Goal: Transaction & Acquisition: Purchase product/service

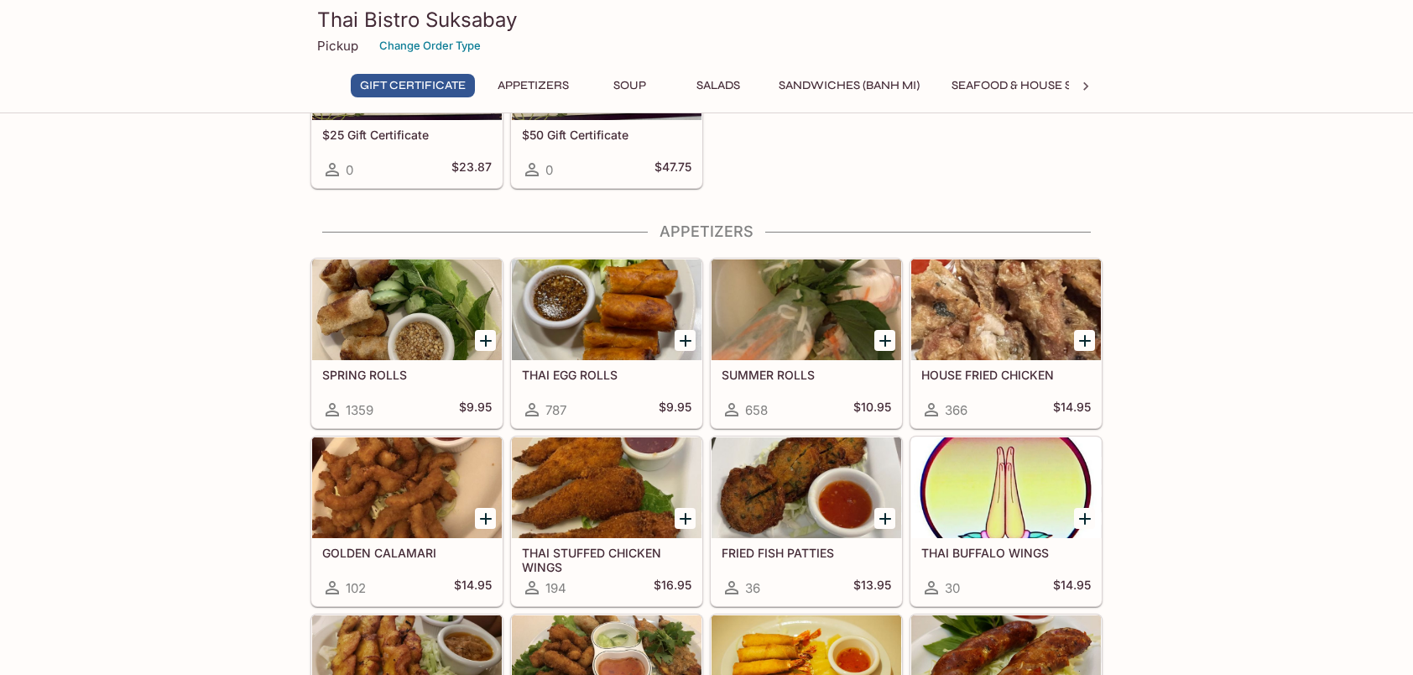
scroll to position [252, 0]
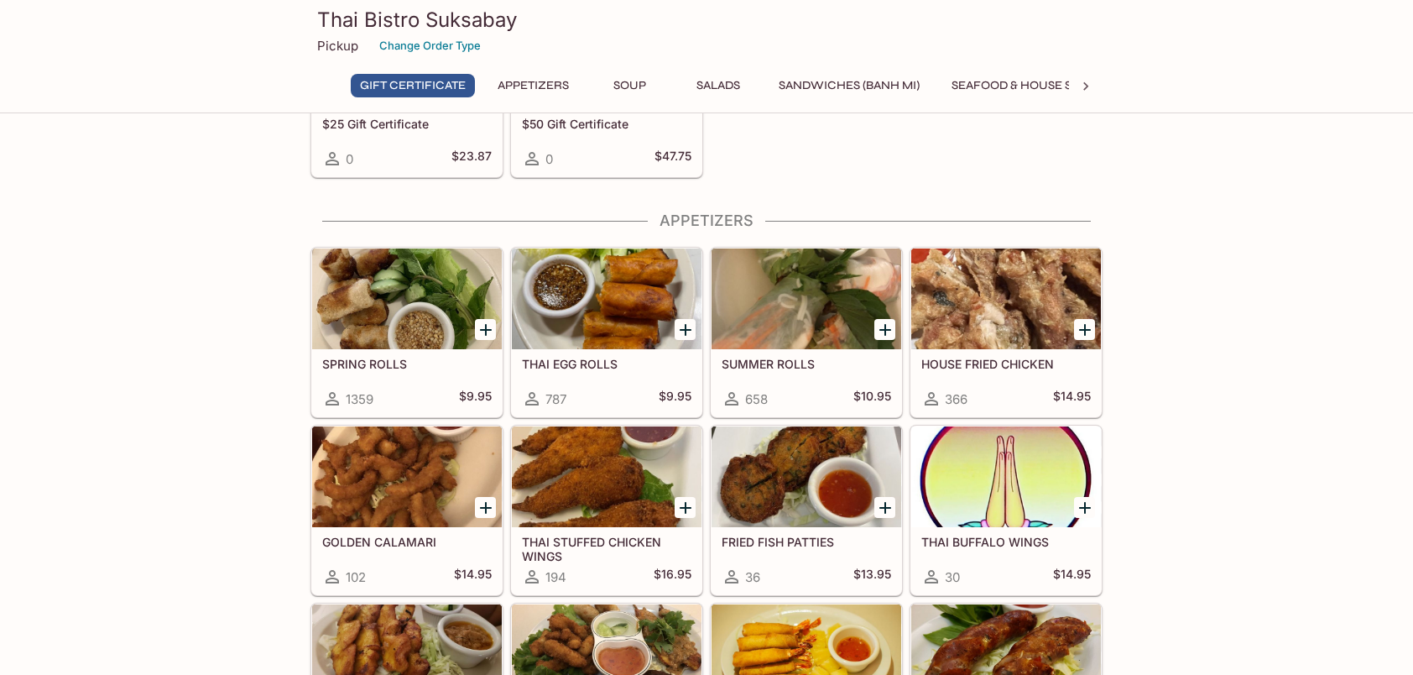
click at [488, 321] on icon "Add SPRING ROLLS" at bounding box center [486, 330] width 20 height 20
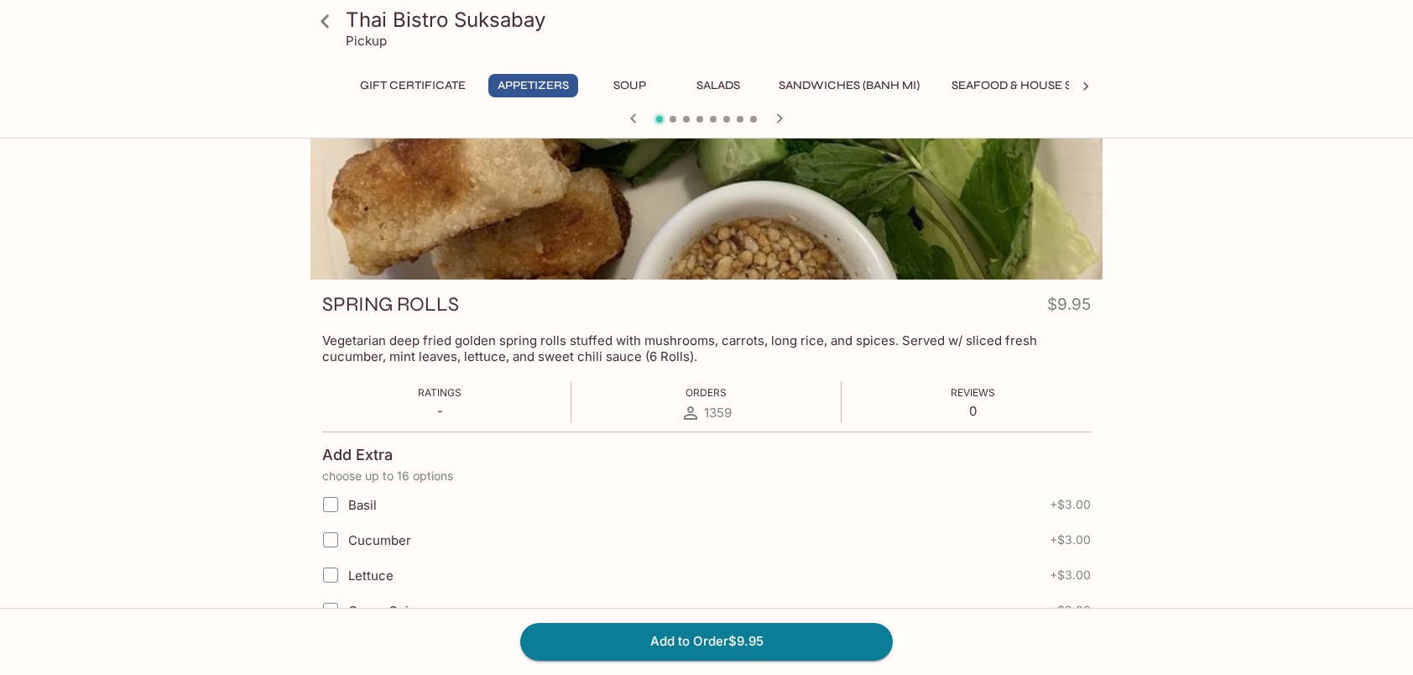
scroll to position [336, 0]
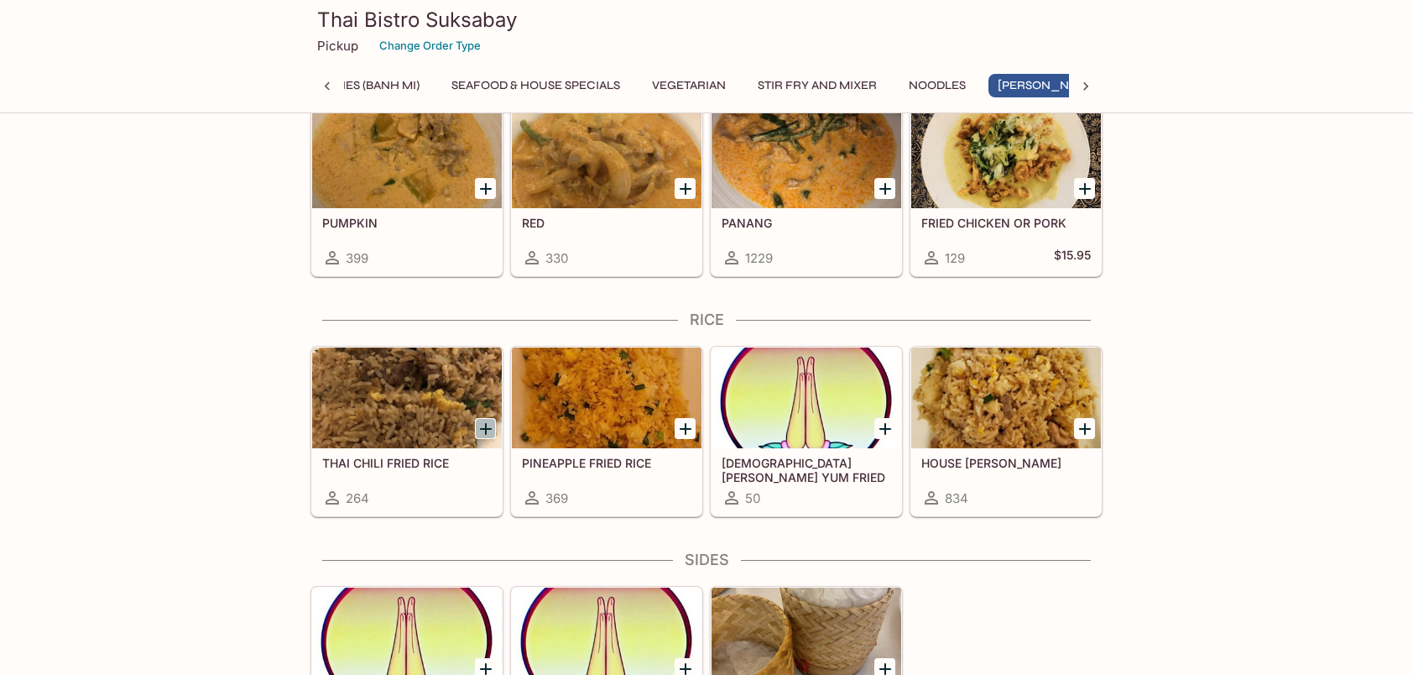
click at [481, 419] on icon "Add THAI CHILI FRIED RICE" at bounding box center [486, 429] width 20 height 20
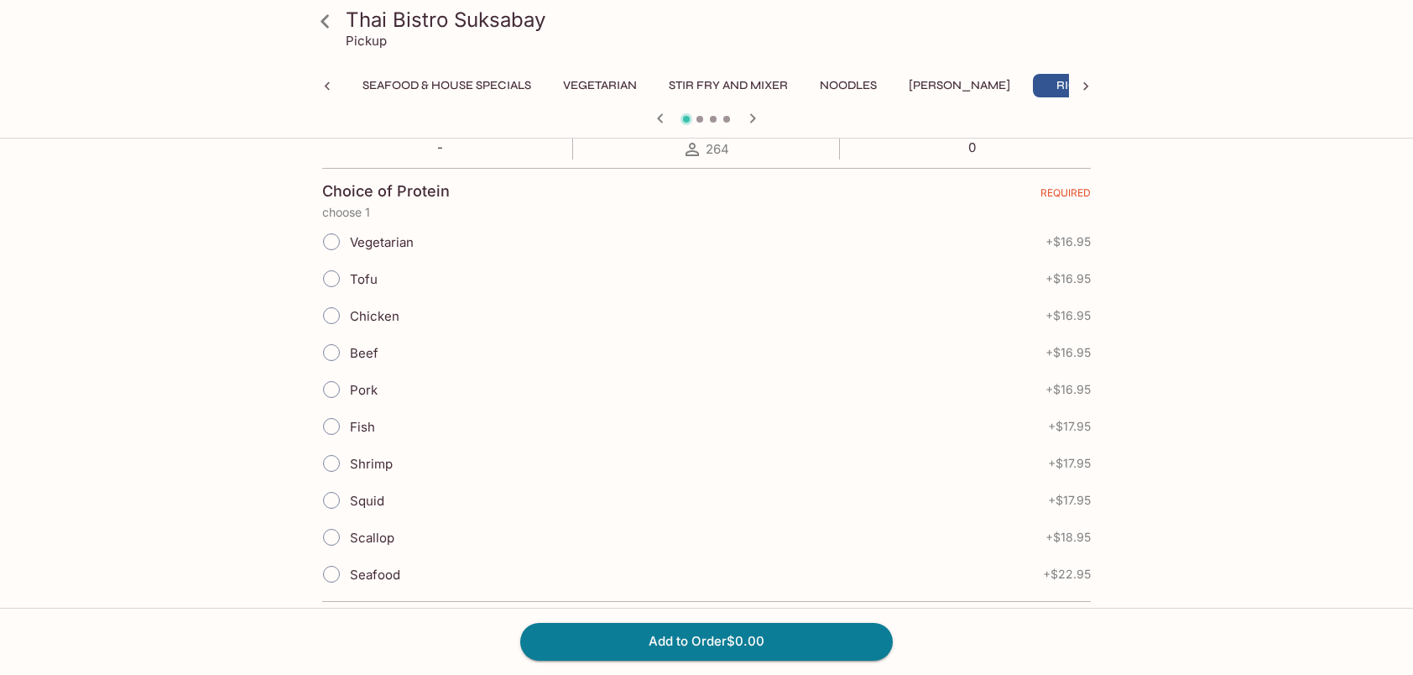
click at [332, 356] on input "Beef" at bounding box center [331, 352] width 35 height 35
radio input "true"
click at [331, 463] on input "Shrimp" at bounding box center [331, 463] width 35 height 35
radio input "true"
click at [336, 349] on input "Beef" at bounding box center [331, 352] width 35 height 35
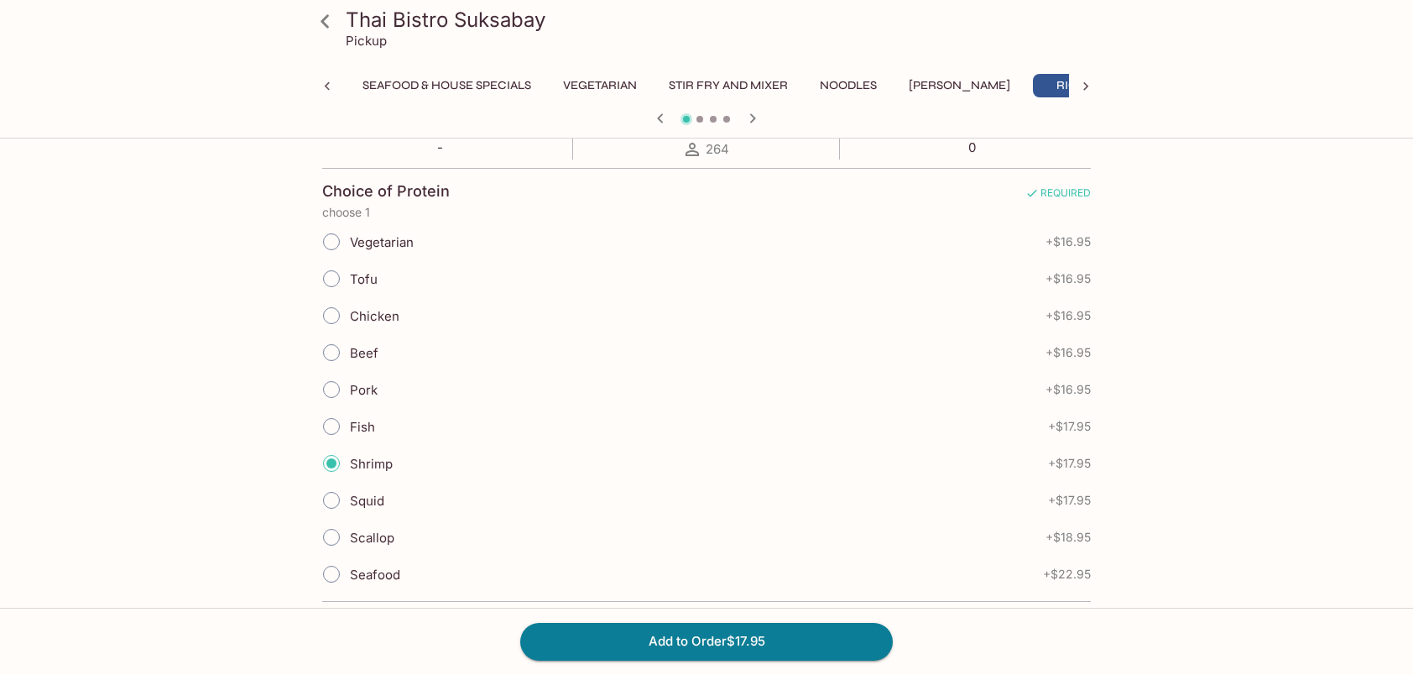
radio input "true"
click at [331, 460] on input "Shrimp" at bounding box center [331, 463] width 35 height 35
radio input "true"
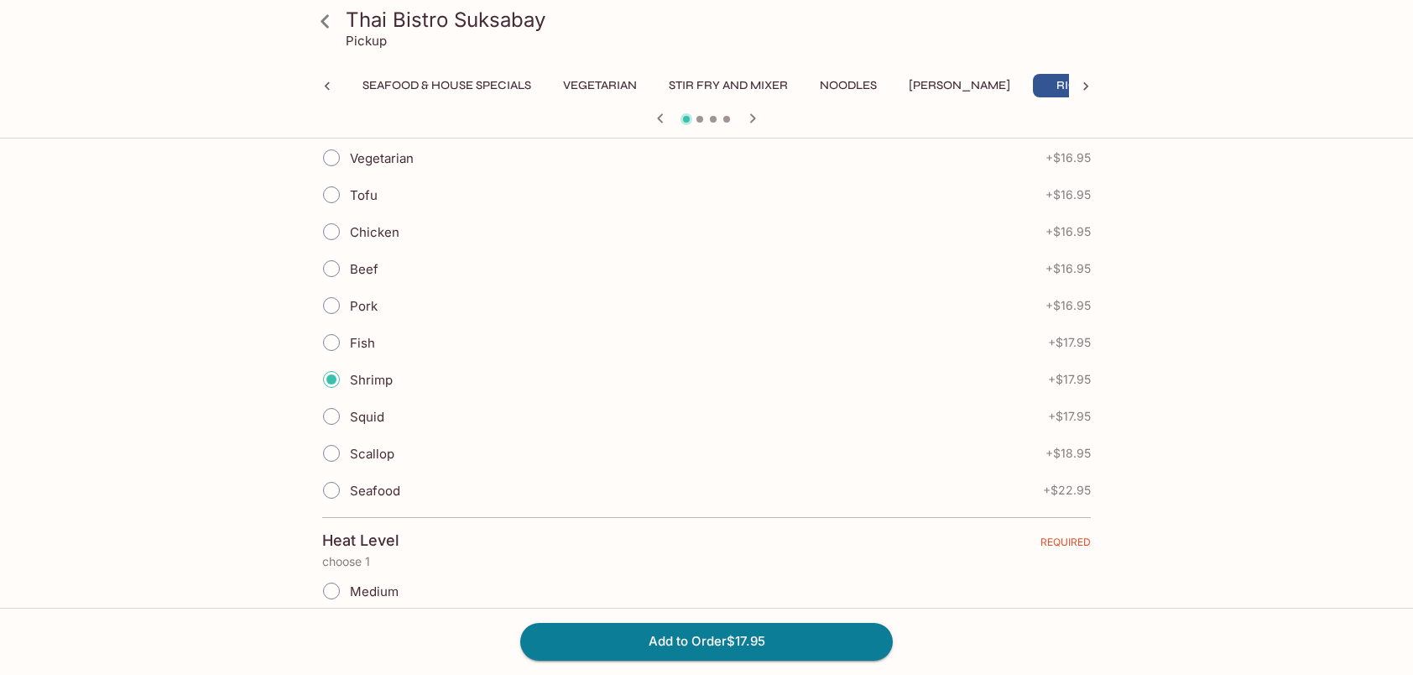
scroll to position [755, 0]
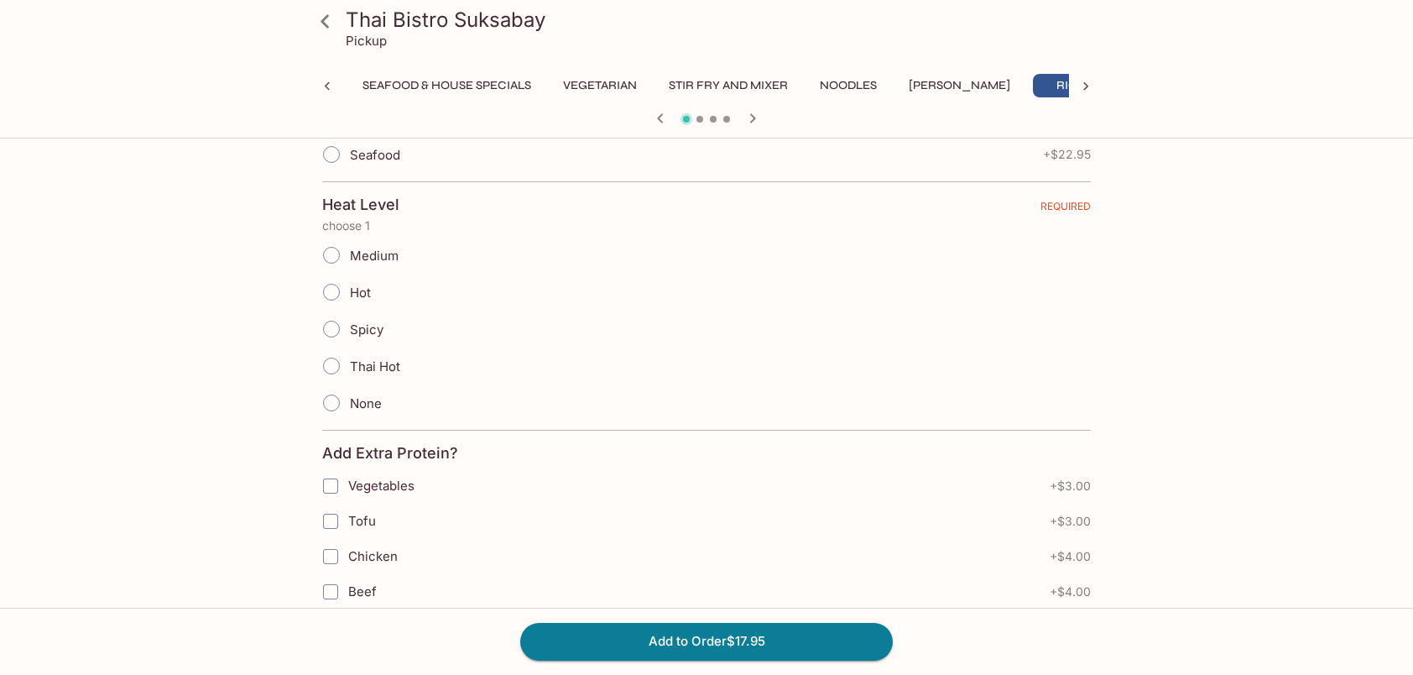
click at [326, 356] on input "Thai Hot" at bounding box center [331, 365] width 35 height 35
radio input "true"
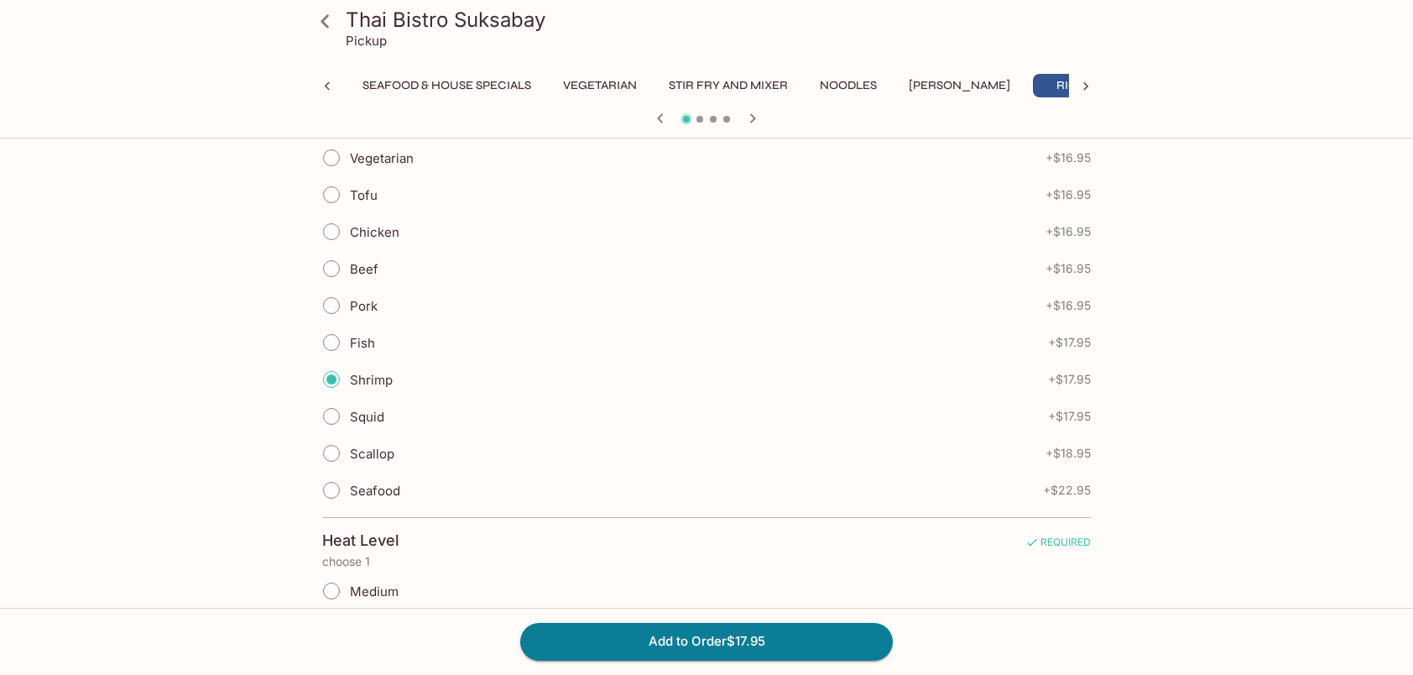
scroll to position [923, 0]
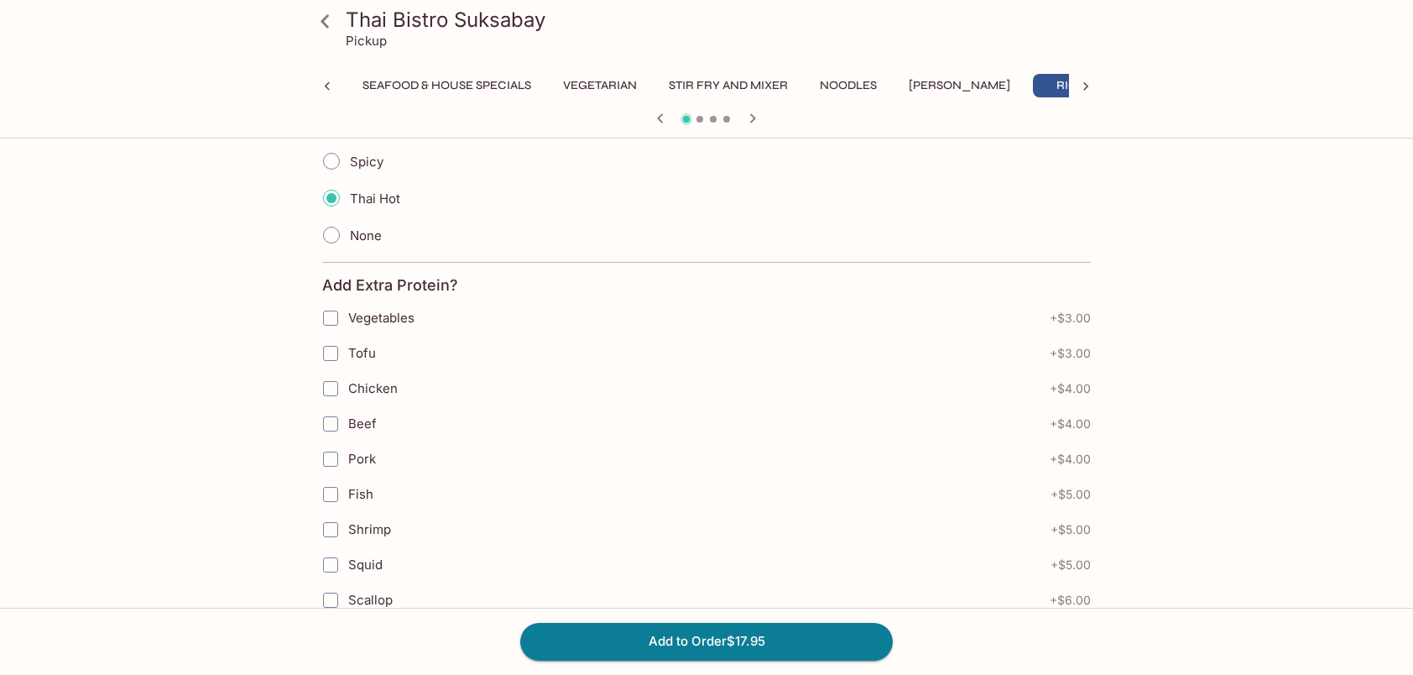
click at [335, 412] on input "Beef" at bounding box center [331, 424] width 34 height 34
checkbox input "true"
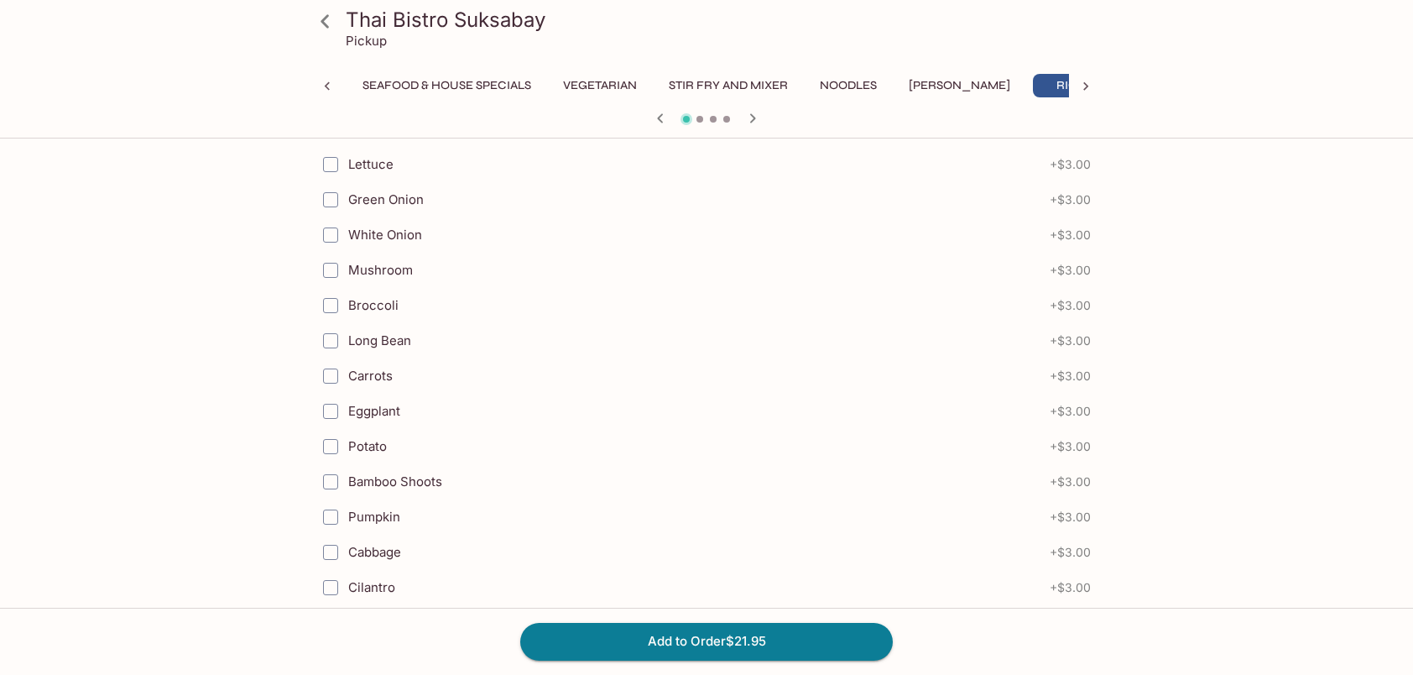
scroll to position [1365, 0]
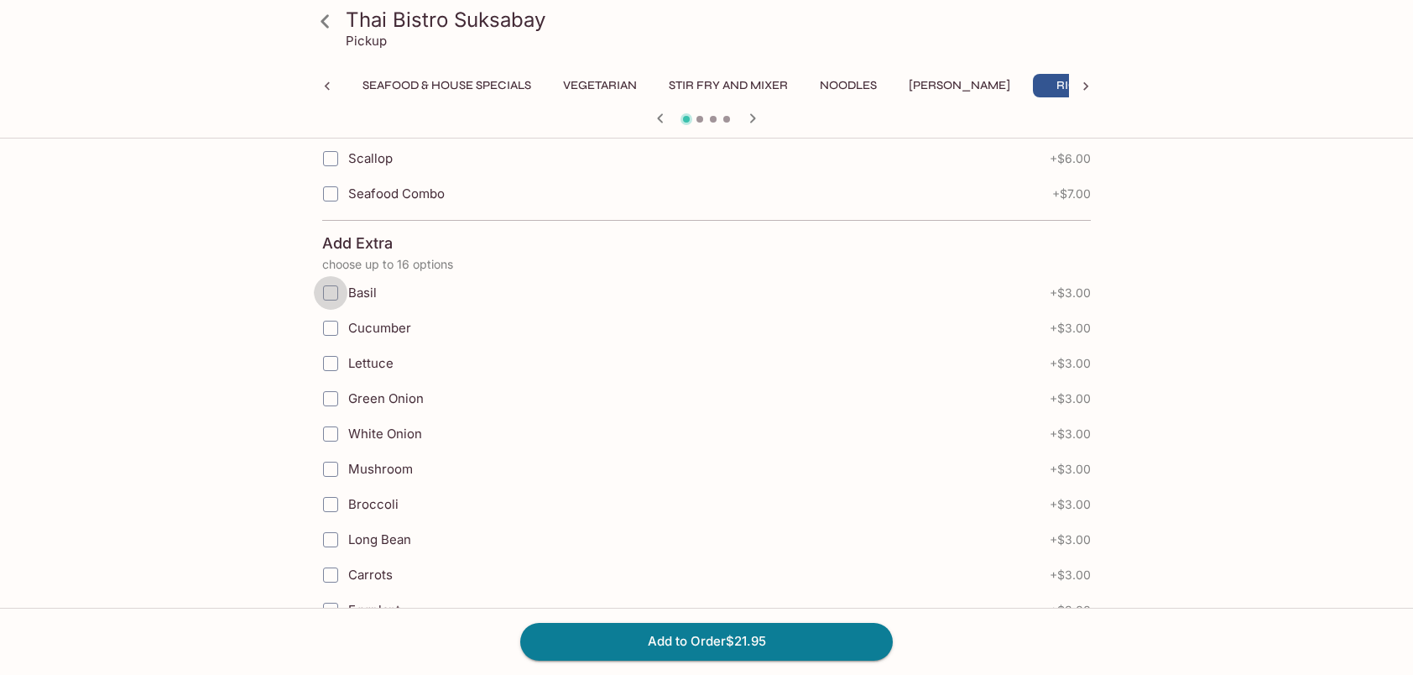
click at [332, 276] on input "Basil" at bounding box center [331, 293] width 34 height 34
checkbox input "true"
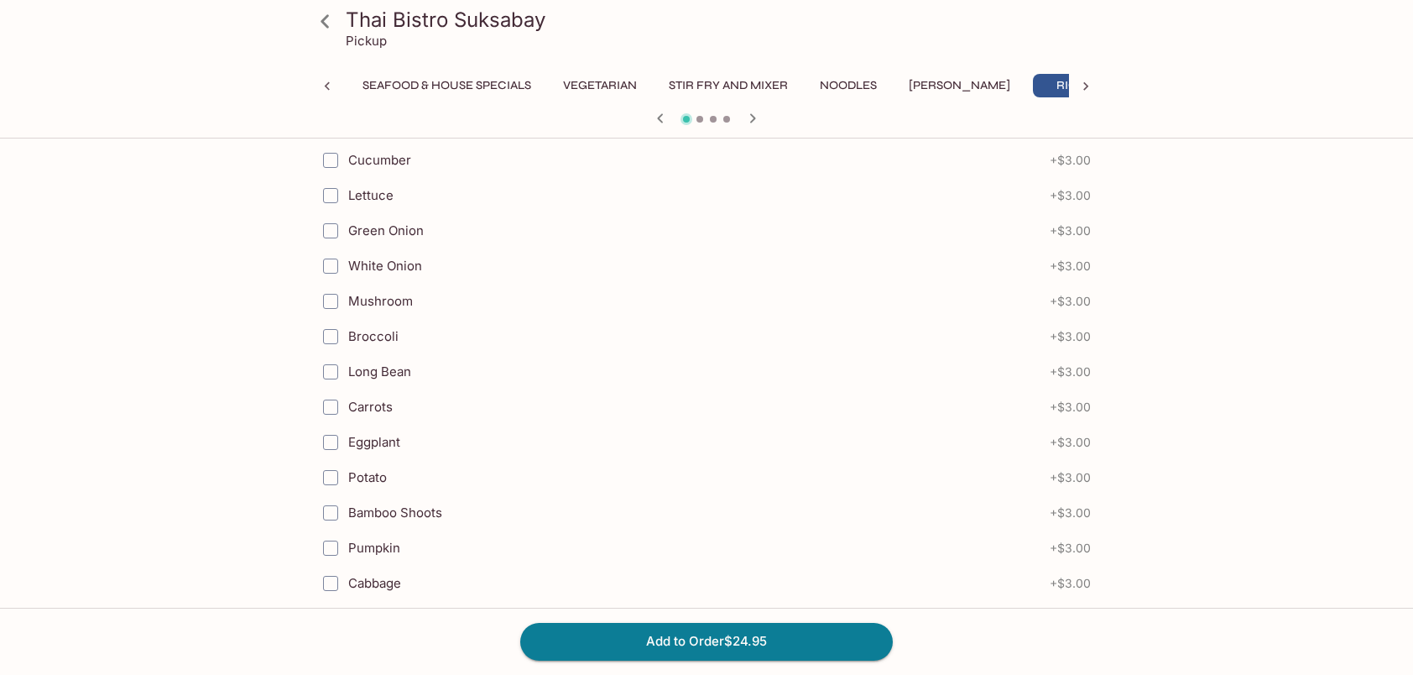
scroll to position [1700, 0]
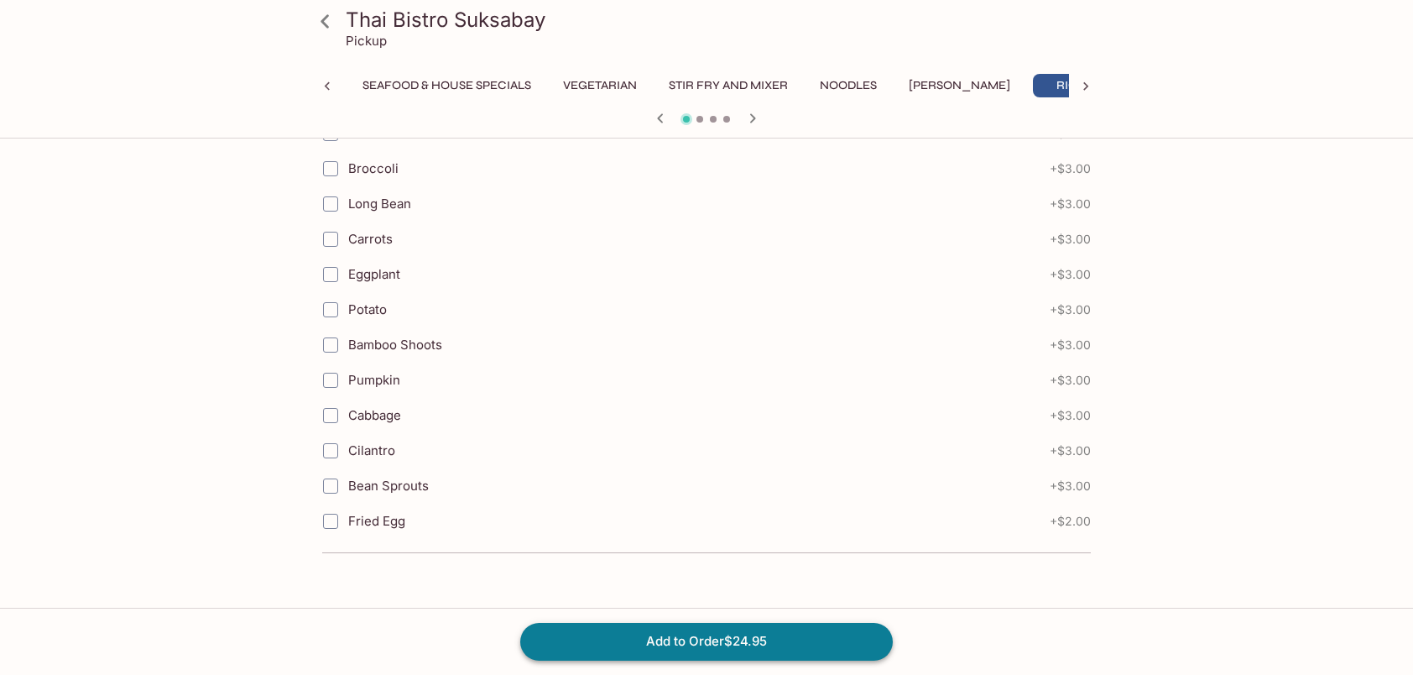
click at [713, 640] on button "Add to Order $24.95" at bounding box center [706, 641] width 373 height 37
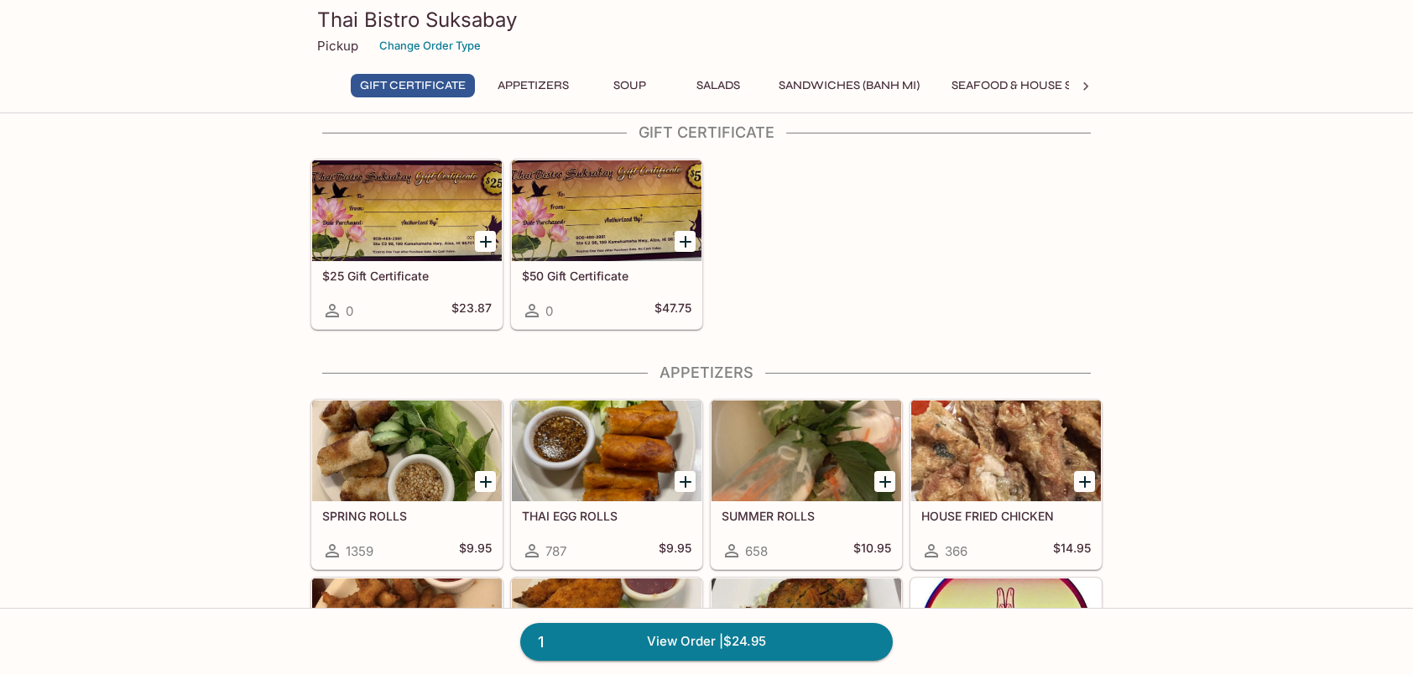
scroll to position [252, 0]
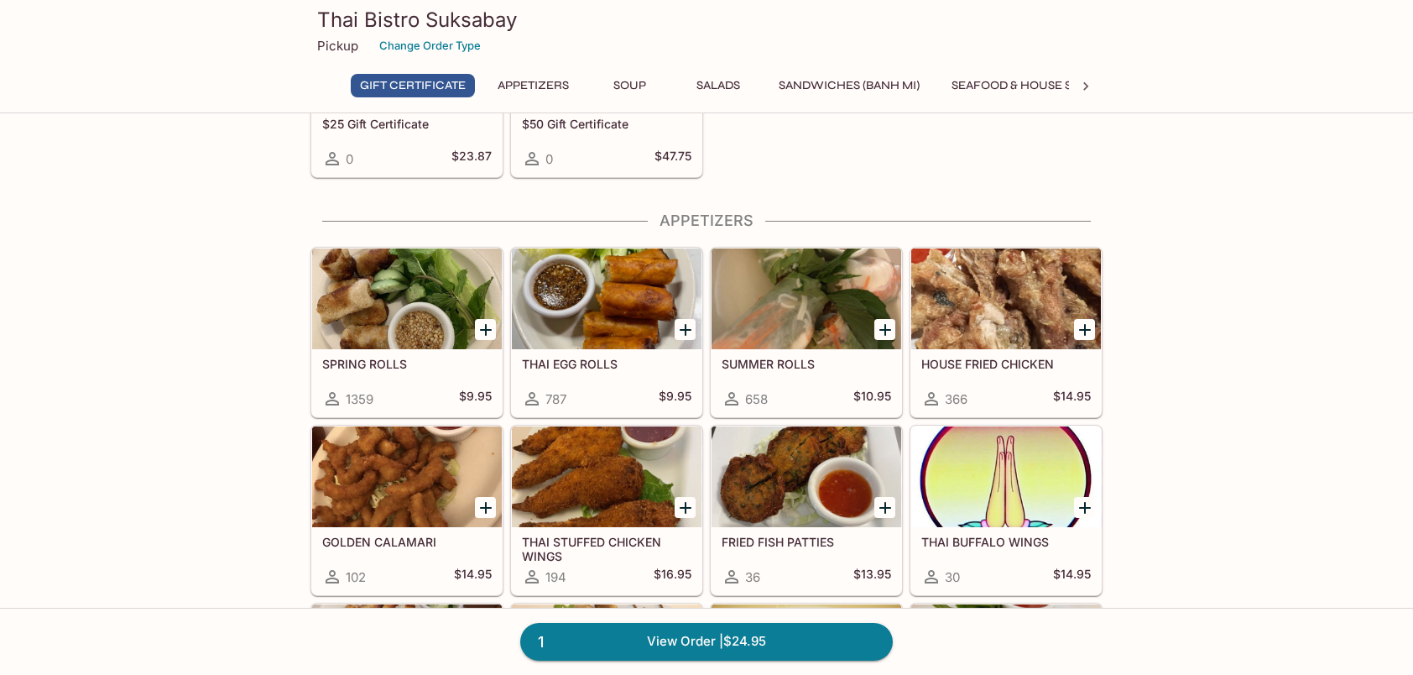
click at [415, 332] on div at bounding box center [407, 298] width 190 height 101
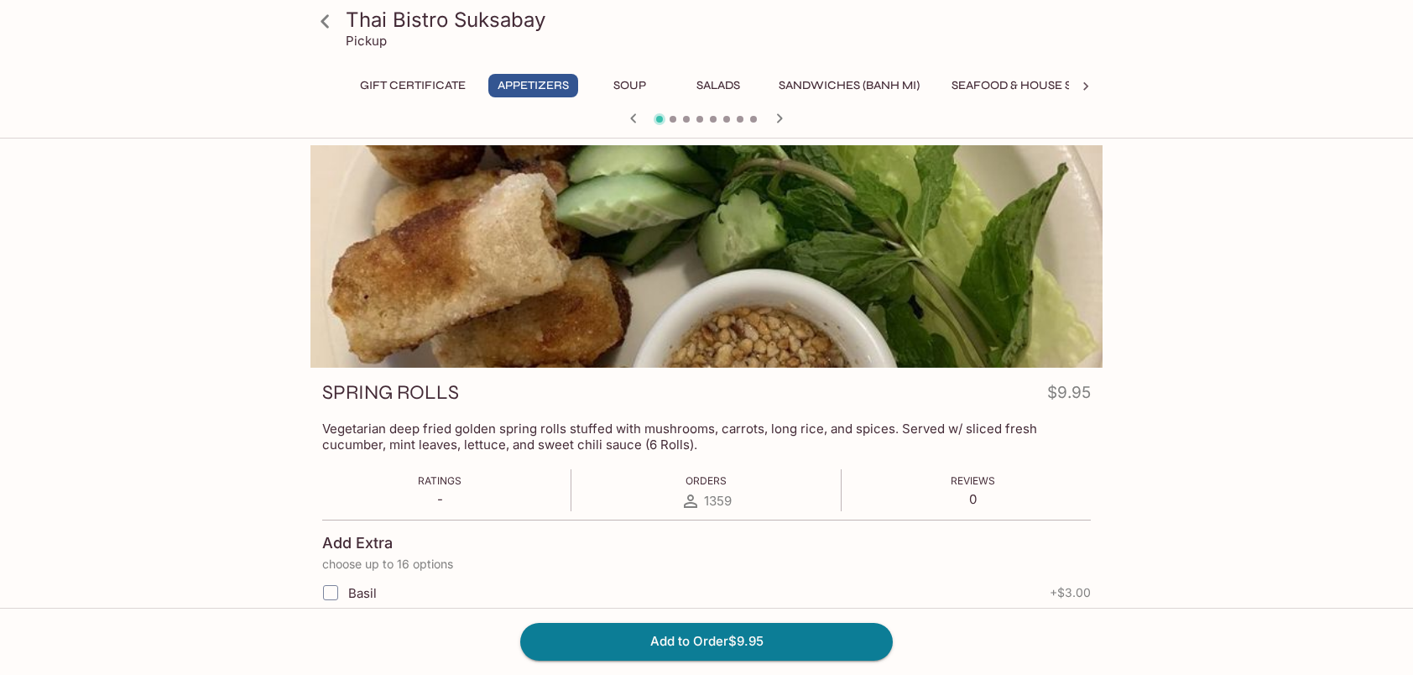
scroll to position [336, 0]
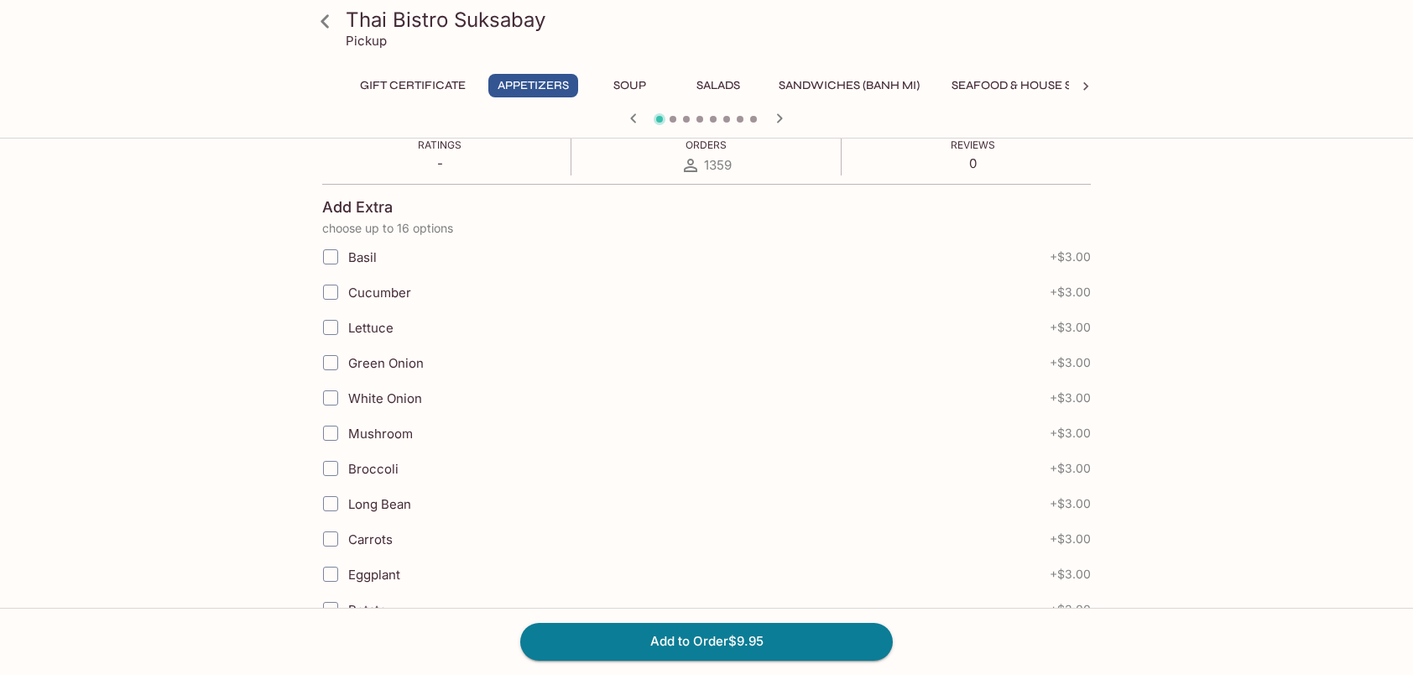
click at [324, 327] on input "Lettuce" at bounding box center [331, 328] width 34 height 34
checkbox input "false"
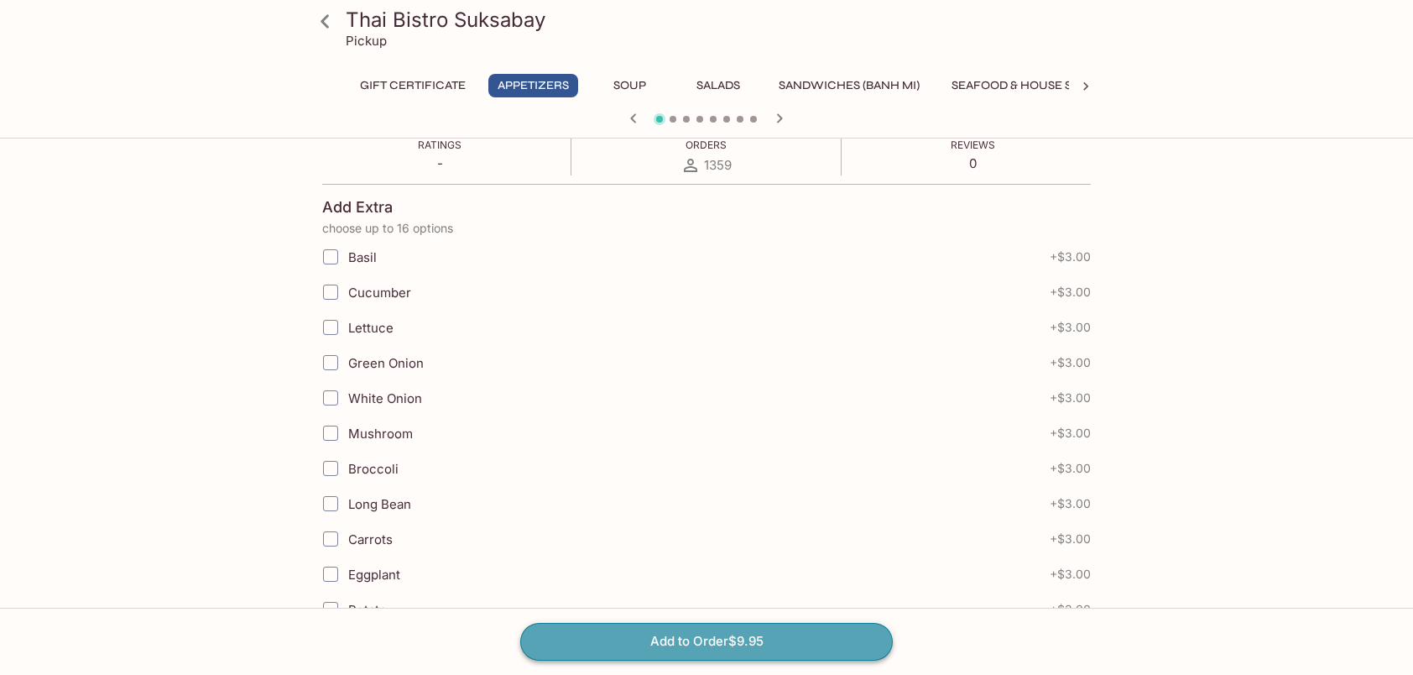
click at [709, 644] on button "Add to Order $9.95" at bounding box center [706, 641] width 373 height 37
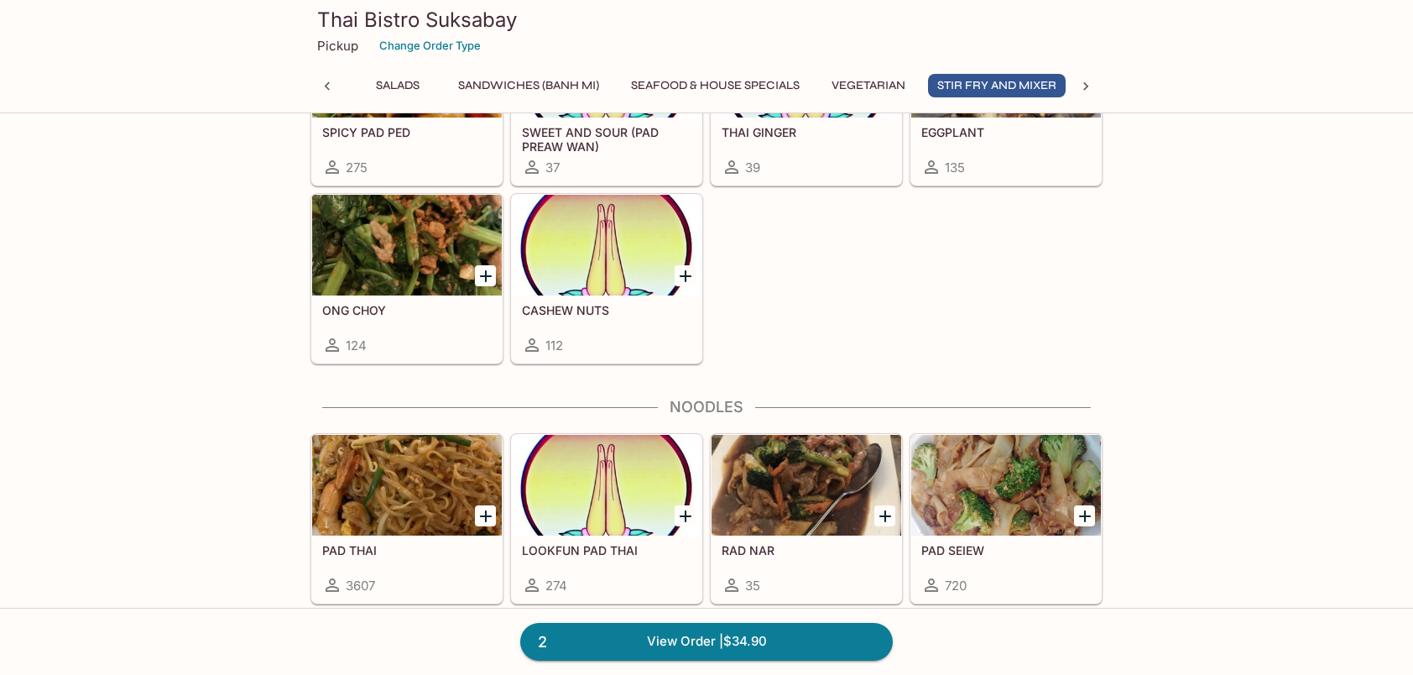
scroll to position [3693, 0]
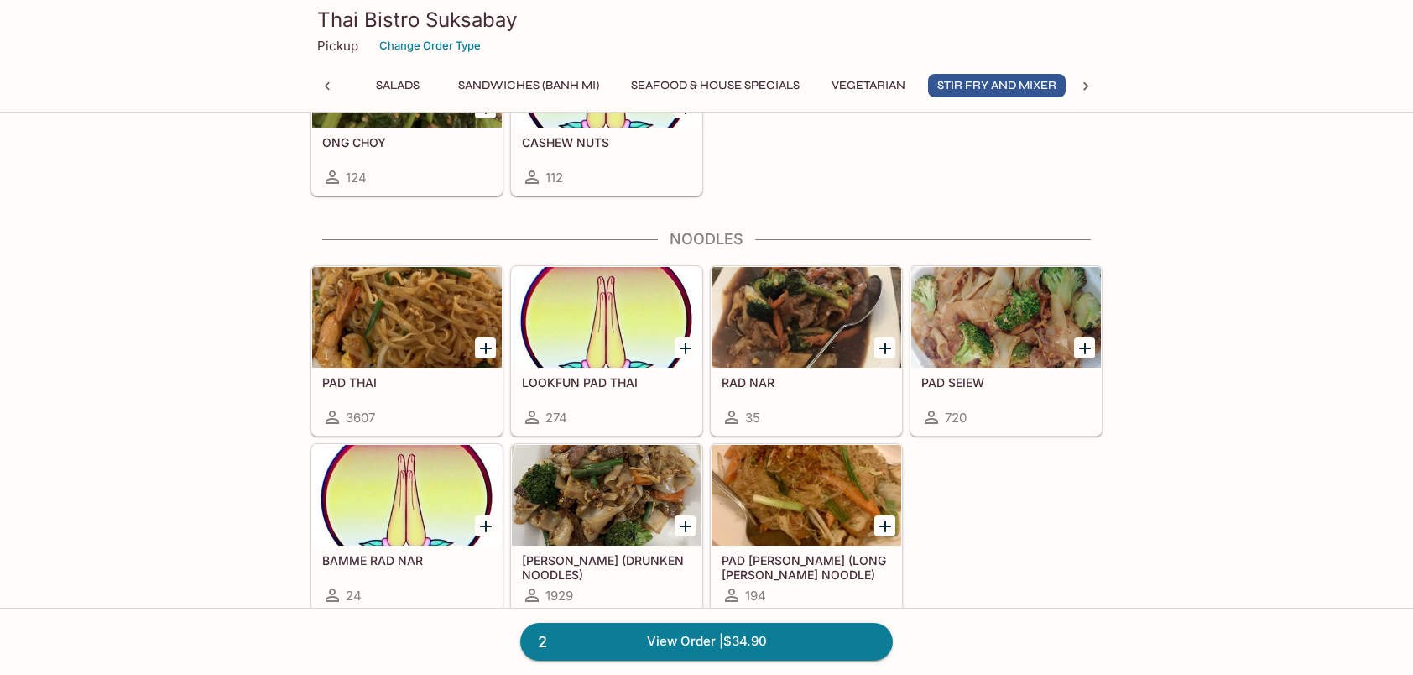
click at [435, 285] on div at bounding box center [407, 317] width 190 height 101
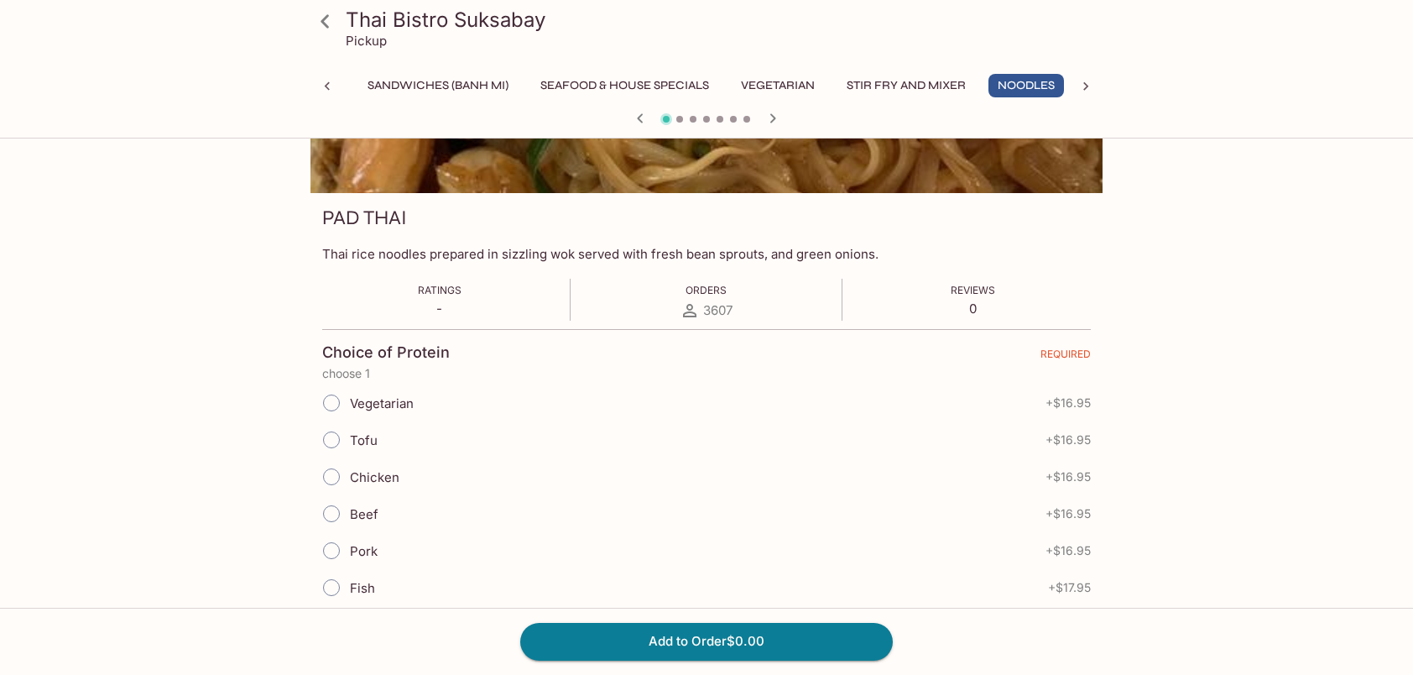
scroll to position [336, 0]
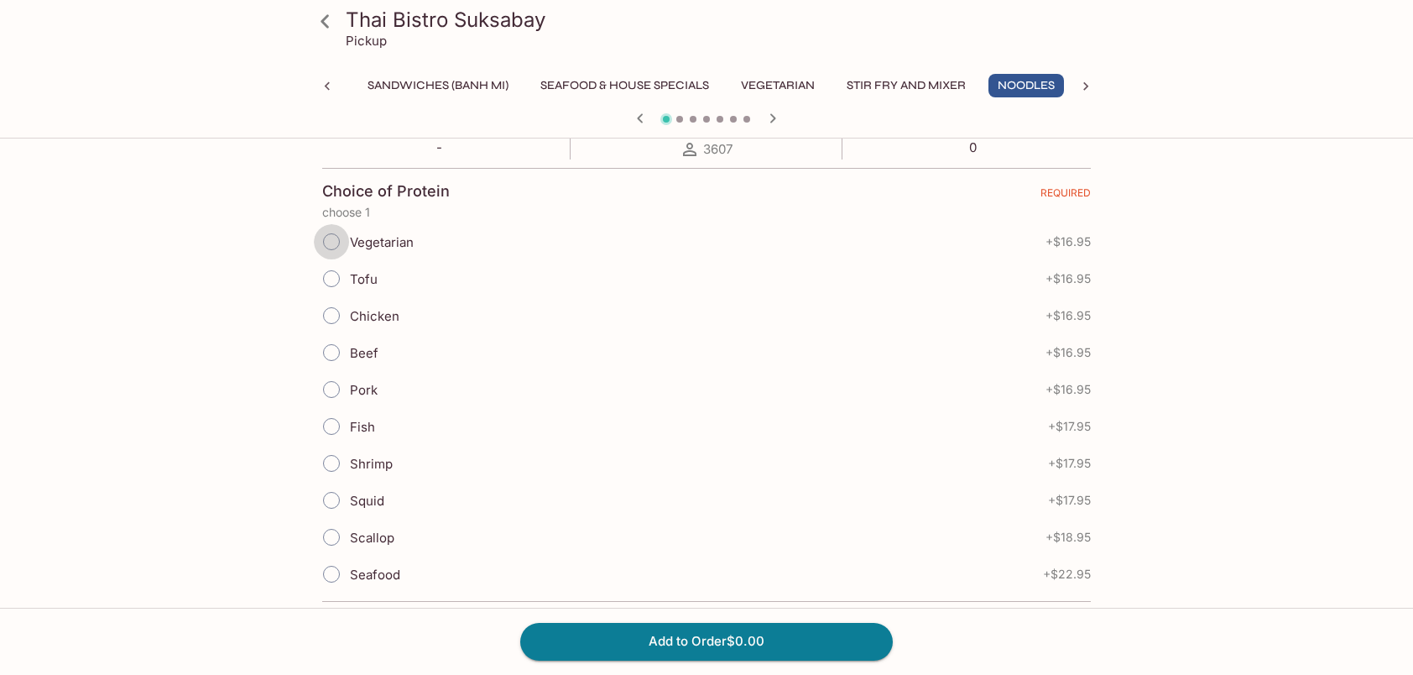
click at [332, 235] on input "Vegetarian" at bounding box center [331, 241] width 35 height 35
radio input "true"
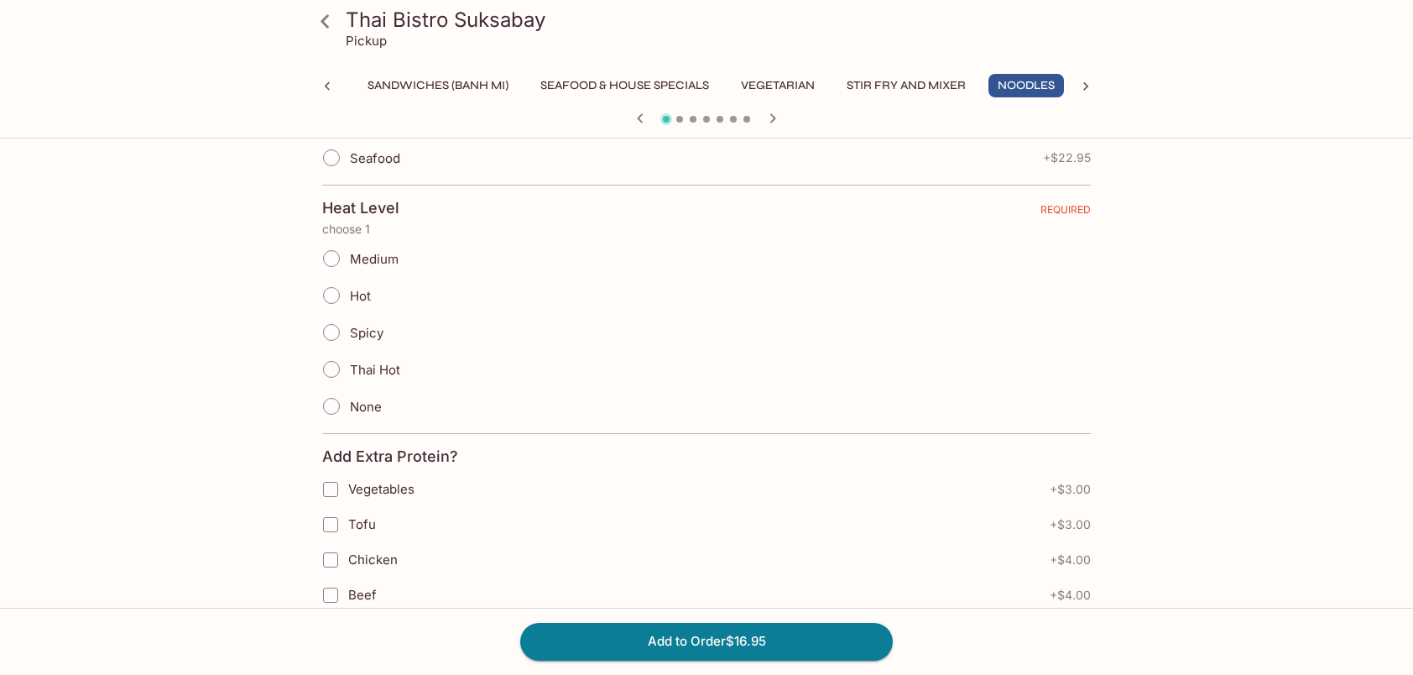
scroll to position [755, 0]
click at [332, 509] on input "Tofu" at bounding box center [331, 521] width 34 height 34
checkbox input "true"
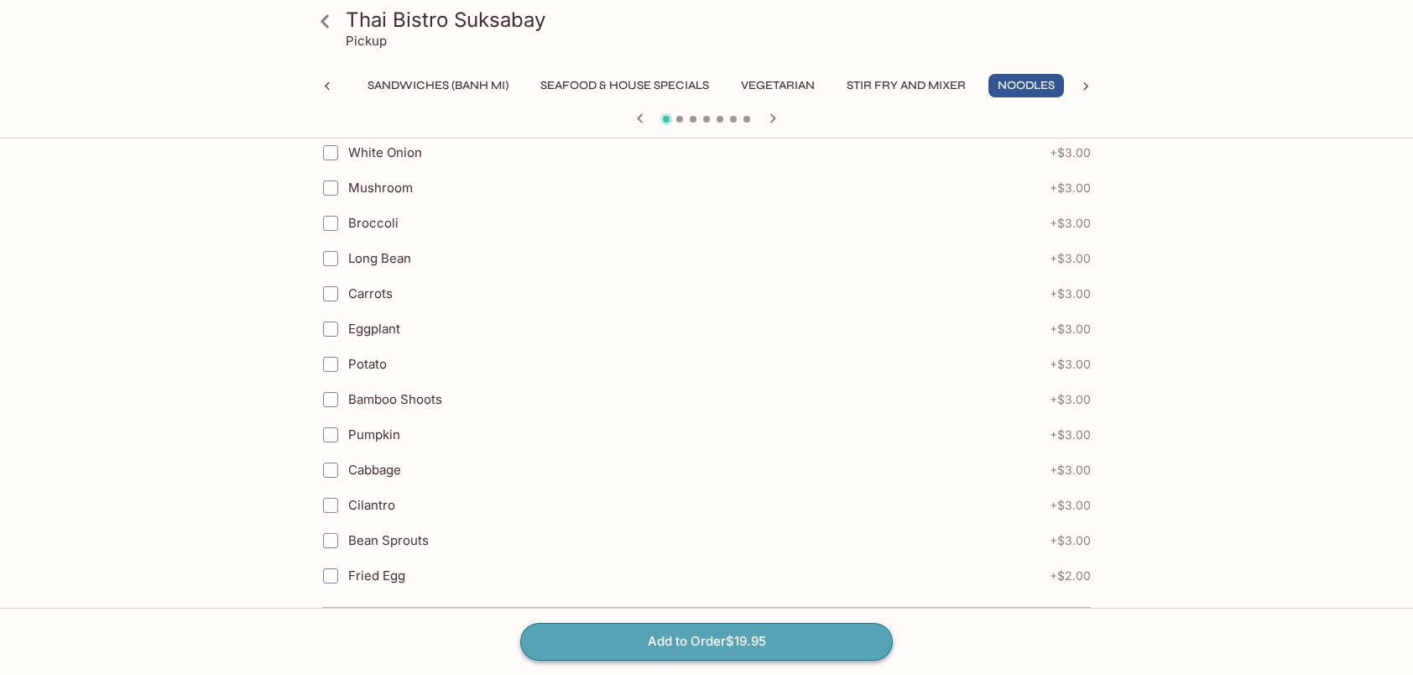
click at [662, 641] on button "Add to Order $19.95" at bounding box center [706, 641] width 373 height 37
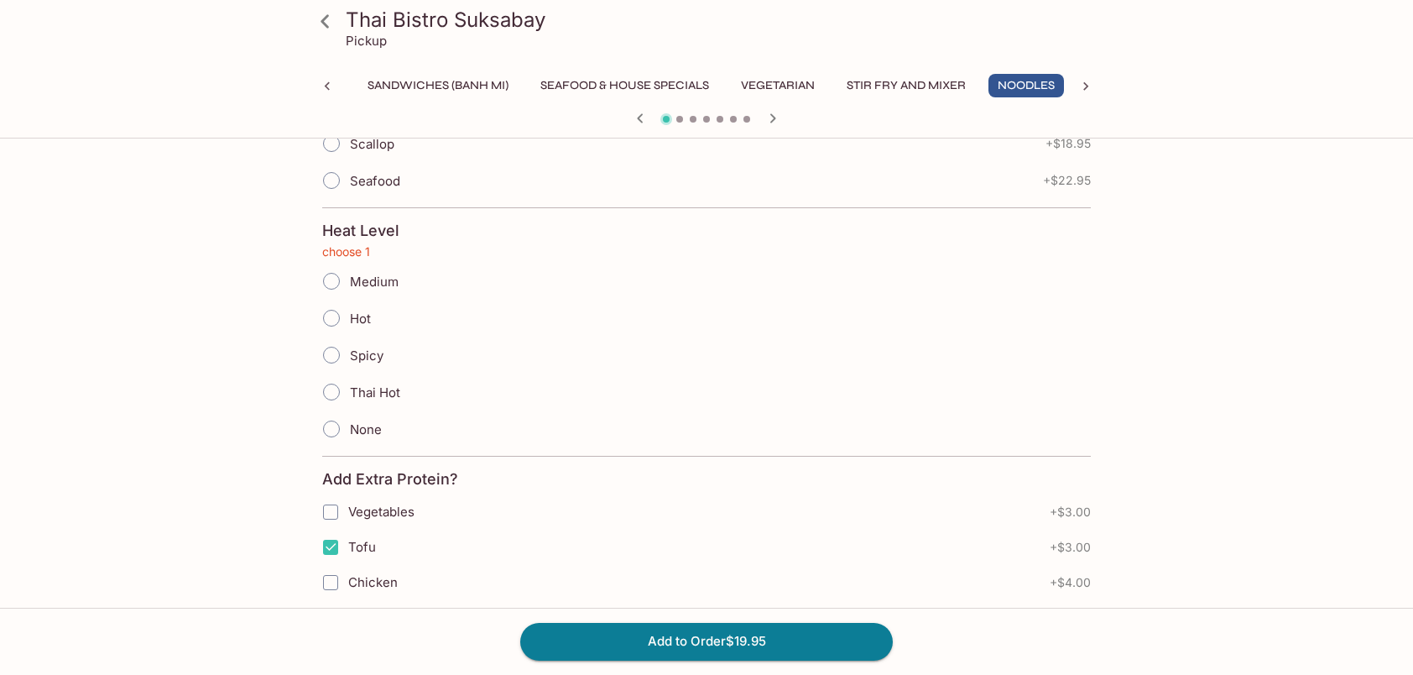
click at [329, 272] on input "Medium" at bounding box center [331, 281] width 35 height 35
radio input "true"
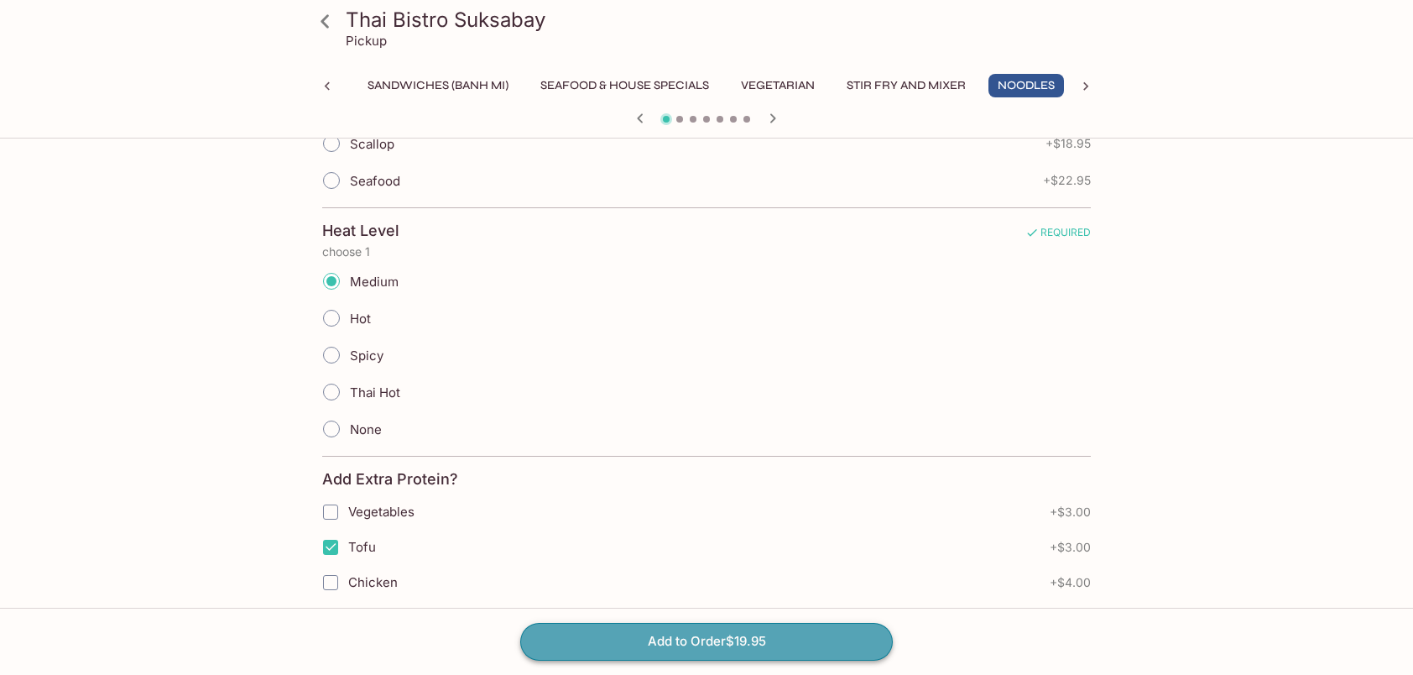
click at [707, 648] on button "Add to Order $19.95" at bounding box center [706, 641] width 373 height 37
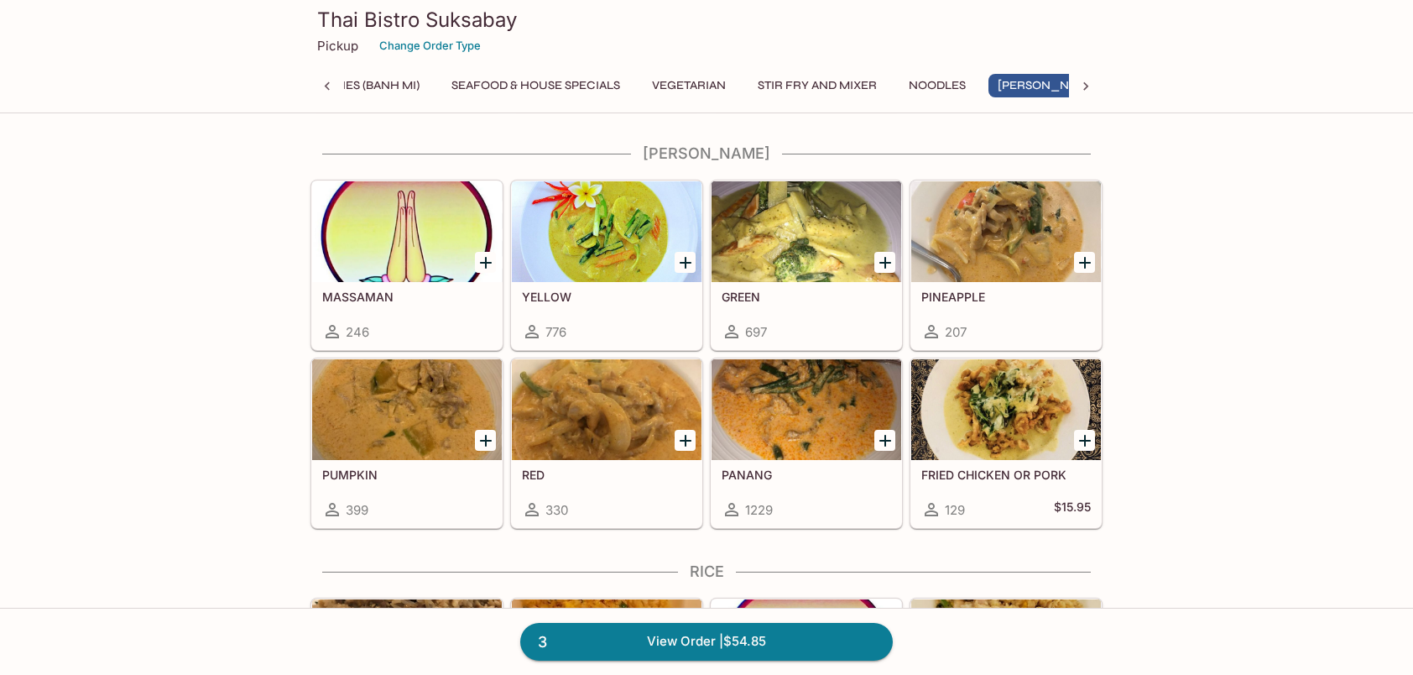
click at [883, 431] on icon "Add PANANG" at bounding box center [885, 441] width 20 height 20
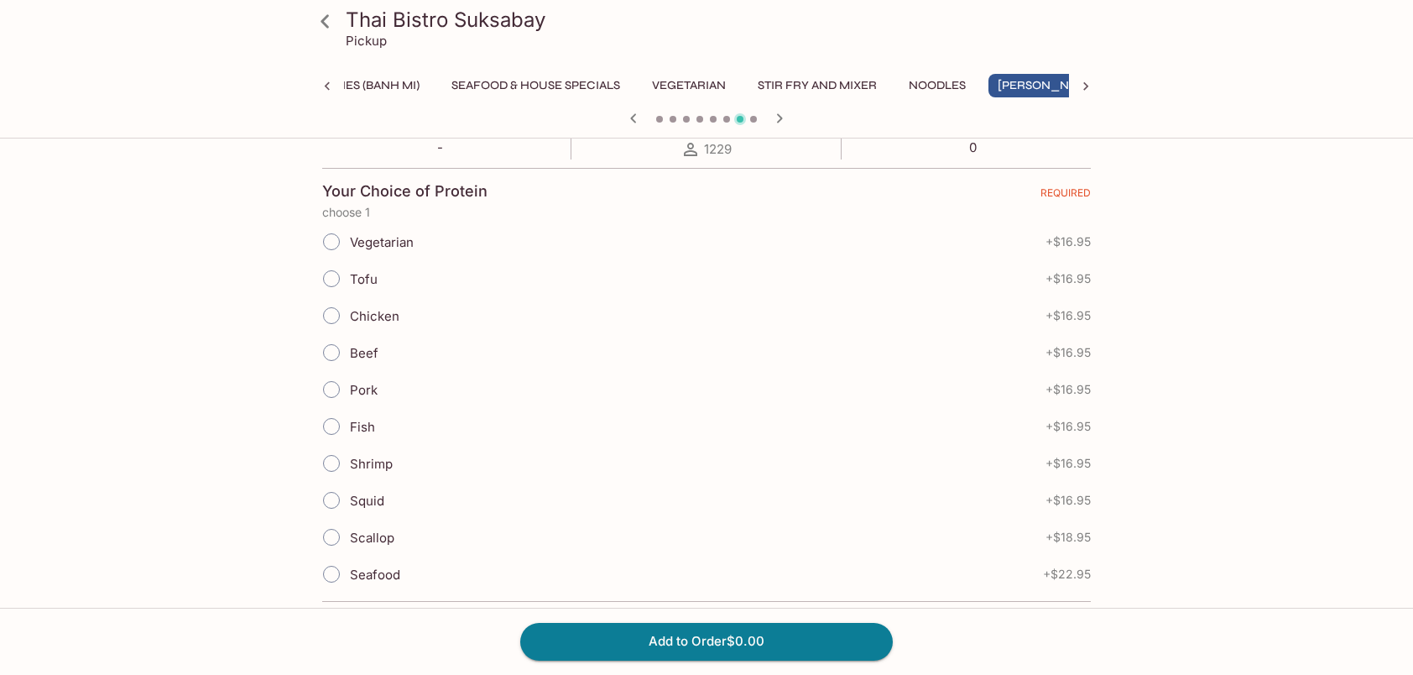
click at [331, 353] on input "Beef" at bounding box center [331, 352] width 35 height 35
radio input "true"
click at [686, 640] on button "Add to Order $16.95" at bounding box center [706, 641] width 373 height 37
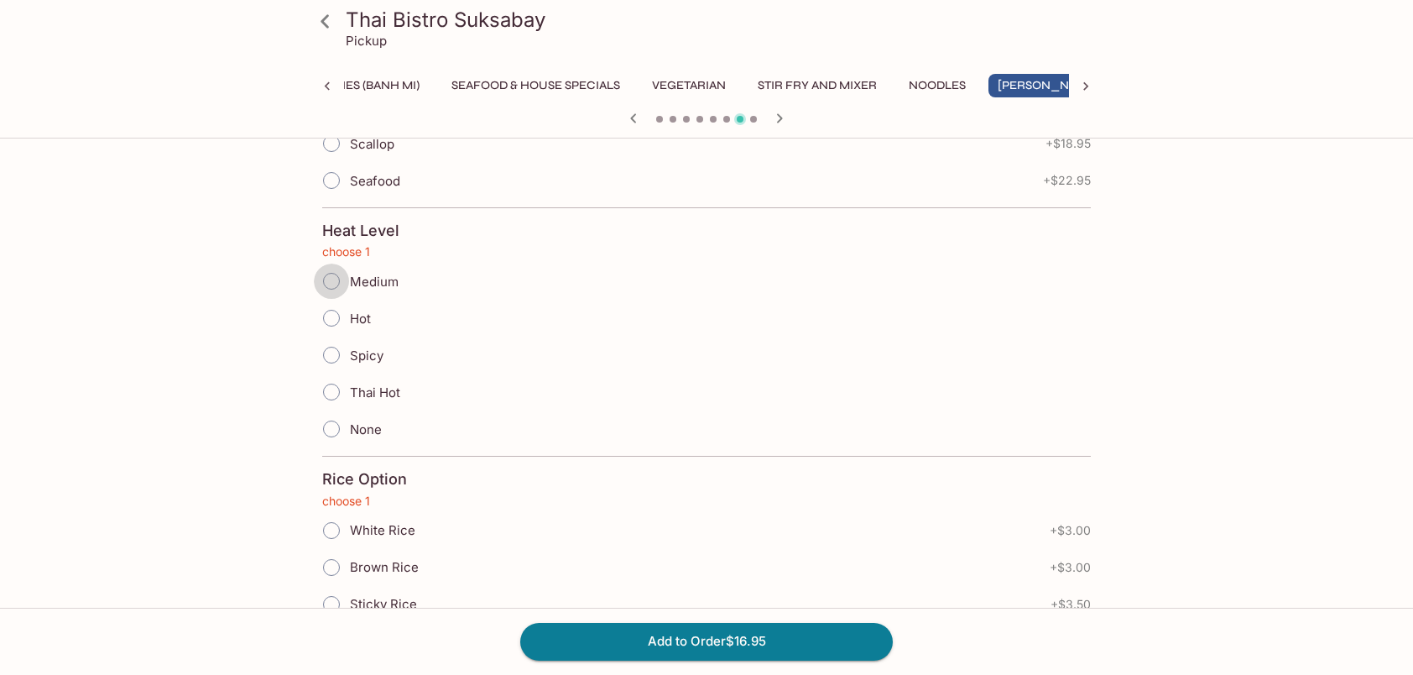
click at [324, 266] on input "Medium" at bounding box center [331, 281] width 35 height 35
radio input "true"
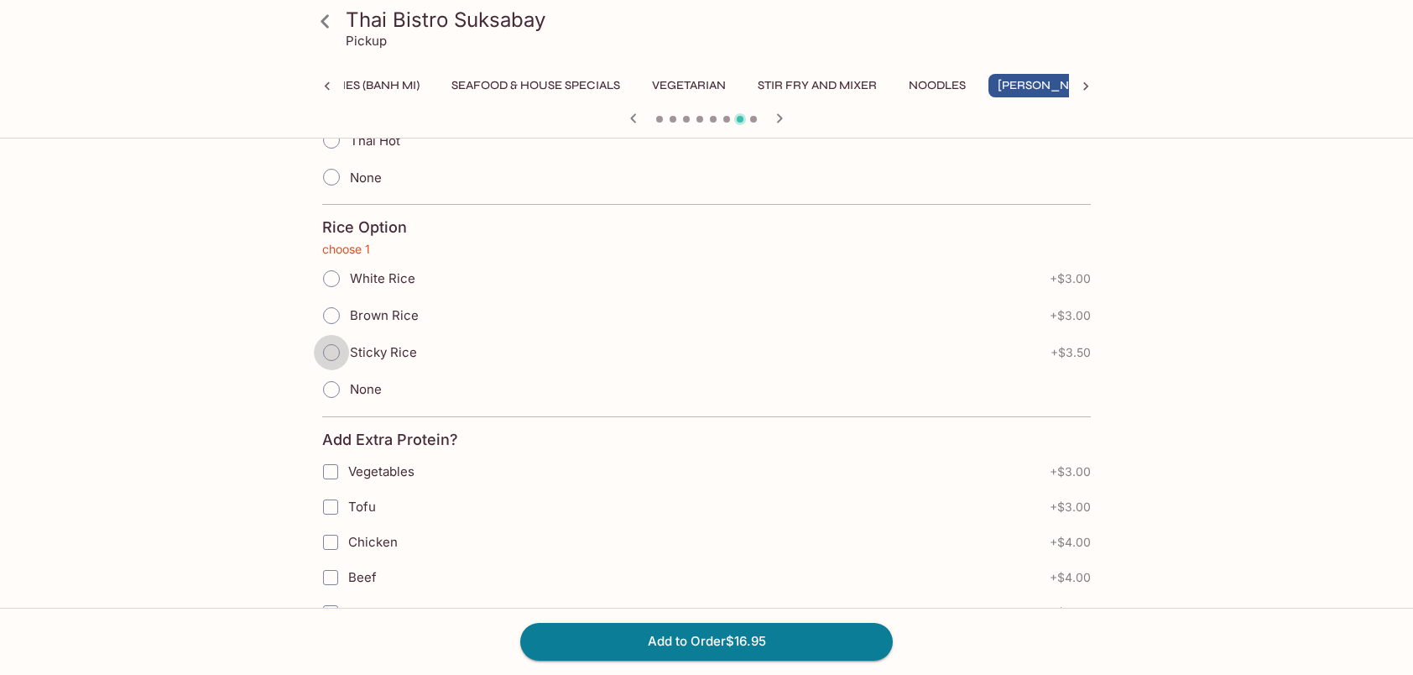
click at [332, 337] on input "Sticky Rice" at bounding box center [331, 352] width 35 height 35
radio input "true"
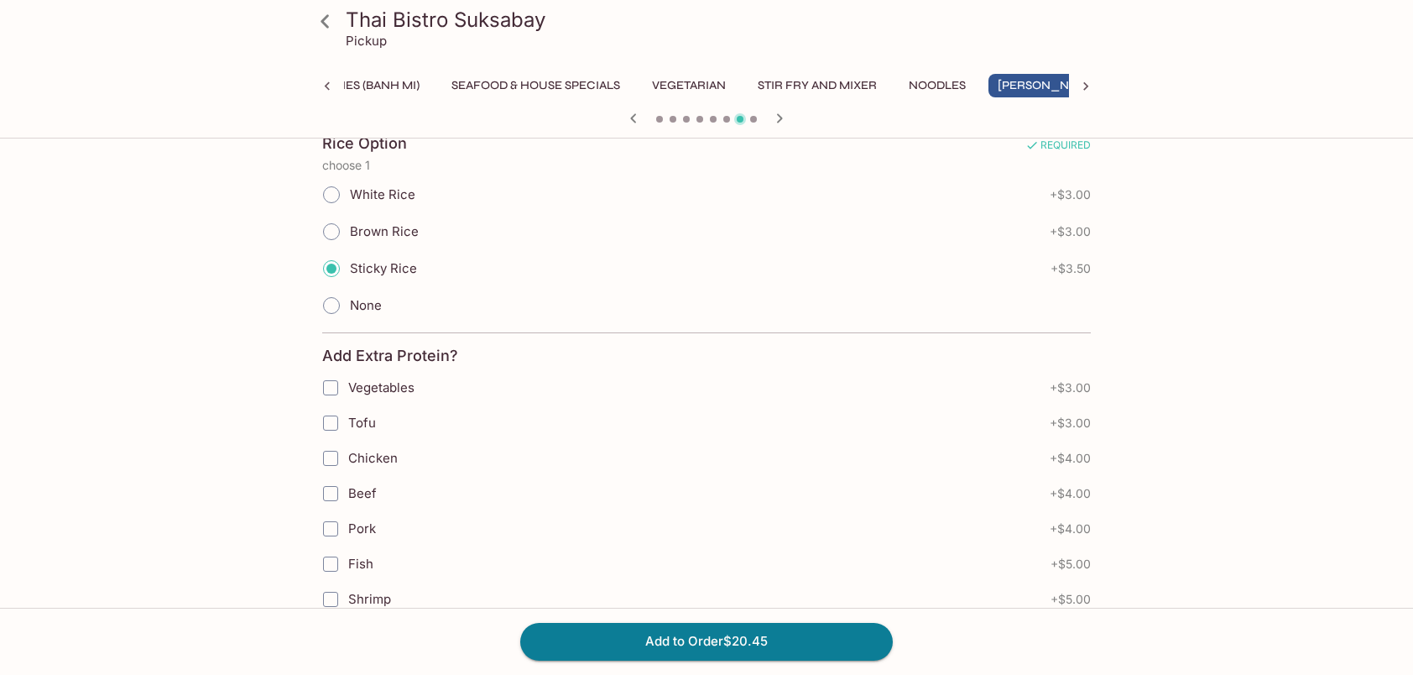
click at [327, 408] on input "Tofu" at bounding box center [331, 423] width 34 height 34
checkbox input "true"
click at [690, 640] on button "Add to Order $23.45" at bounding box center [706, 641] width 373 height 37
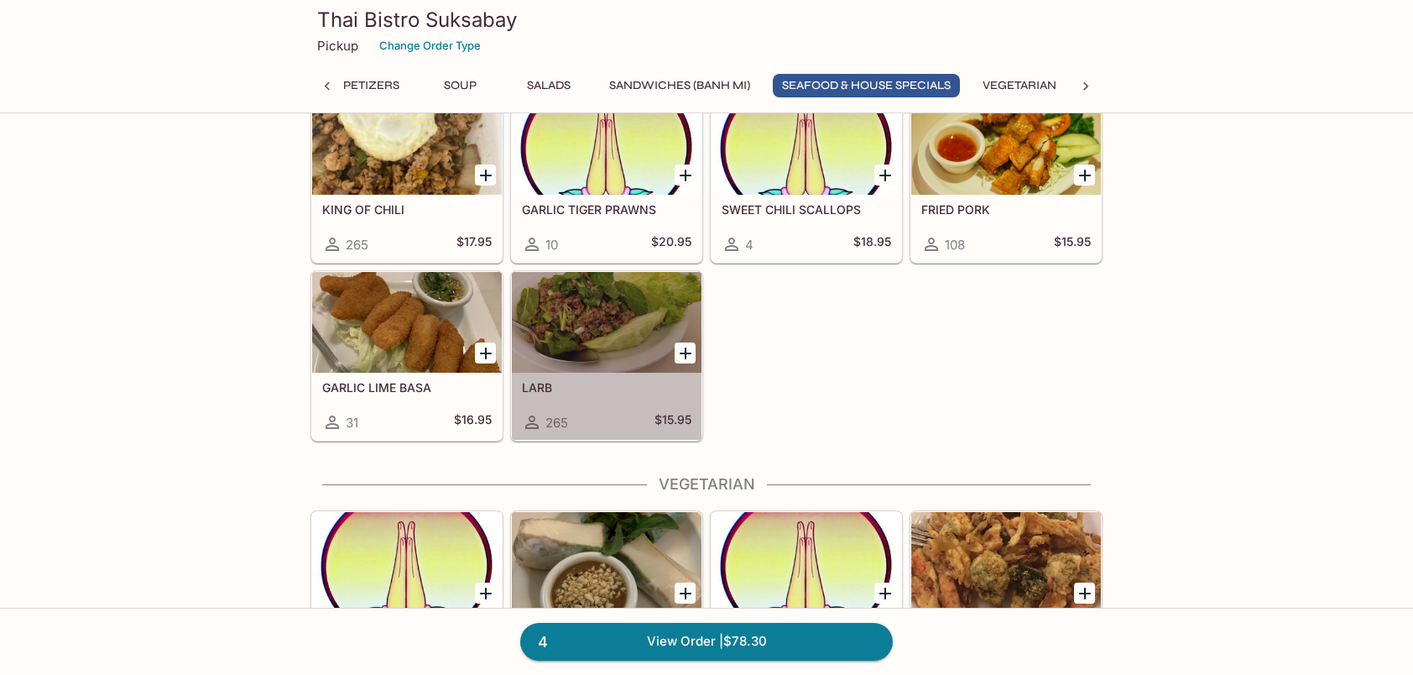
click at [598, 305] on div at bounding box center [607, 322] width 190 height 101
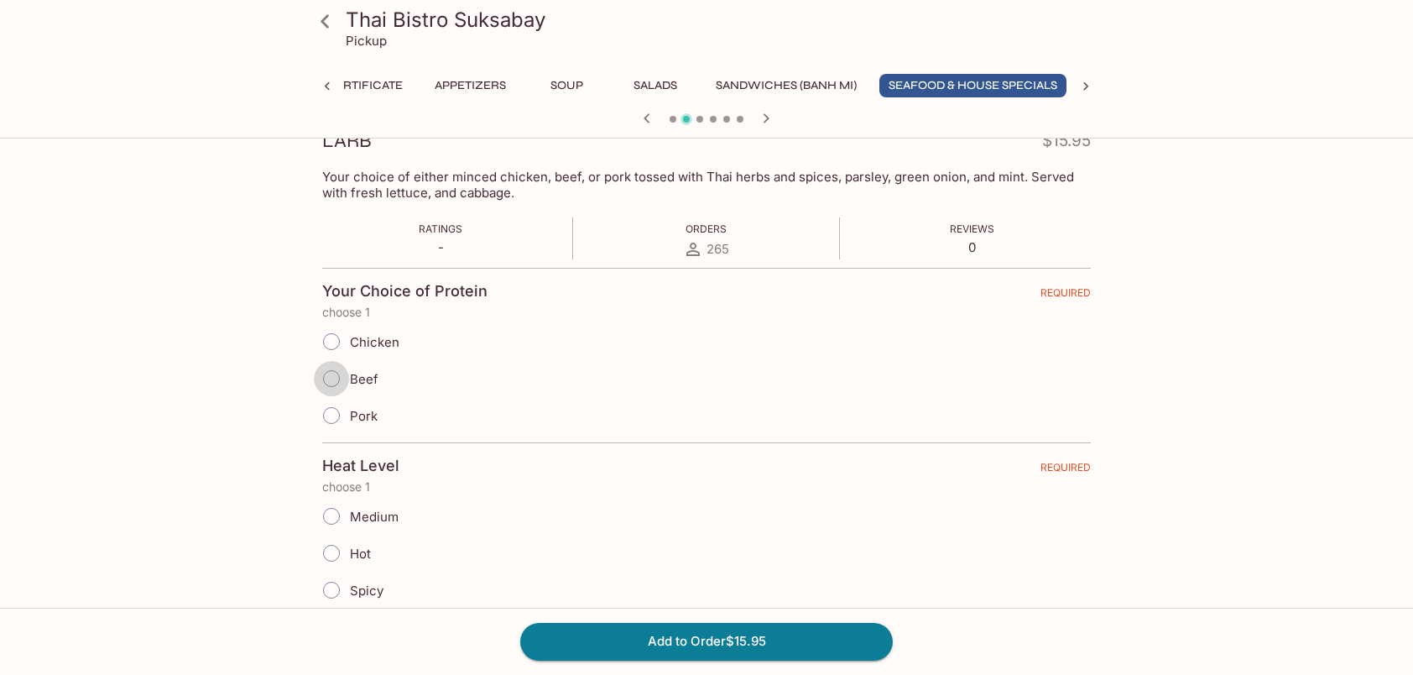
click at [334, 375] on input "Beef" at bounding box center [331, 378] width 35 height 35
radio input "true"
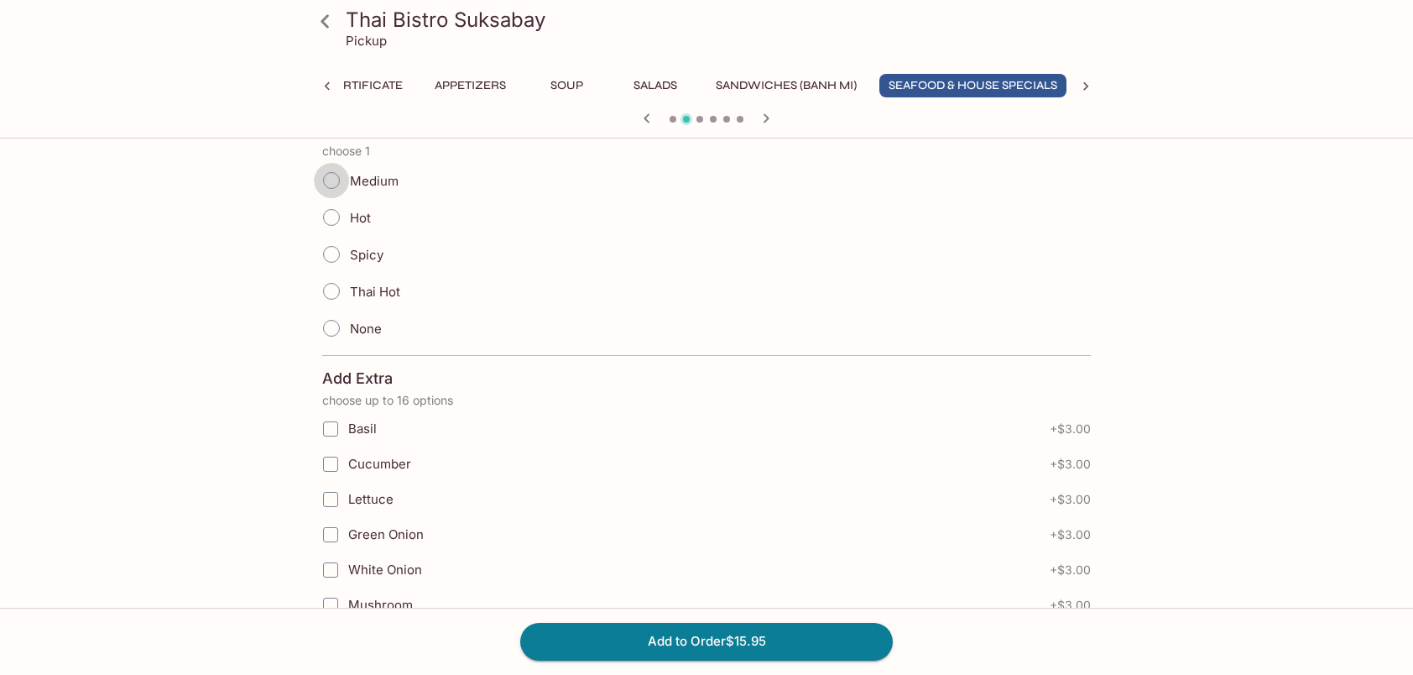
click at [329, 176] on input "Medium" at bounding box center [331, 180] width 35 height 35
radio input "true"
click at [713, 640] on button "Add to Order $15.95" at bounding box center [706, 641] width 373 height 37
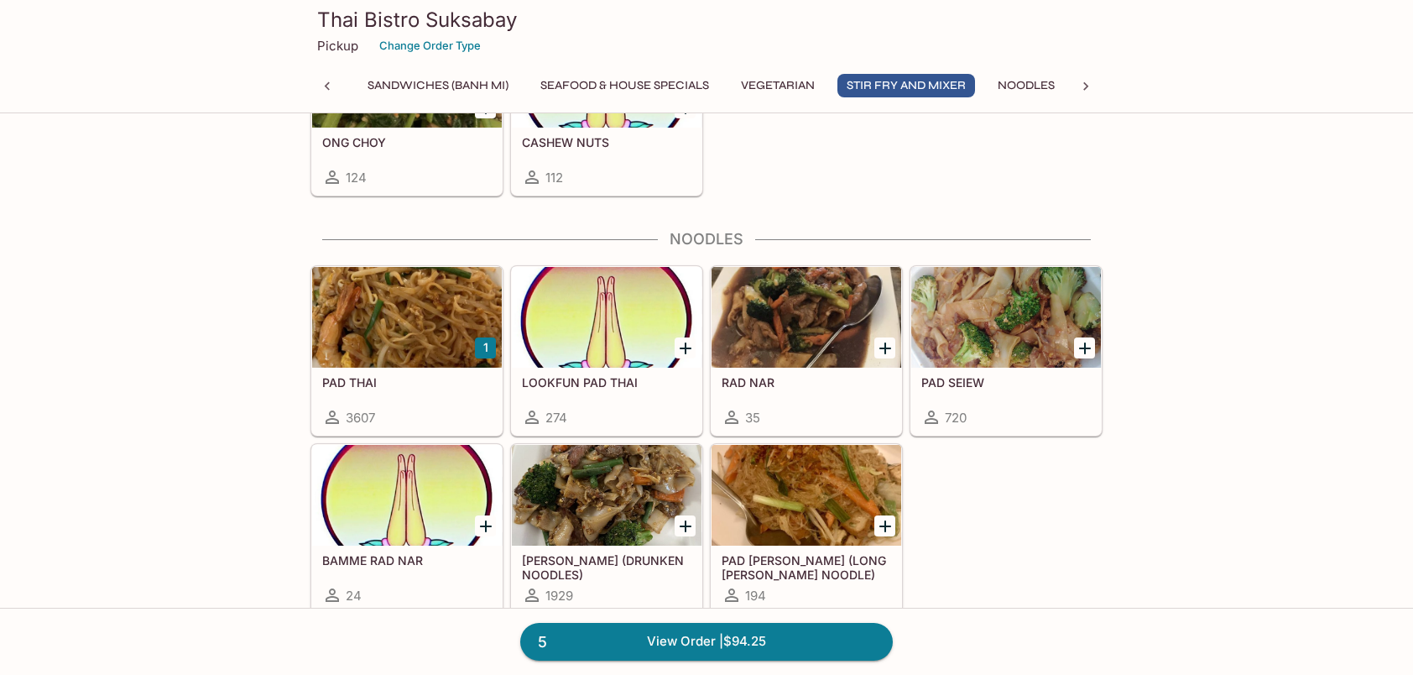
click at [411, 281] on div at bounding box center [407, 317] width 190 height 101
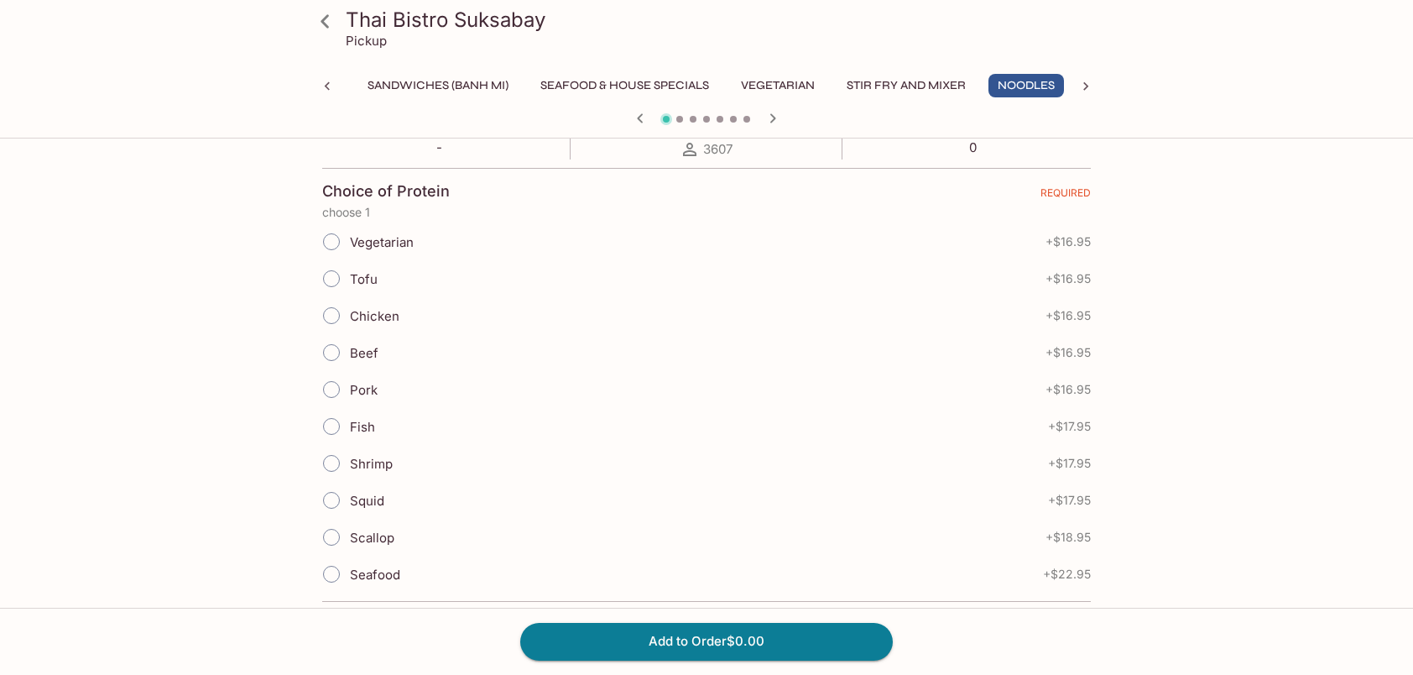
click at [336, 461] on input "Shrimp" at bounding box center [331, 463] width 35 height 35
radio input "true"
click at [696, 649] on button "Add to Order $17.95" at bounding box center [706, 641] width 373 height 37
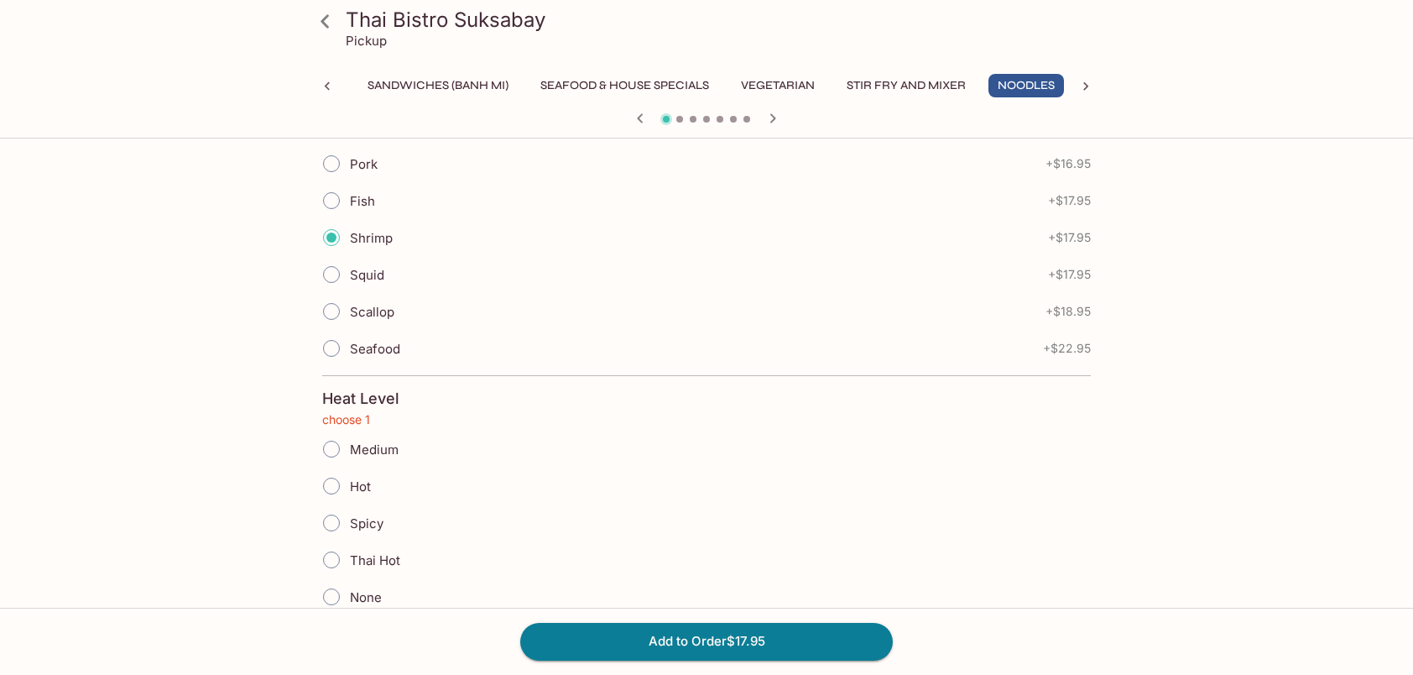
click at [334, 445] on input "Medium" at bounding box center [331, 448] width 35 height 35
radio input "true"
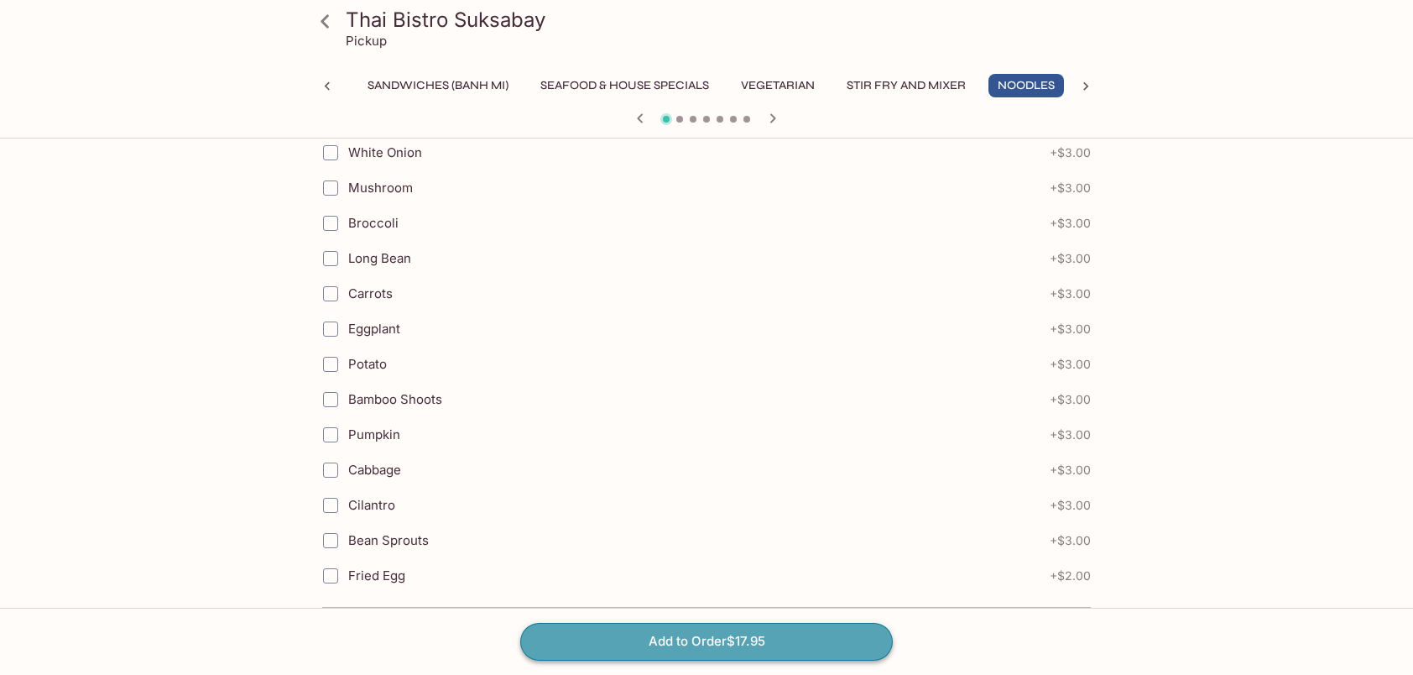
click at [623, 640] on button "Add to Order $17.95" at bounding box center [706, 641] width 373 height 37
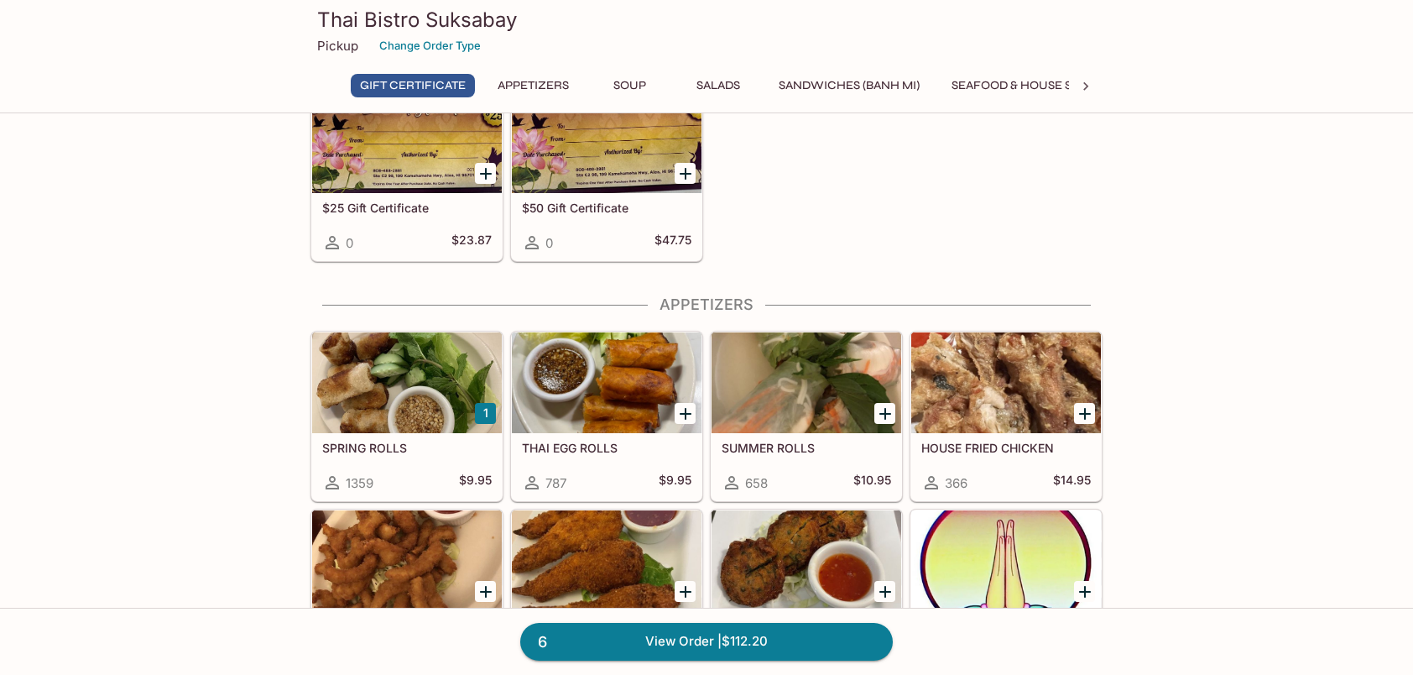
click at [678, 175] on icon "Add $50 Gift Certificate" at bounding box center [686, 174] width 20 height 20
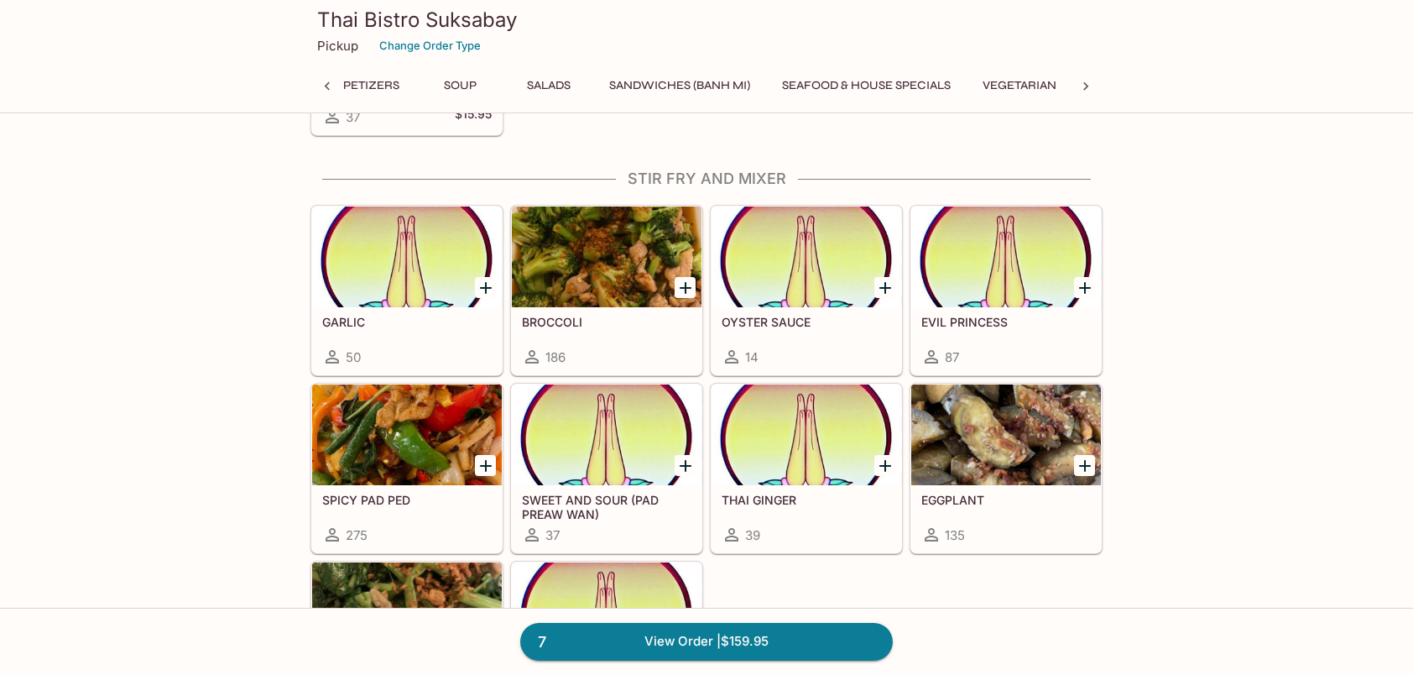
scroll to position [3357, 0]
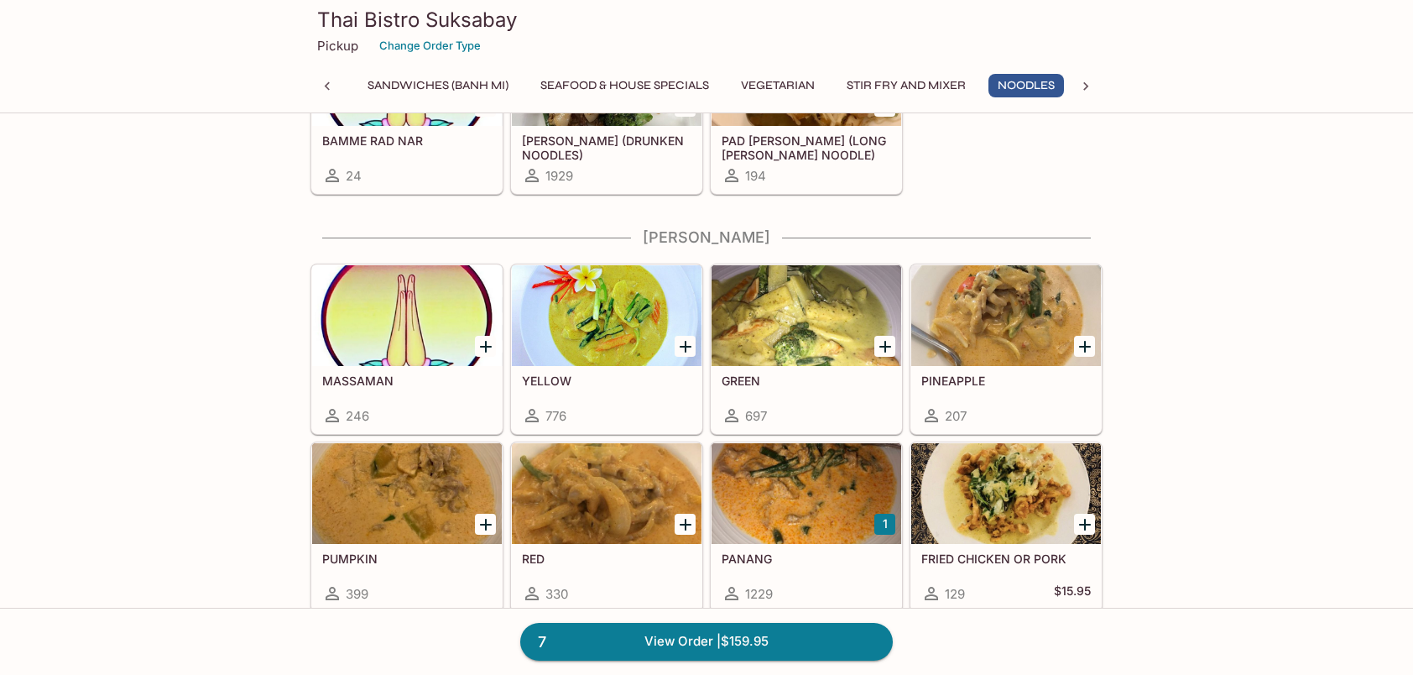
click at [764, 277] on div at bounding box center [807, 315] width 190 height 101
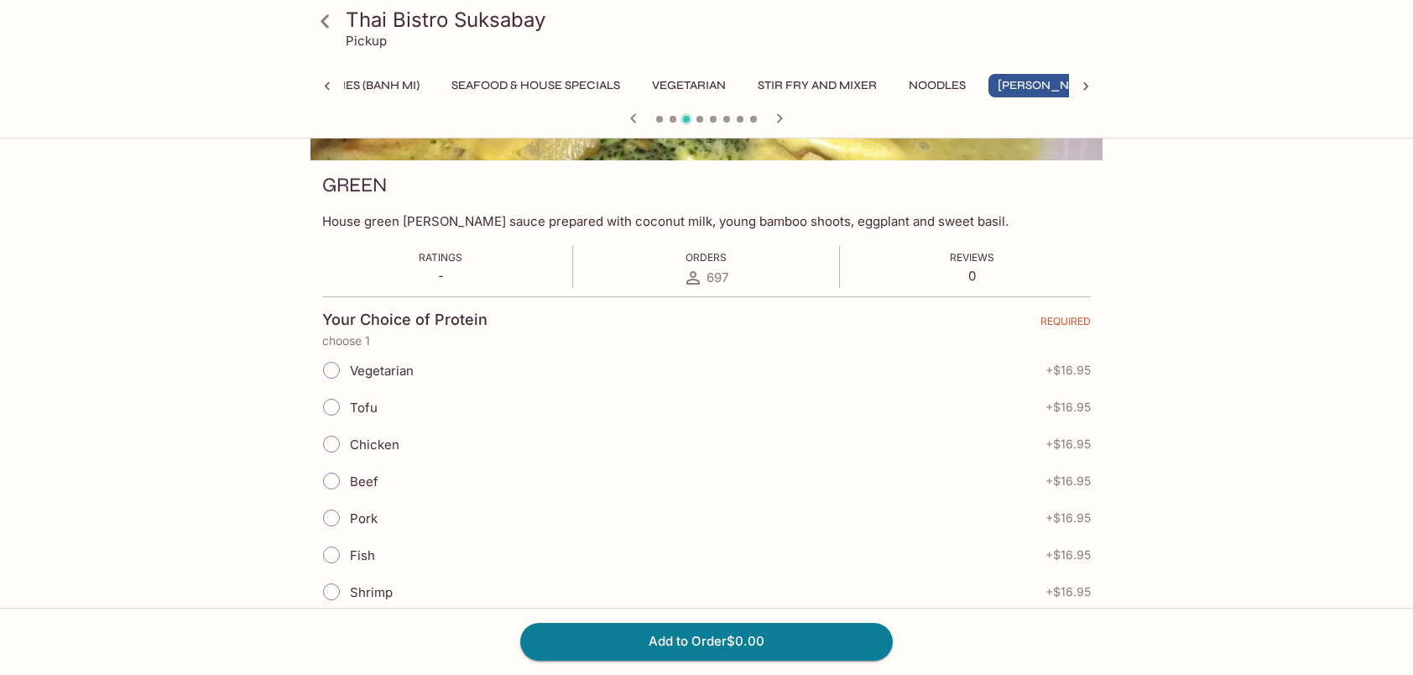
scroll to position [420, 0]
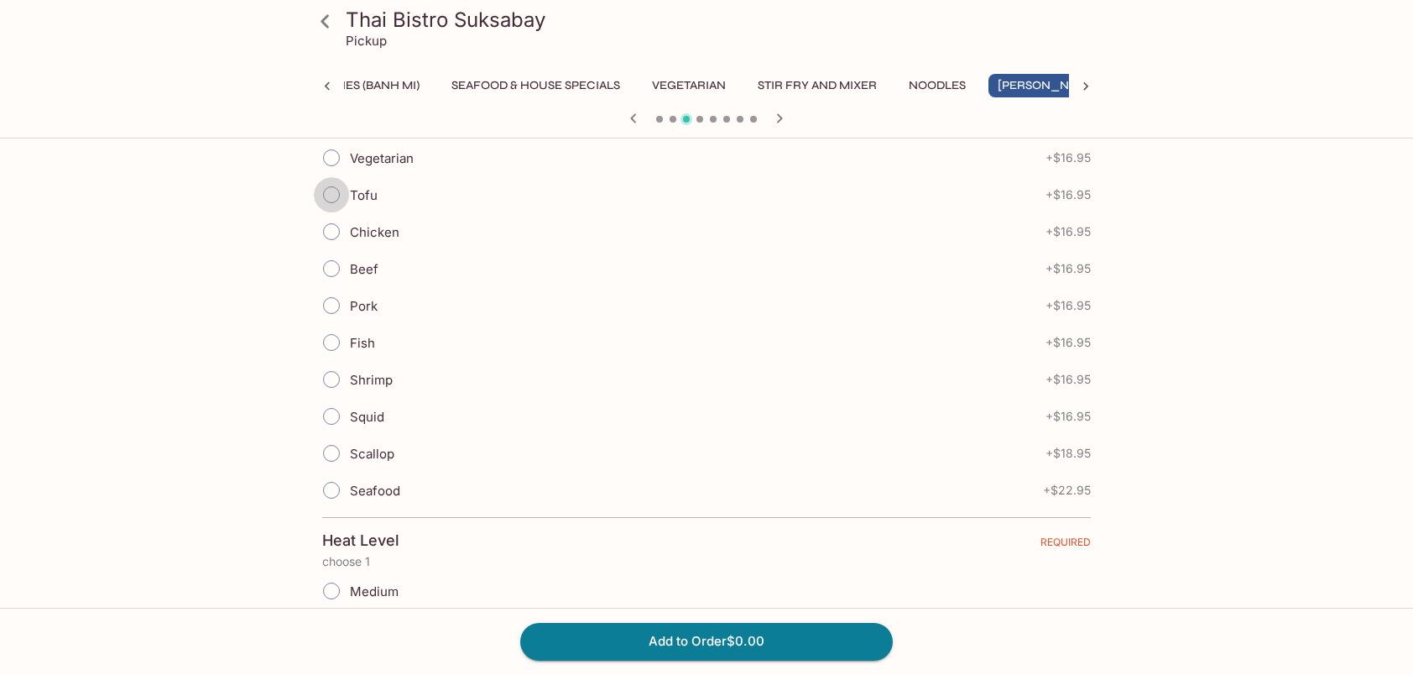
click at [323, 196] on input "Tofu" at bounding box center [331, 194] width 35 height 35
radio input "true"
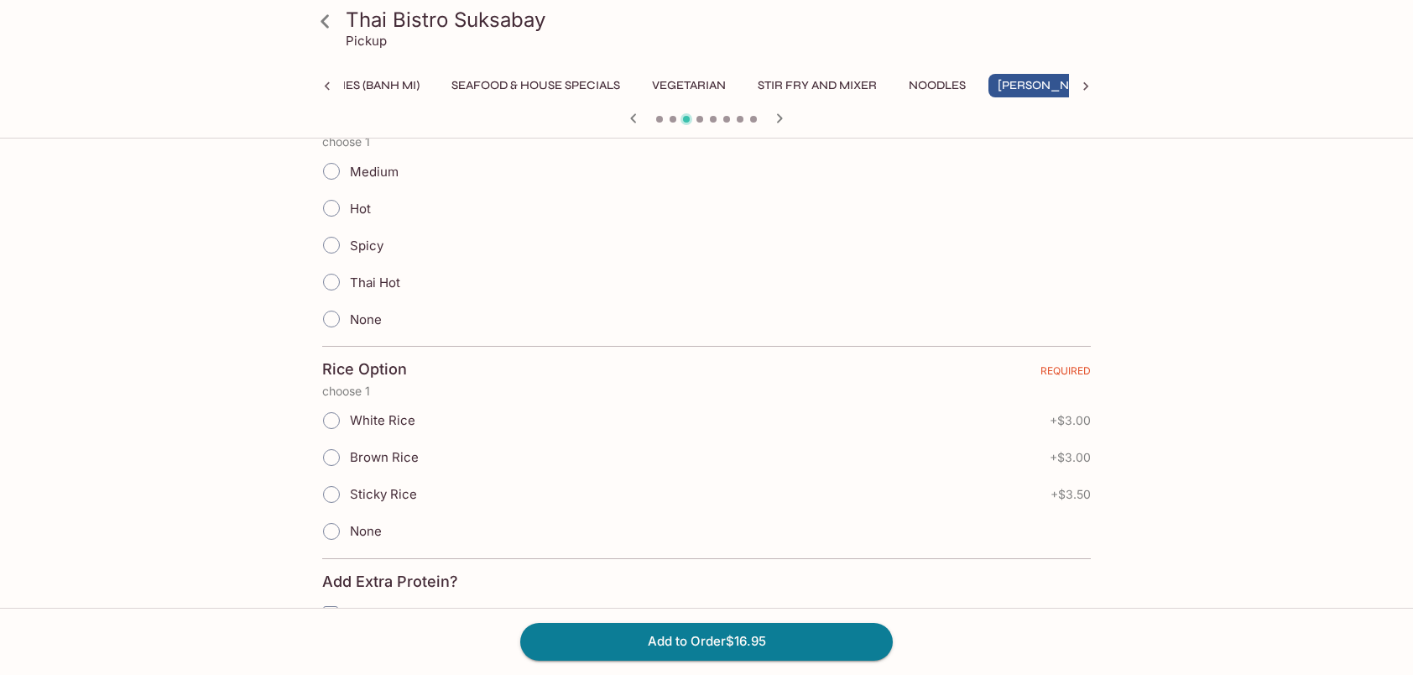
scroll to position [755, 0]
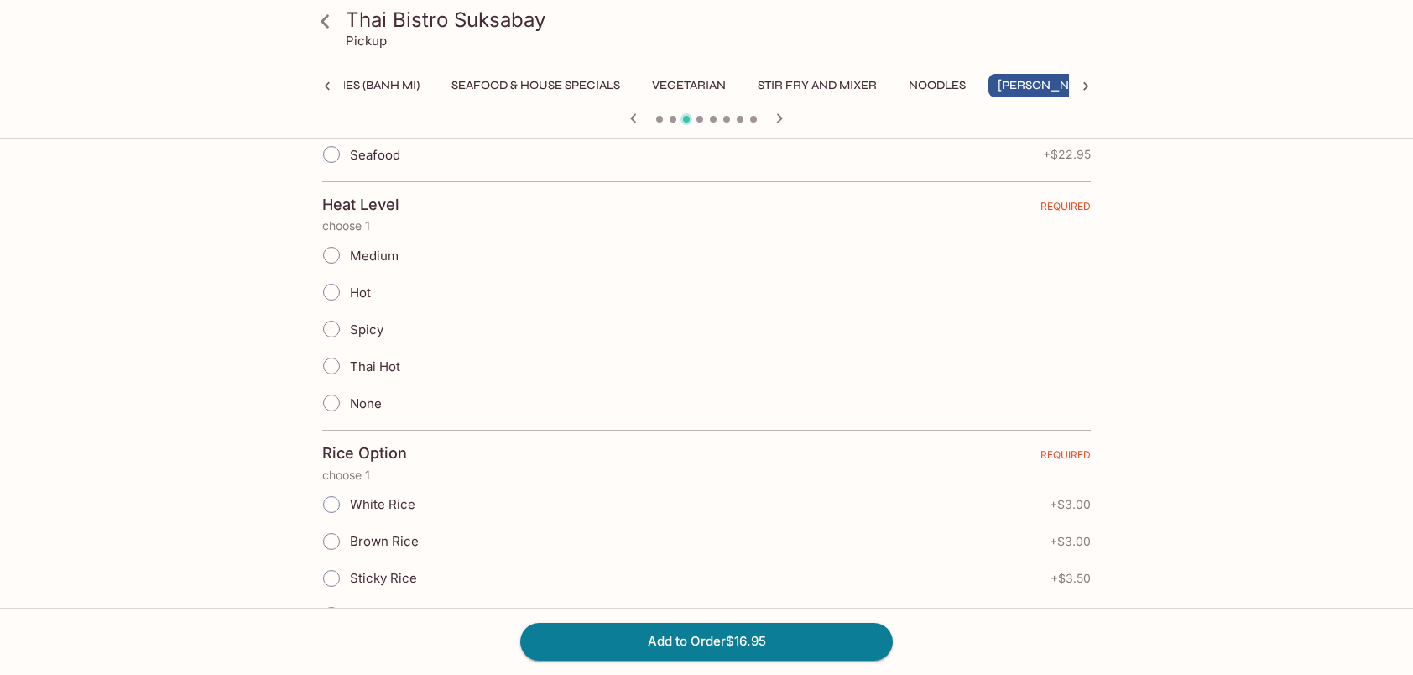
click at [332, 247] on input "Medium" at bounding box center [331, 255] width 35 height 35
radio input "true"
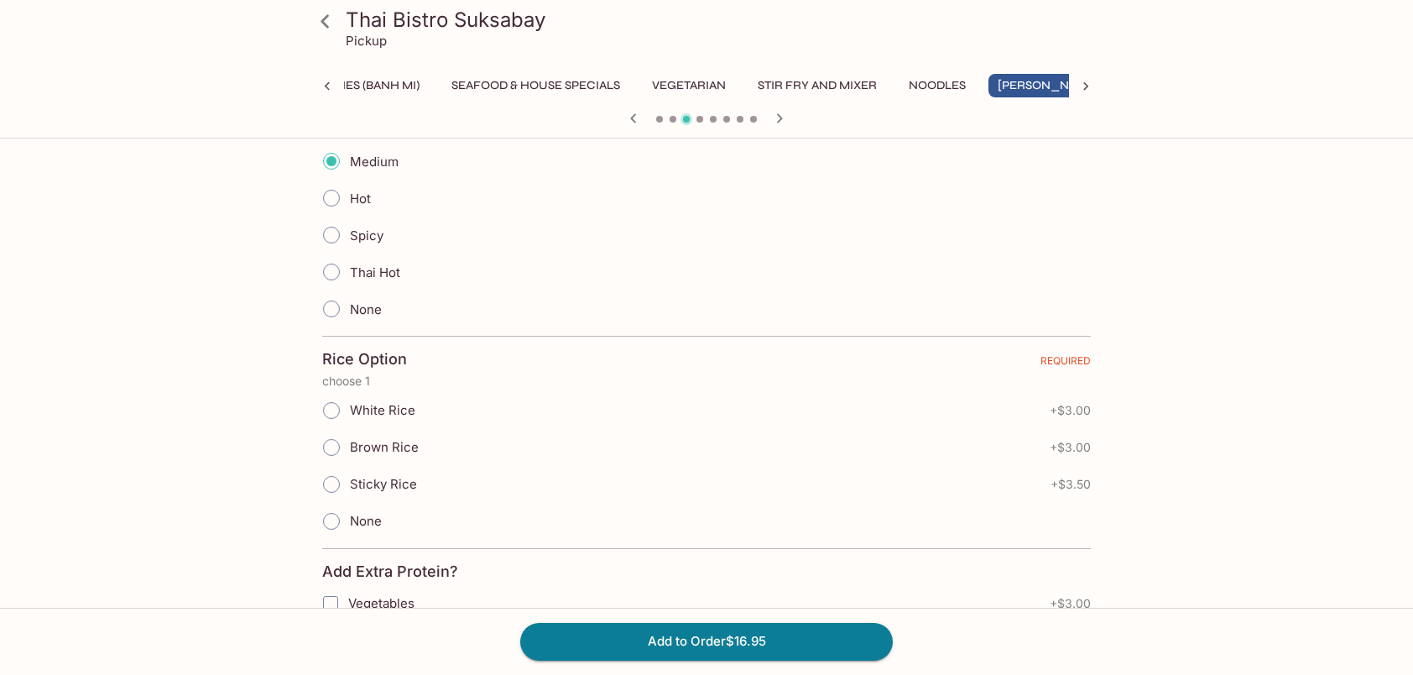
scroll to position [923, 0]
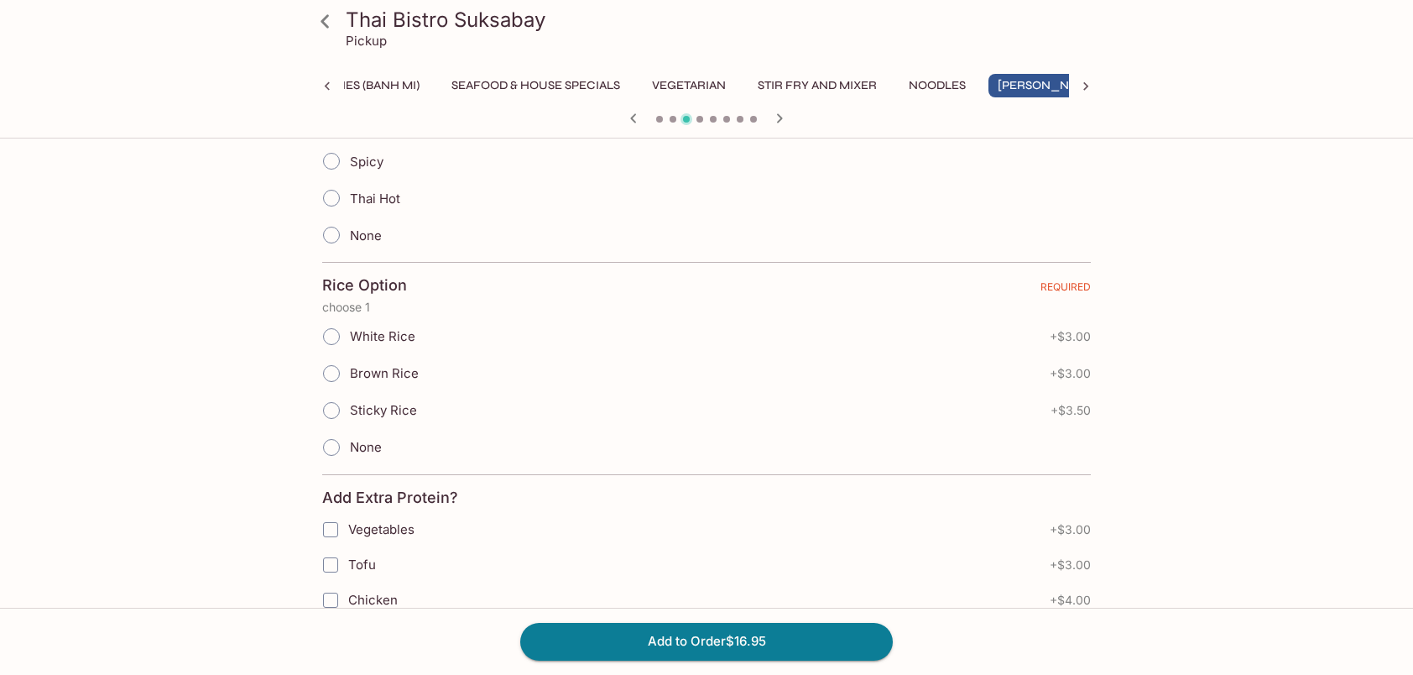
click at [326, 399] on input "Sticky Rice" at bounding box center [331, 410] width 35 height 35
radio input "true"
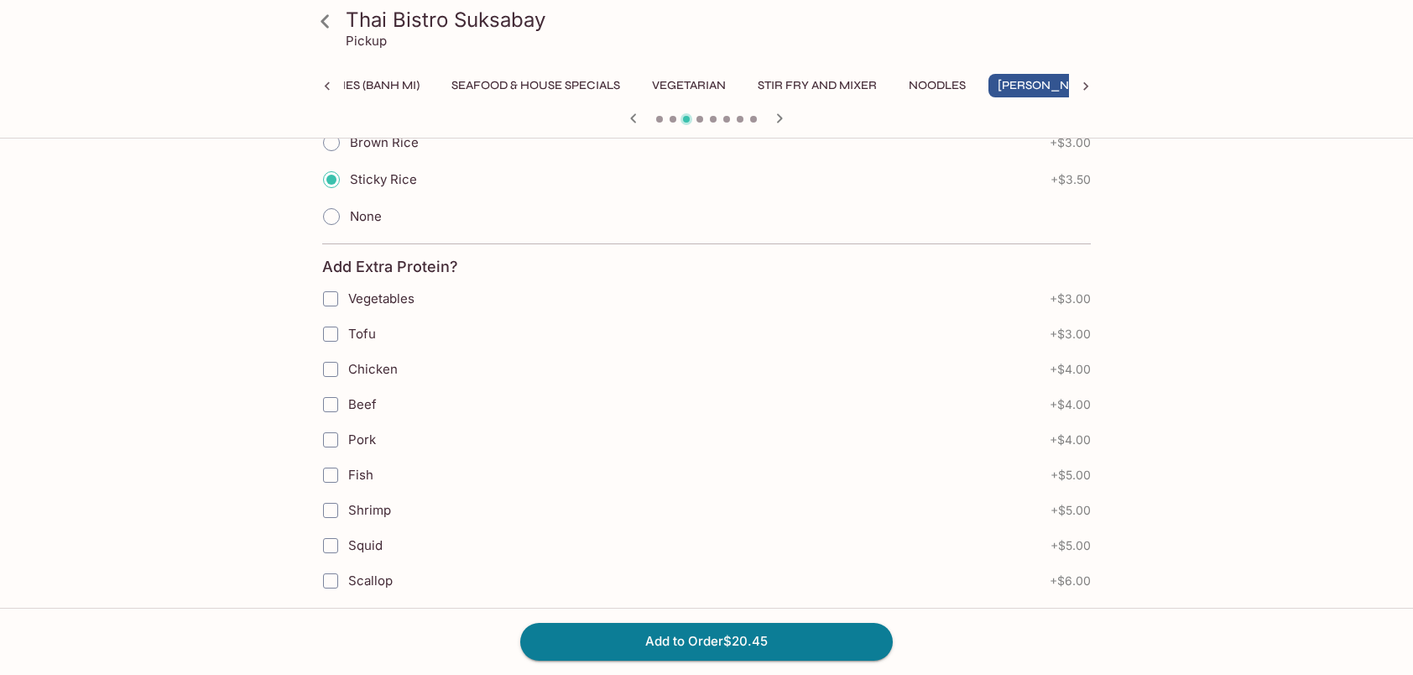
scroll to position [1175, 0]
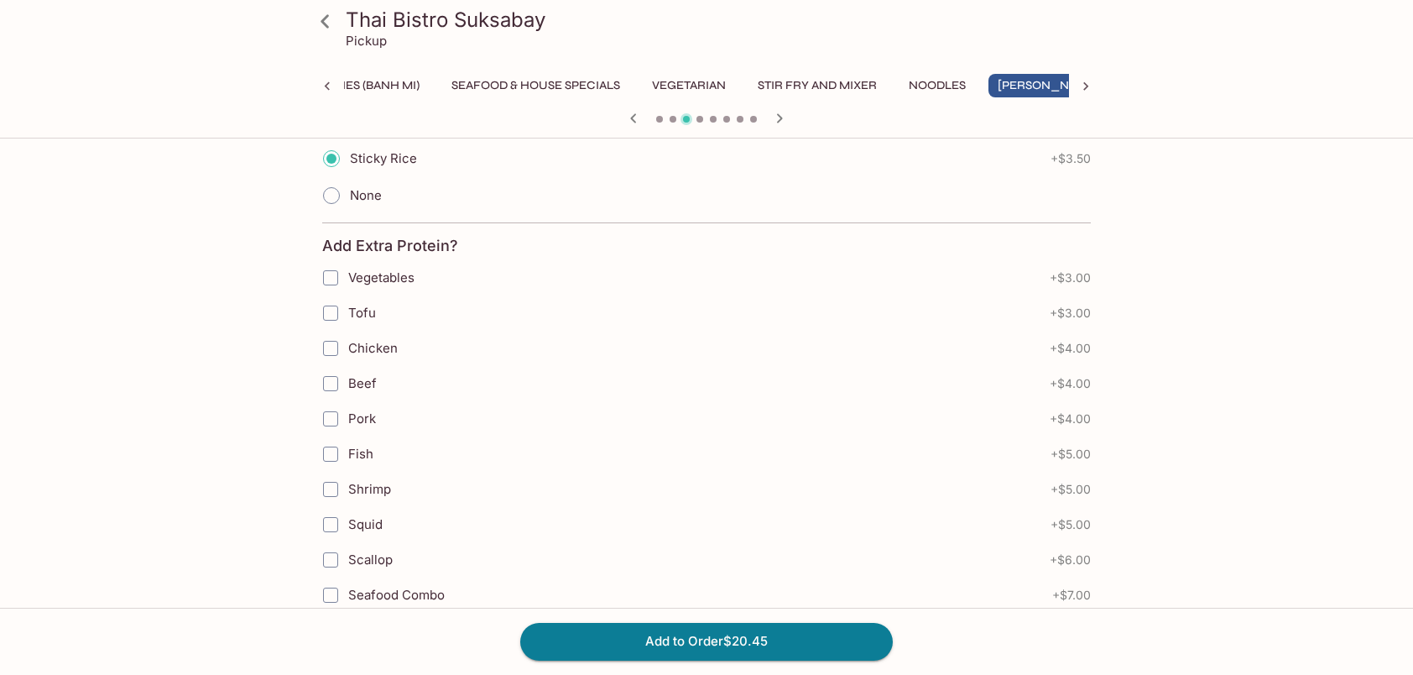
click at [334, 268] on input "Vegetables" at bounding box center [331, 278] width 34 height 34
checkbox input "true"
click at [666, 643] on button "Add to Order $23.45" at bounding box center [706, 641] width 373 height 37
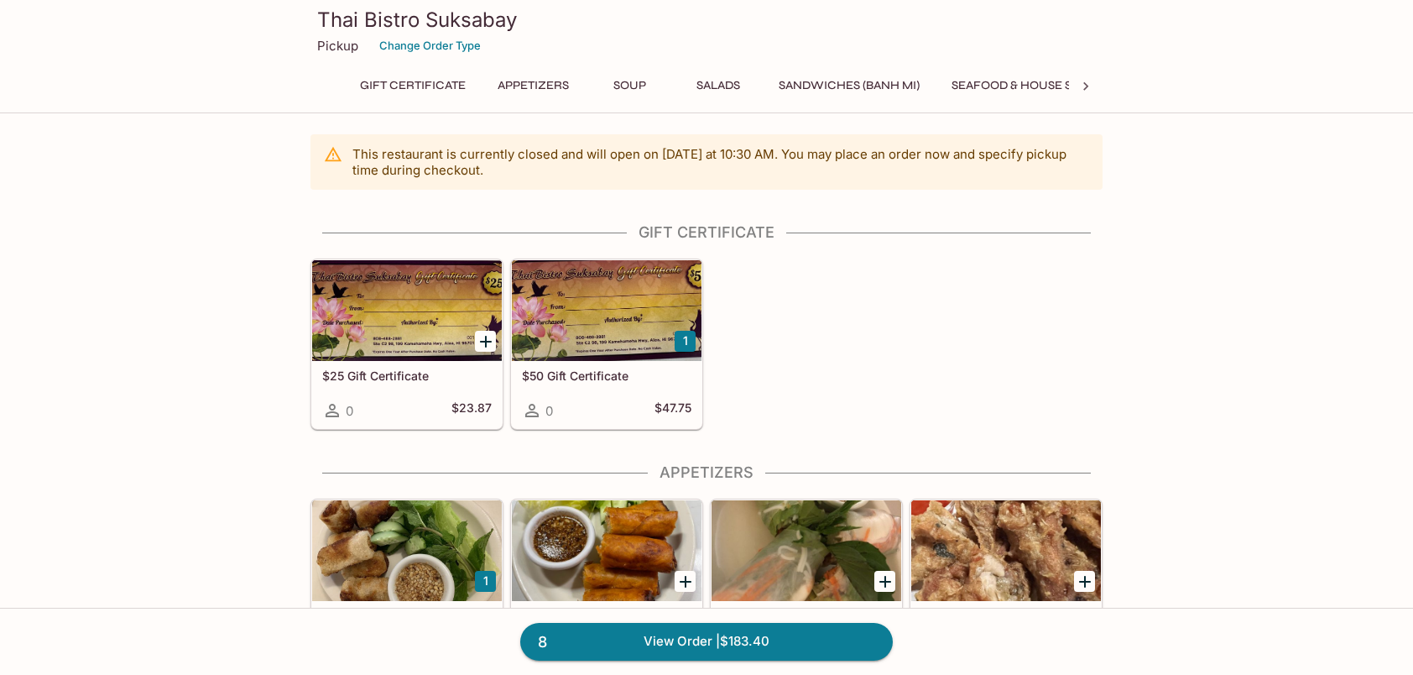
scroll to position [84, 0]
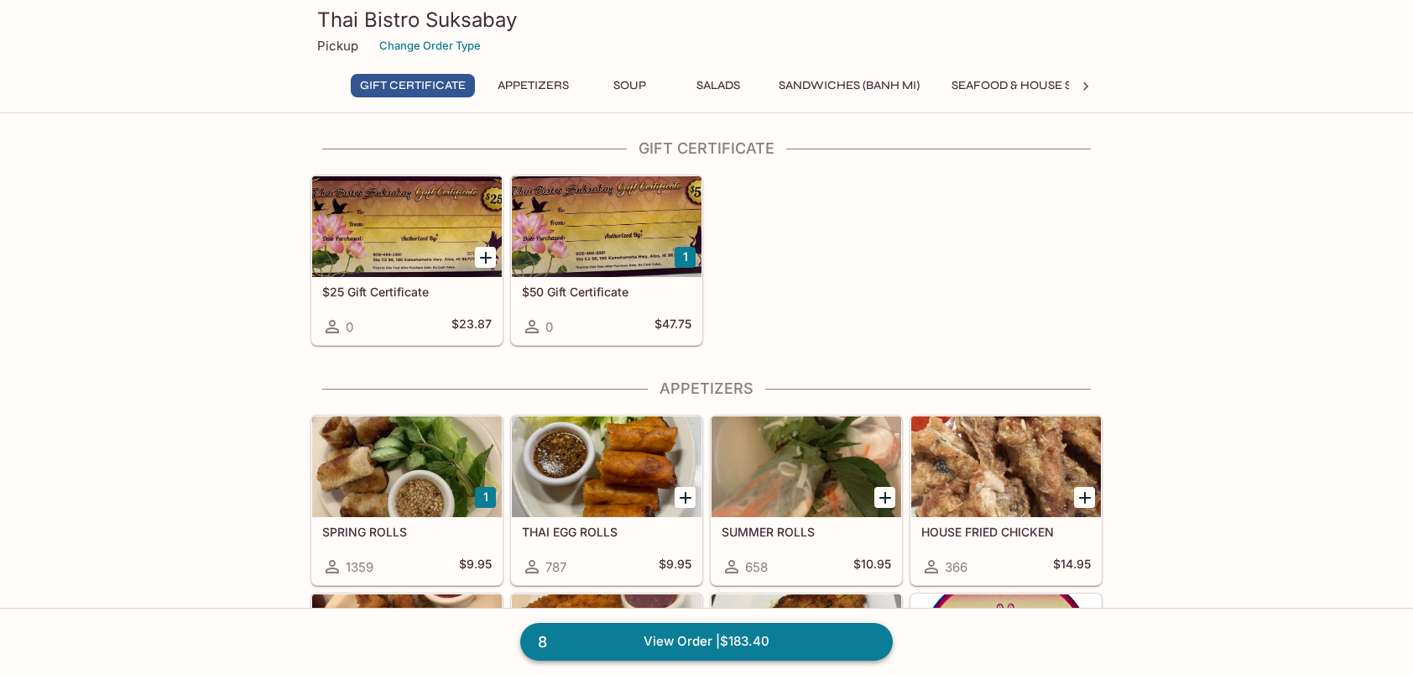
click at [782, 638] on link "8 View Order | $183.40" at bounding box center [706, 641] width 373 height 37
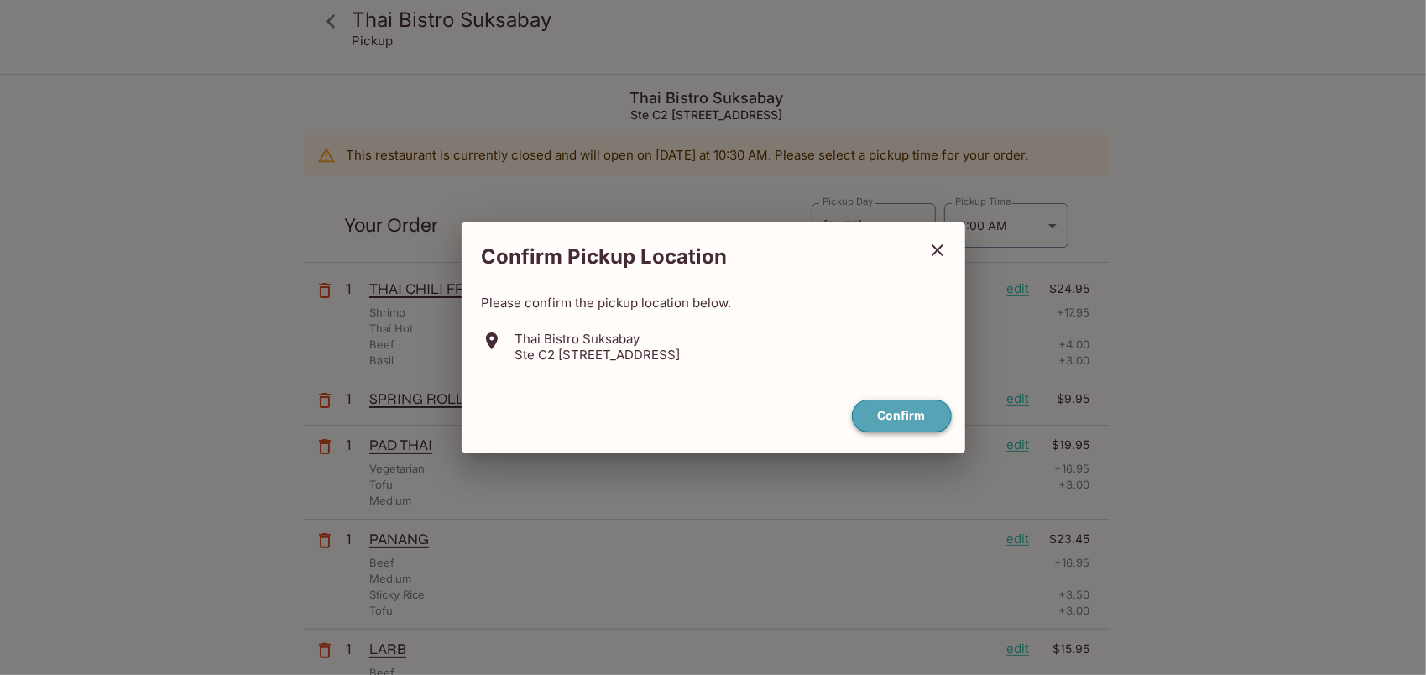
click at [906, 415] on button "Confirm" at bounding box center [902, 416] width 100 height 33
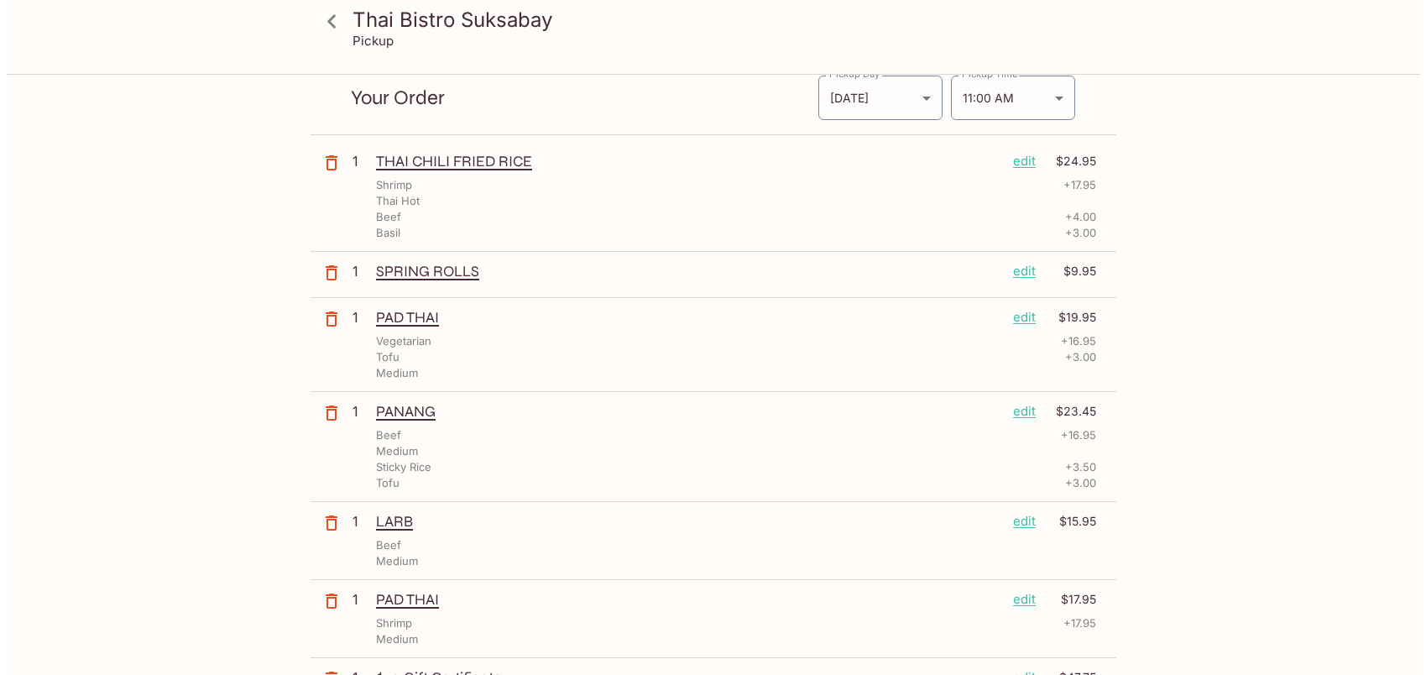
scroll to position [168, 0]
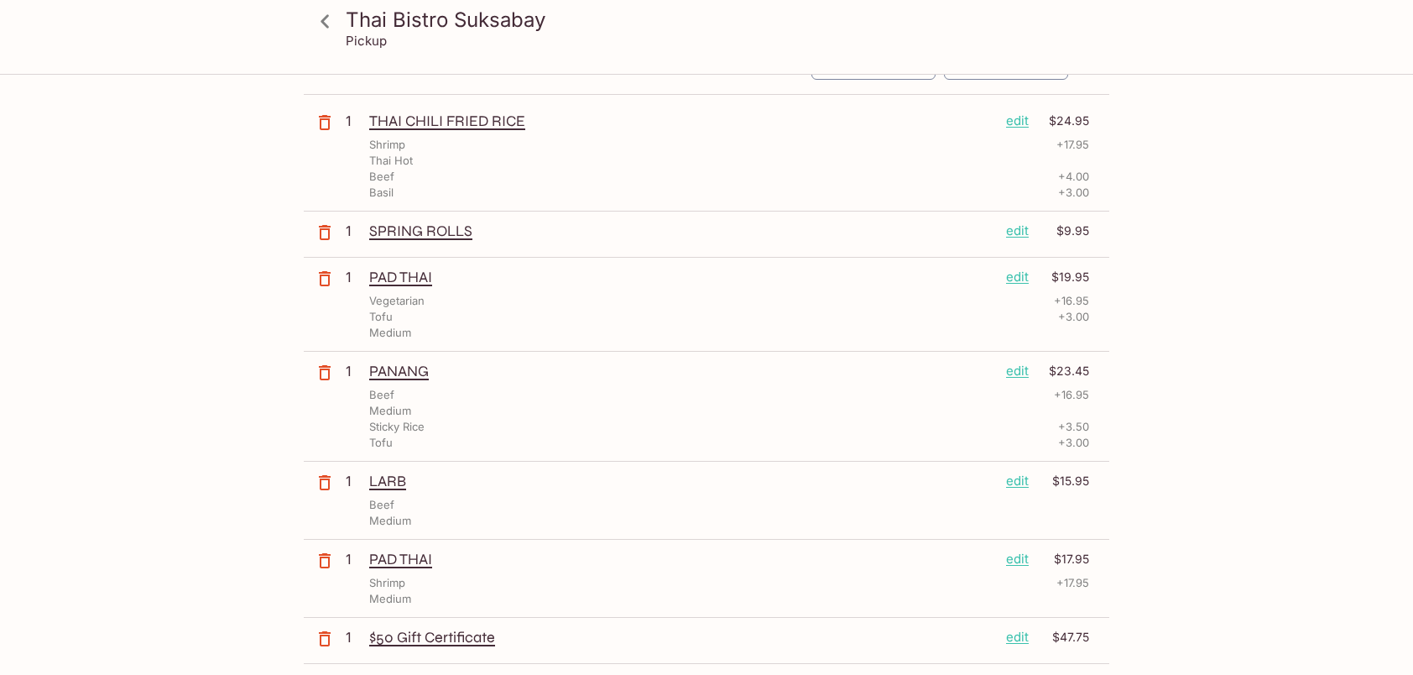
click at [1021, 227] on p "edit" at bounding box center [1017, 231] width 23 height 18
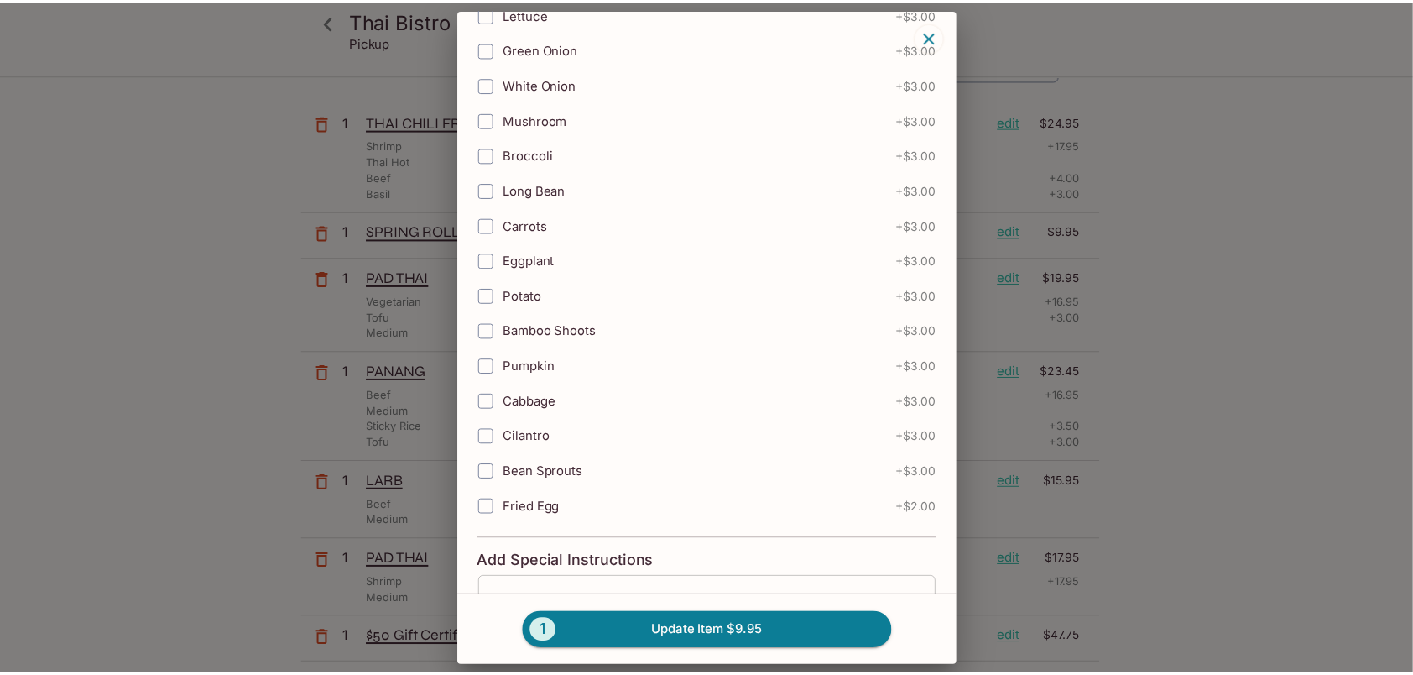
scroll to position [503, 0]
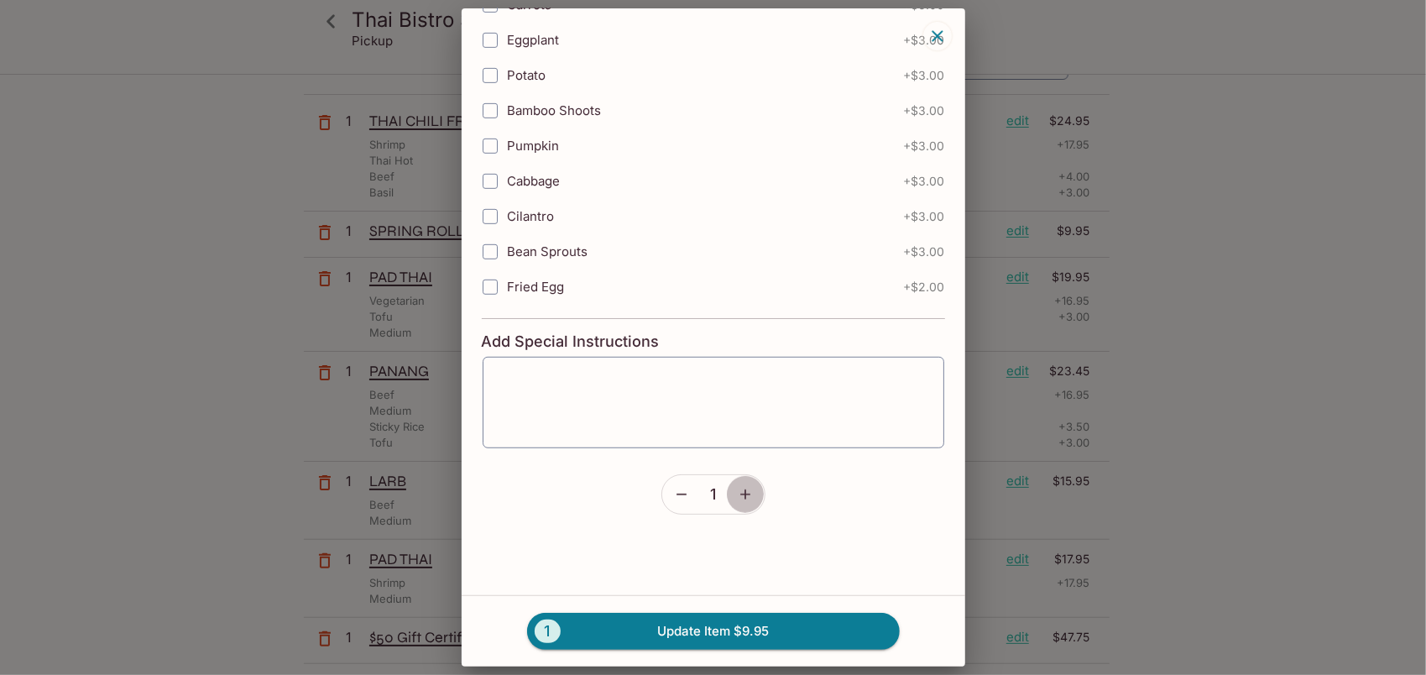
click at [749, 481] on button "button" at bounding box center [745, 494] width 39 height 39
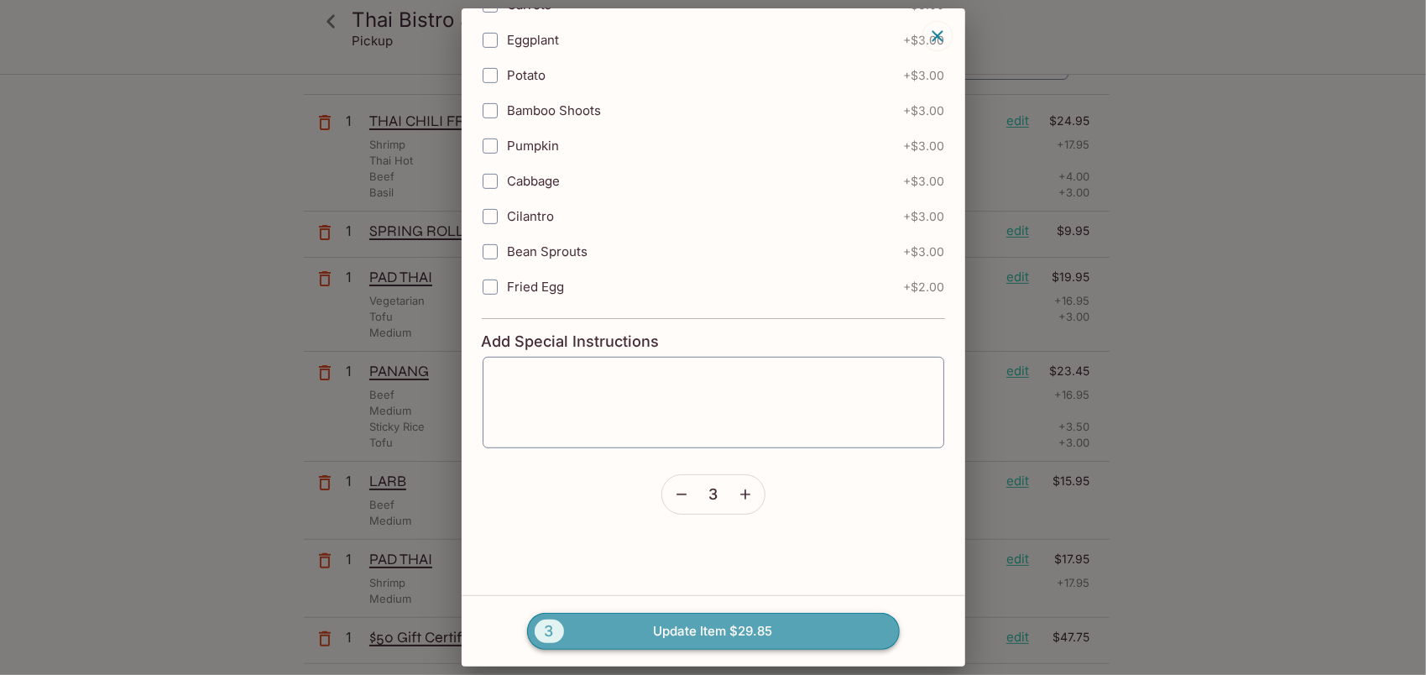
click at [713, 630] on button "3 Update Item $29.85" at bounding box center [713, 631] width 373 height 37
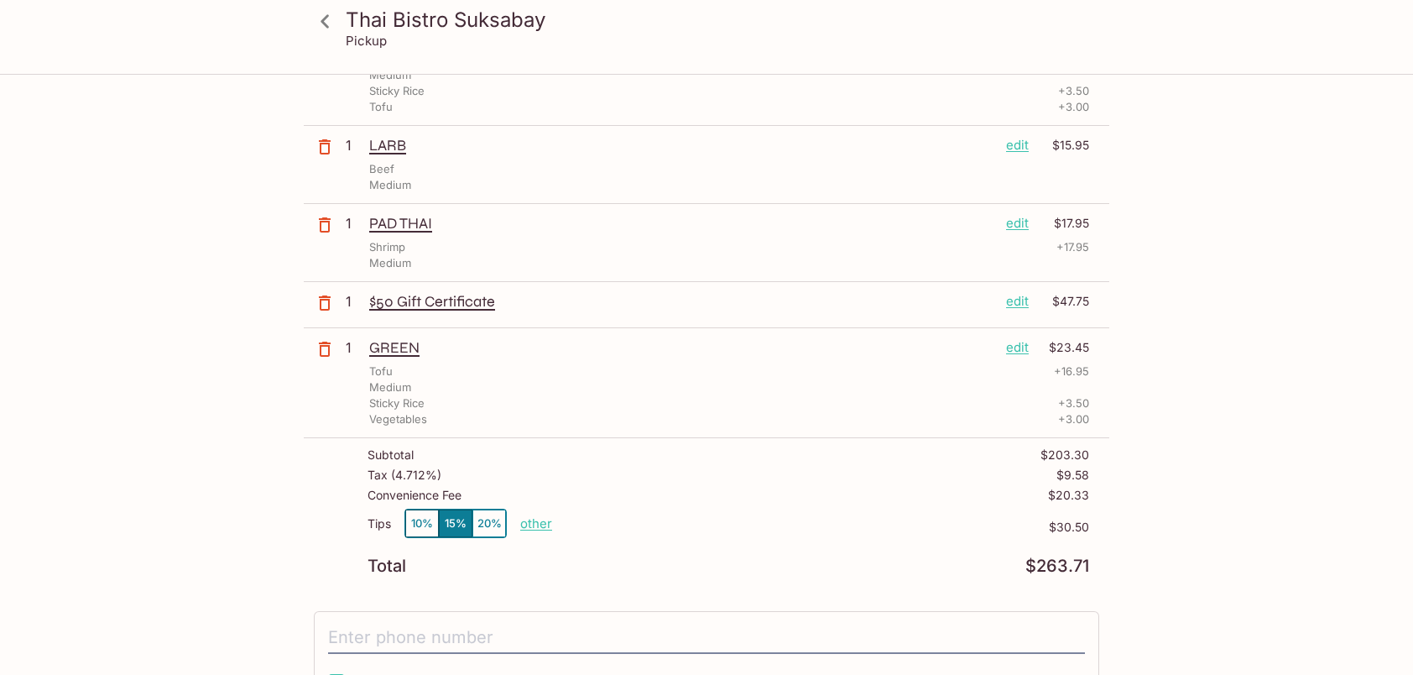
scroll to position [794, 0]
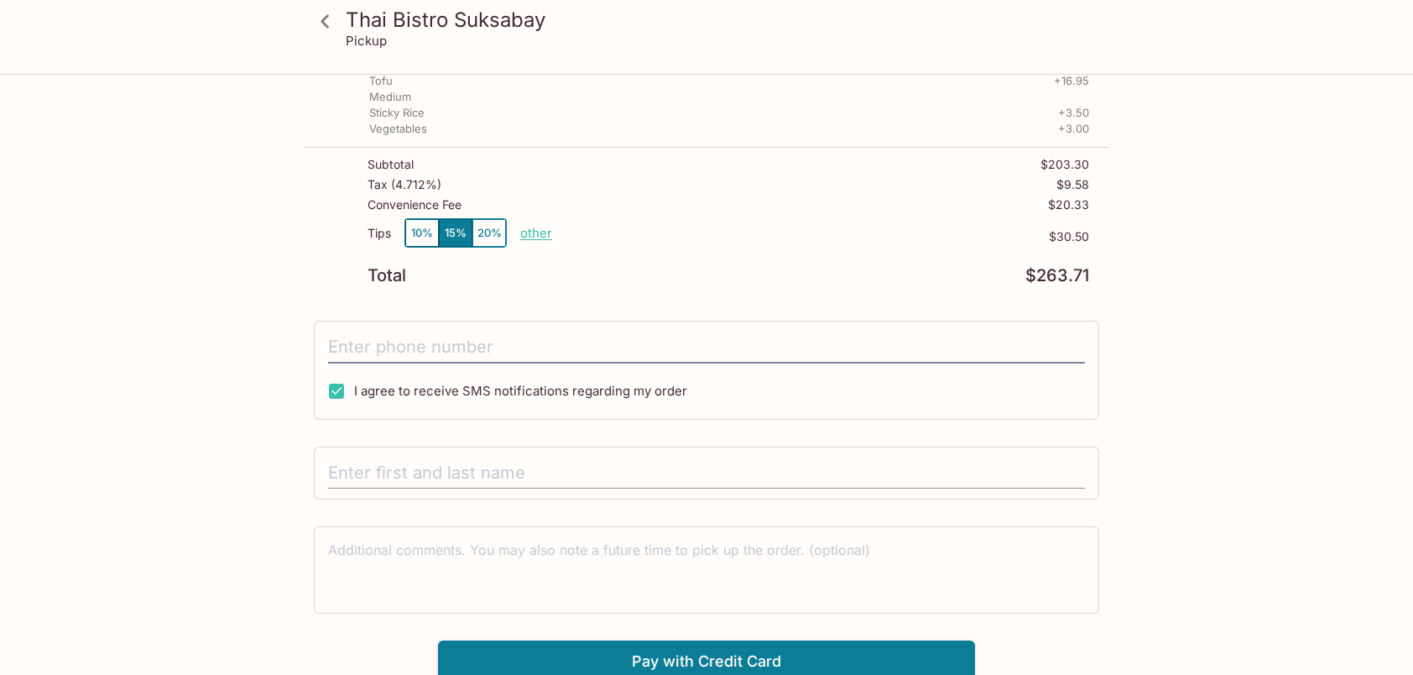
click at [431, 467] on input "text" at bounding box center [706, 473] width 757 height 32
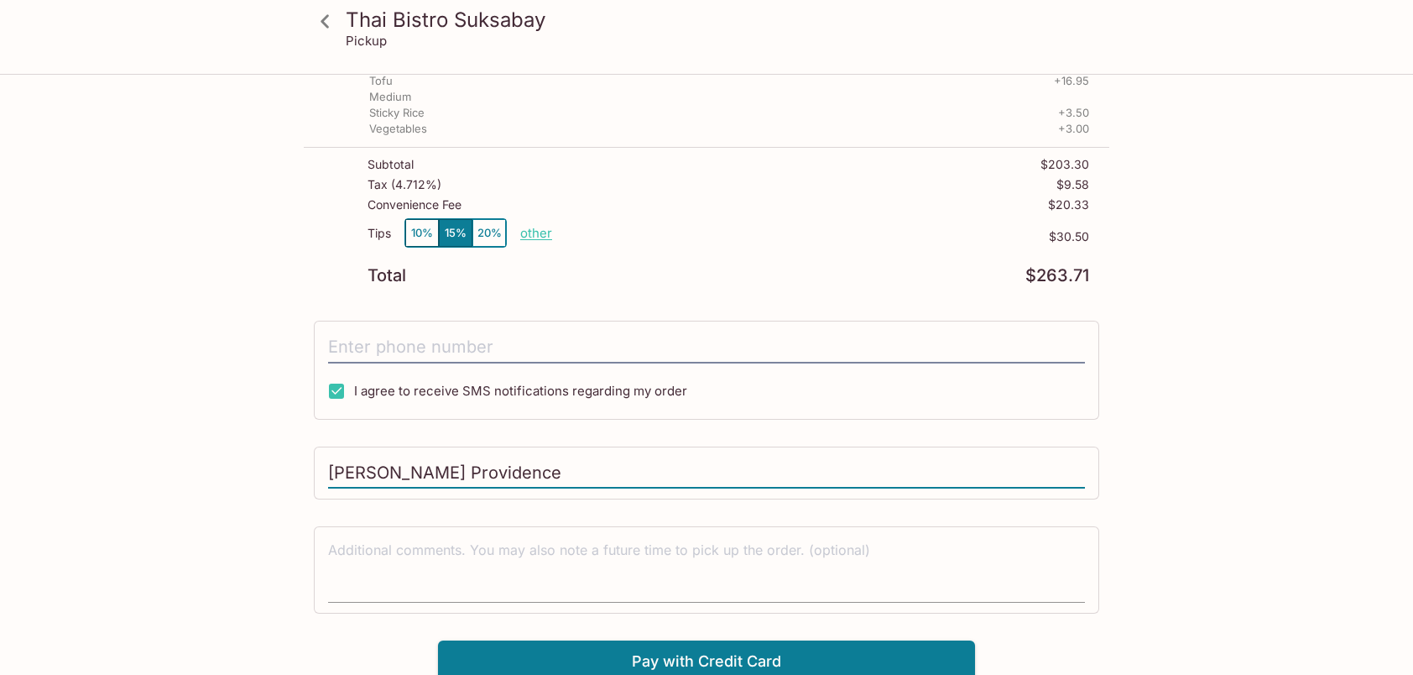
type input "[PERSON_NAME] Providence"
click at [433, 556] on textarea at bounding box center [706, 570] width 757 height 58
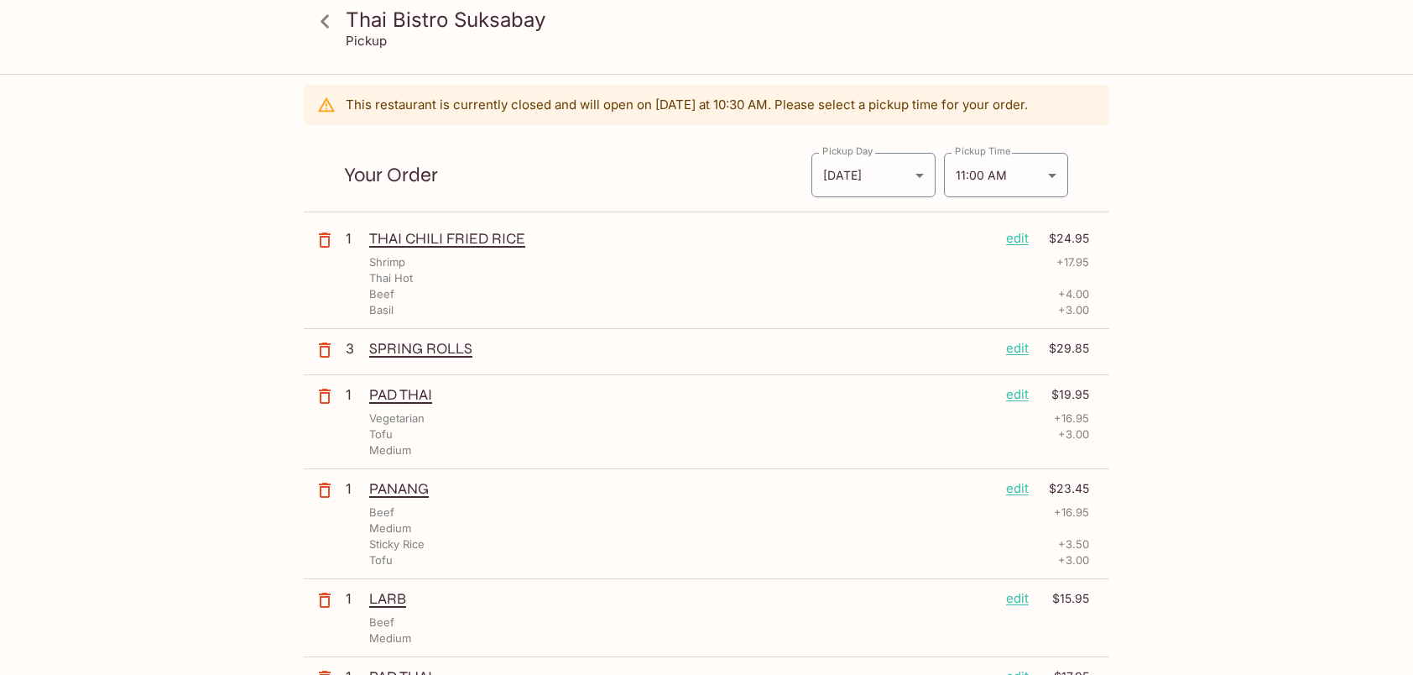
scroll to position [0, 0]
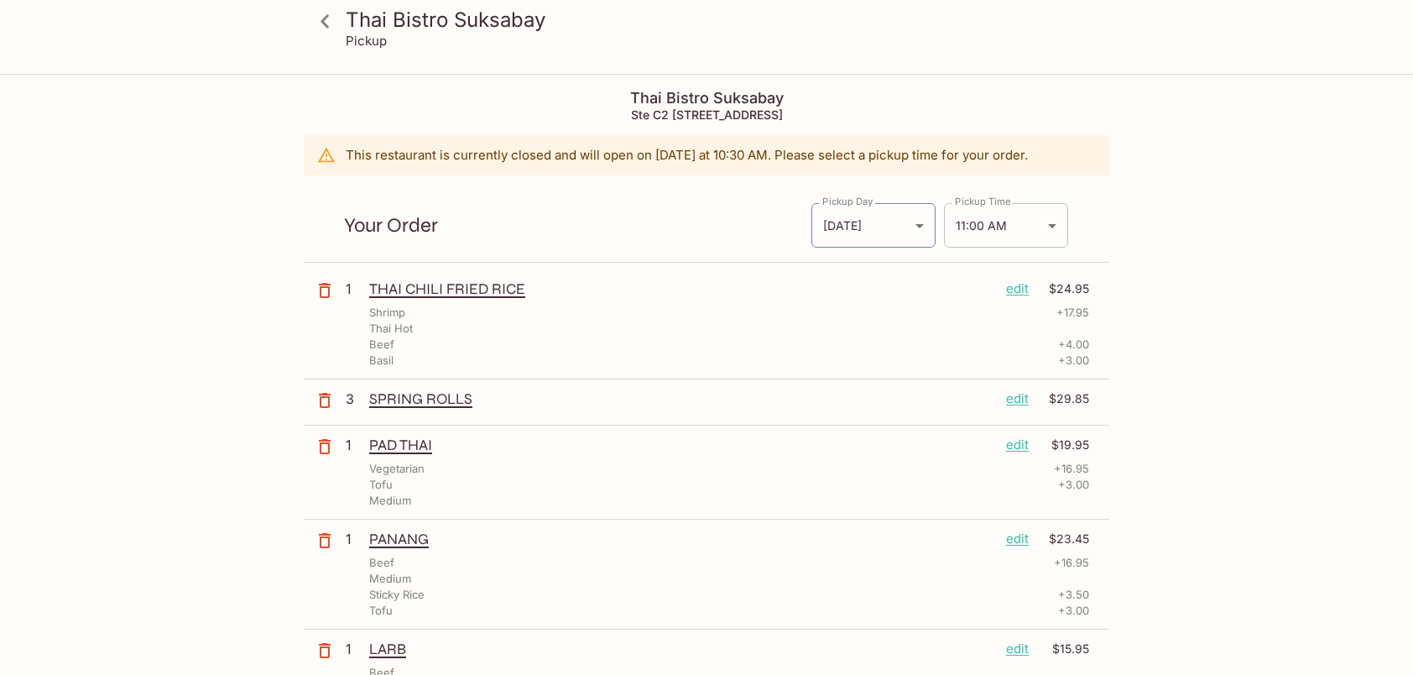
type textarea "[PERSON_NAME] will pick up"
click at [1049, 217] on body "Thai Bistro Suksabay Pickup Thai Bistro Suksabay Ste C2 [STREET_ADDRESS] This r…" at bounding box center [706, 413] width 1413 height 675
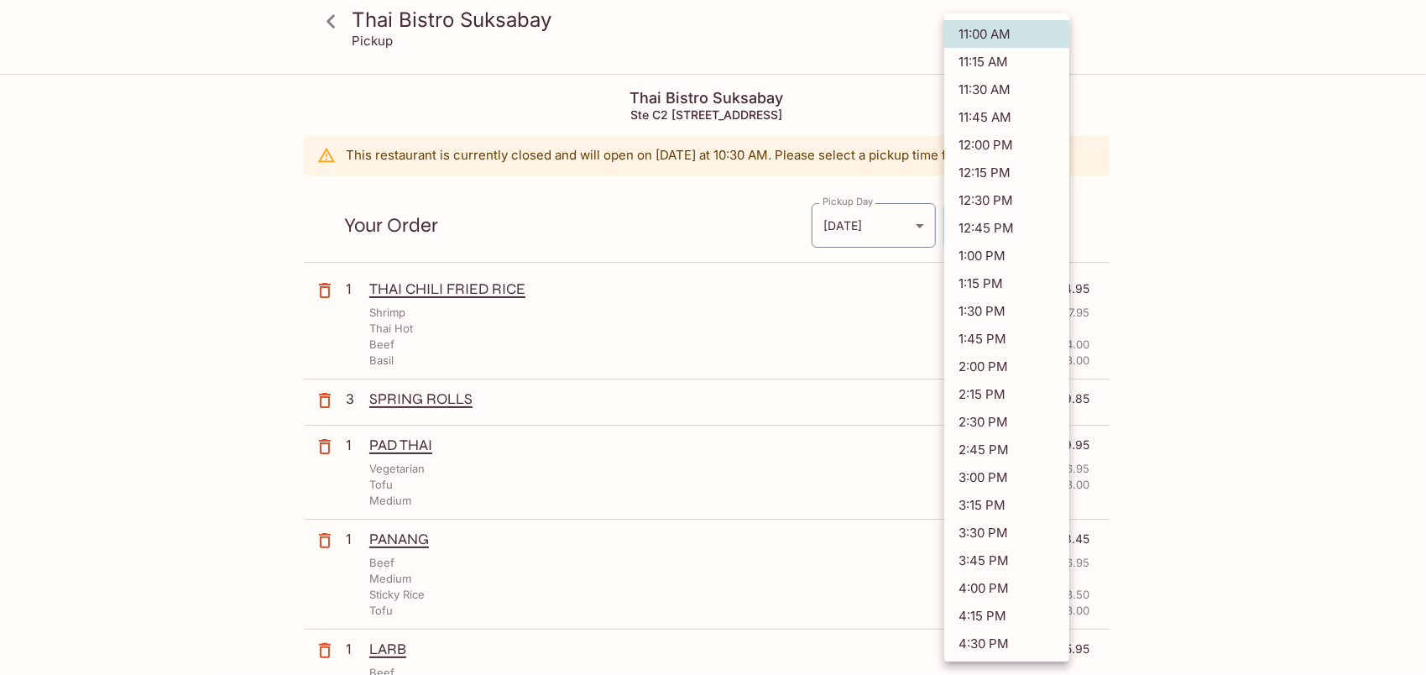
click at [973, 62] on li "11:15 AM" at bounding box center [1006, 62] width 125 height 28
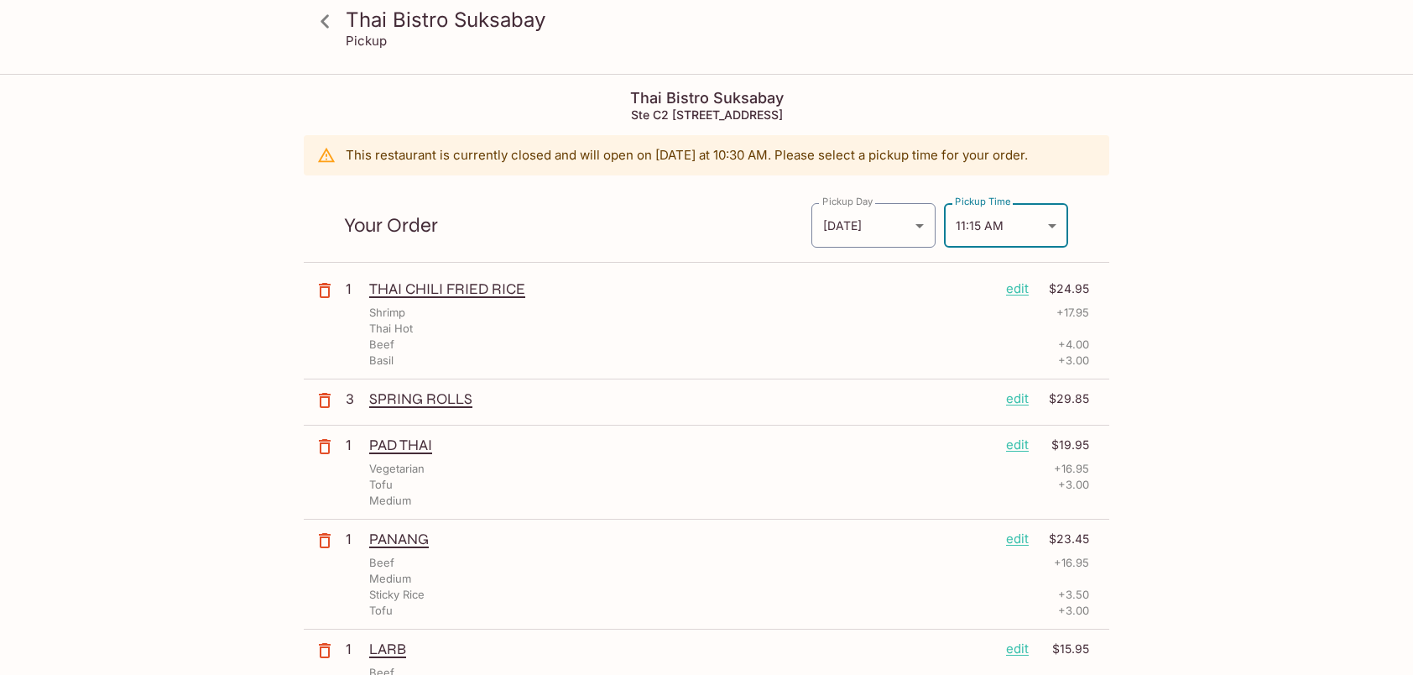
click at [1054, 227] on body "Thai Bistro Suksabay Pickup Thai Bistro Suksabay Ste C2 [STREET_ADDRESS] This r…" at bounding box center [706, 413] width 1413 height 675
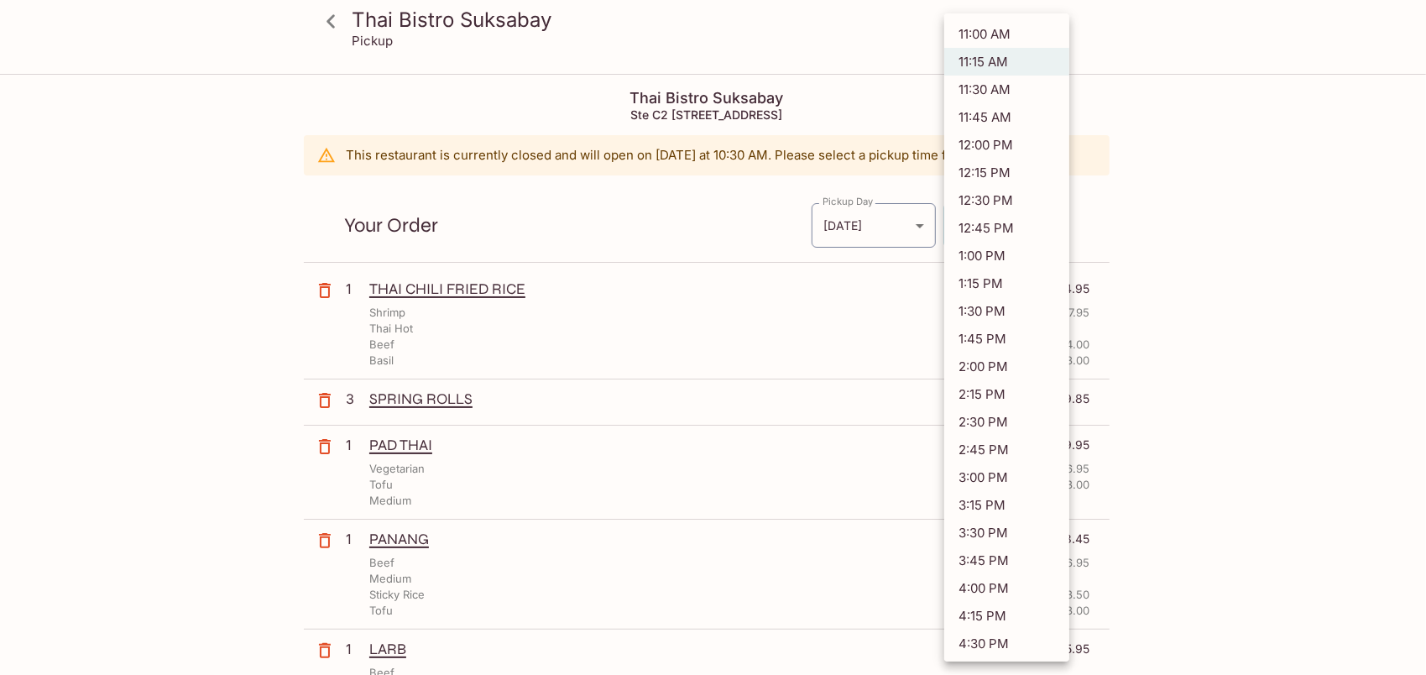
click at [977, 33] on li "11:00 AM" at bounding box center [1006, 34] width 125 height 28
type input "[DATE]T21:00:00.000000Z"
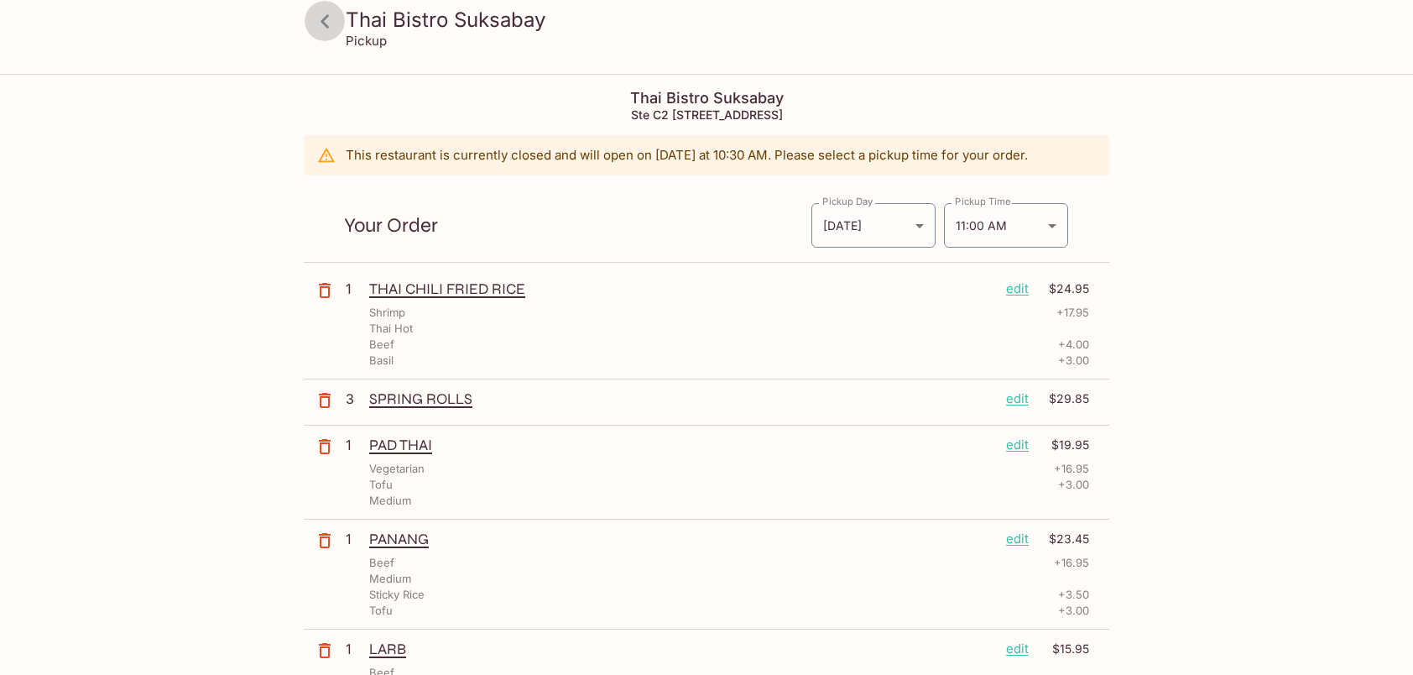
click at [324, 24] on icon at bounding box center [325, 20] width 8 height 13
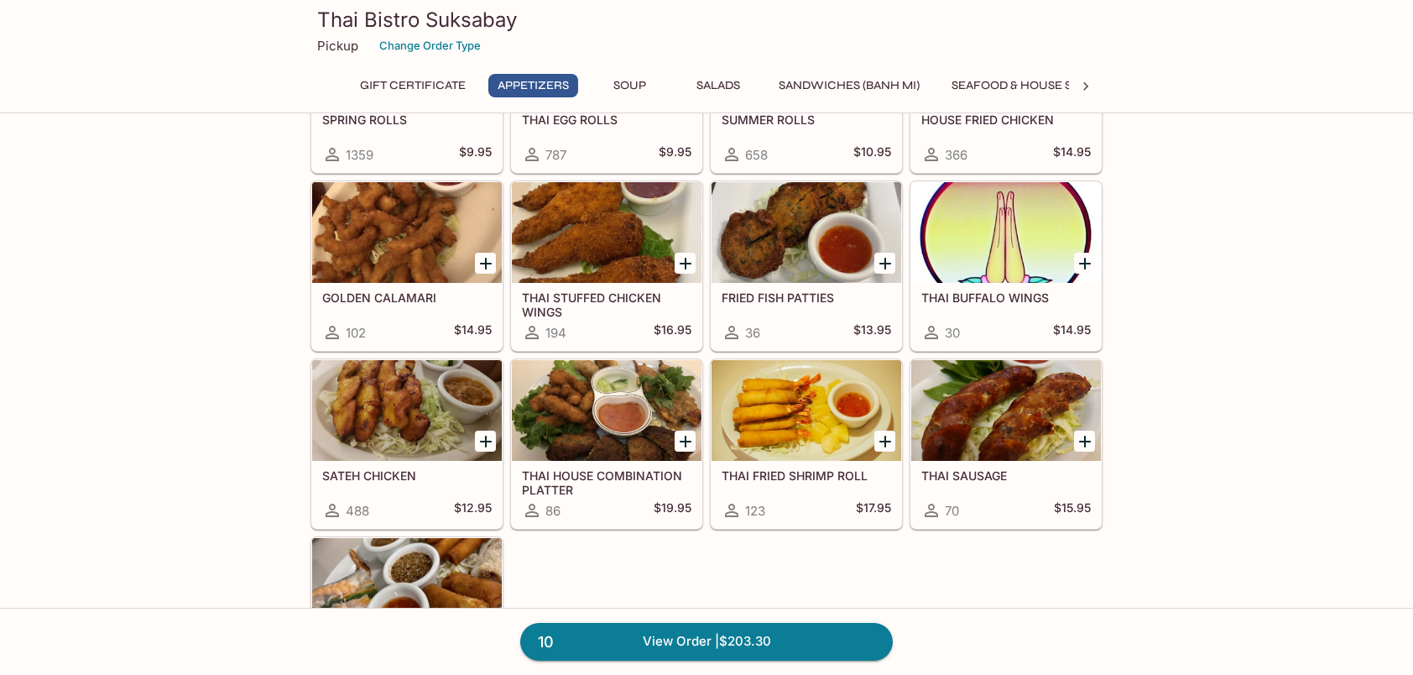
scroll to position [504, 0]
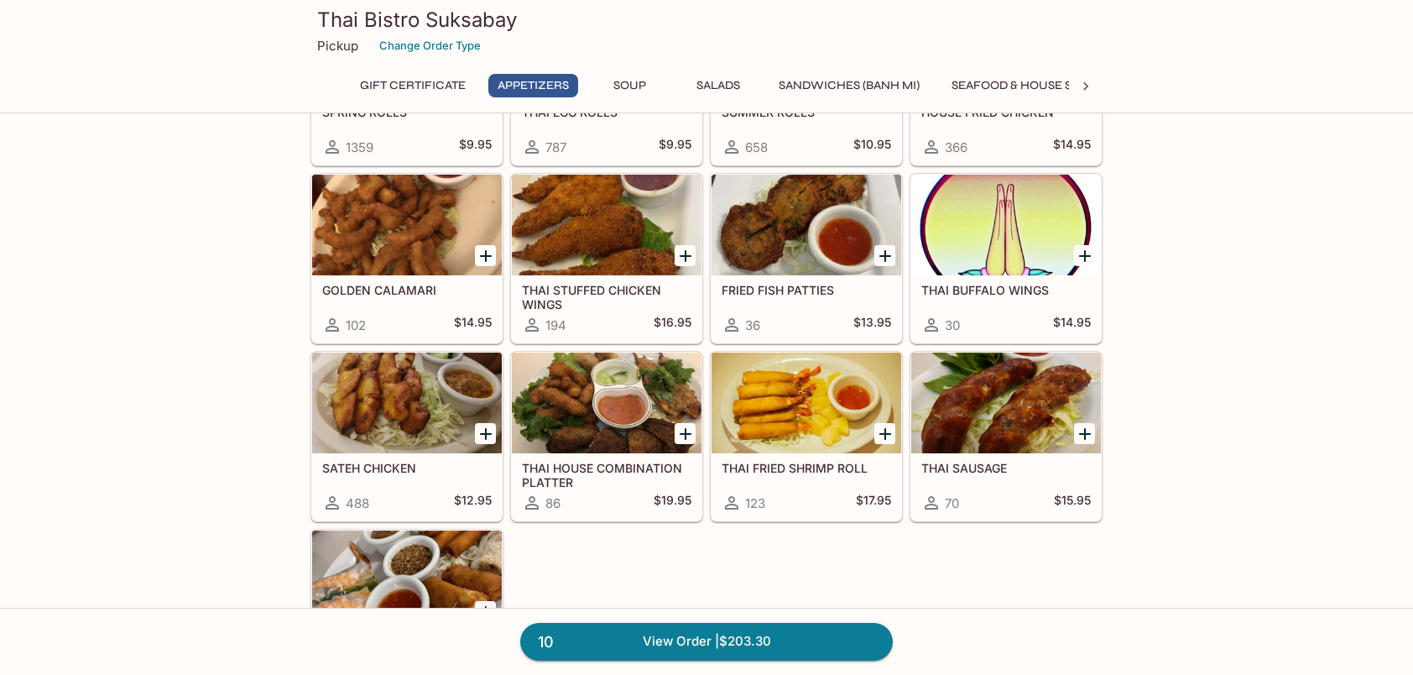
click at [405, 406] on div at bounding box center [407, 403] width 190 height 101
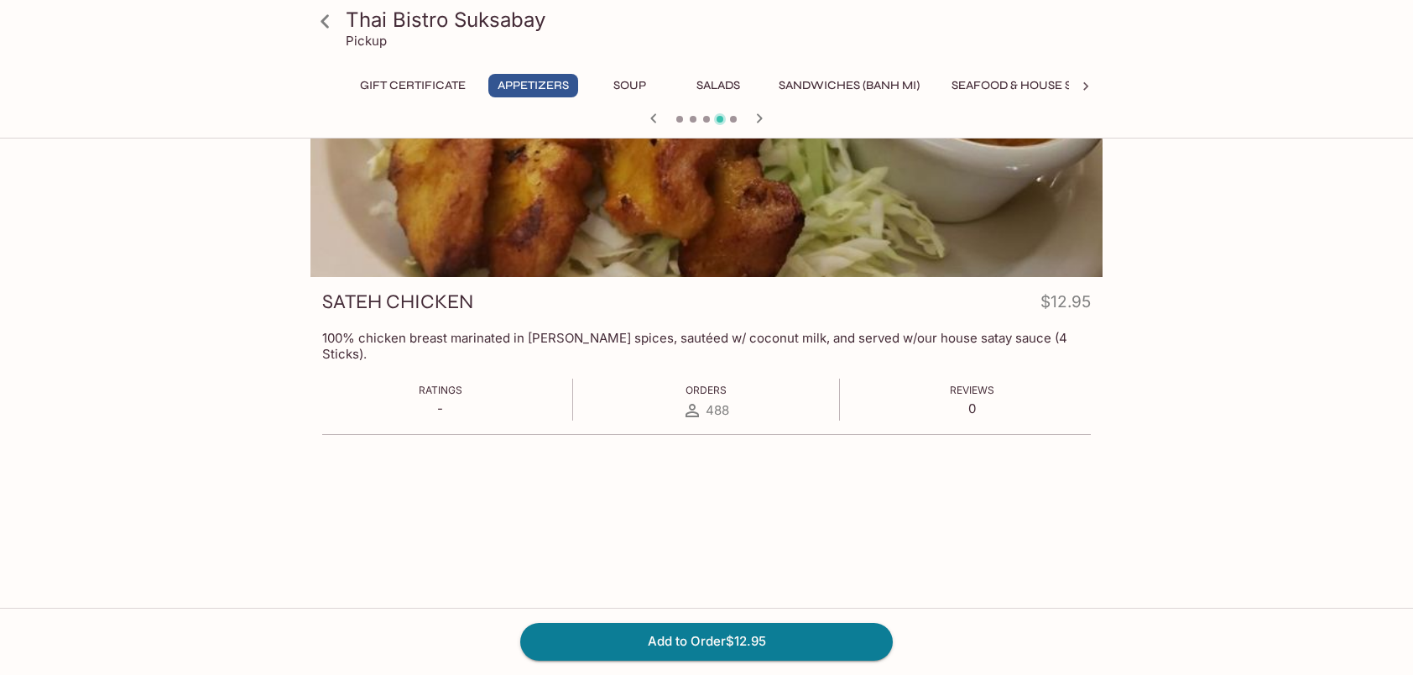
scroll to position [145, 0]
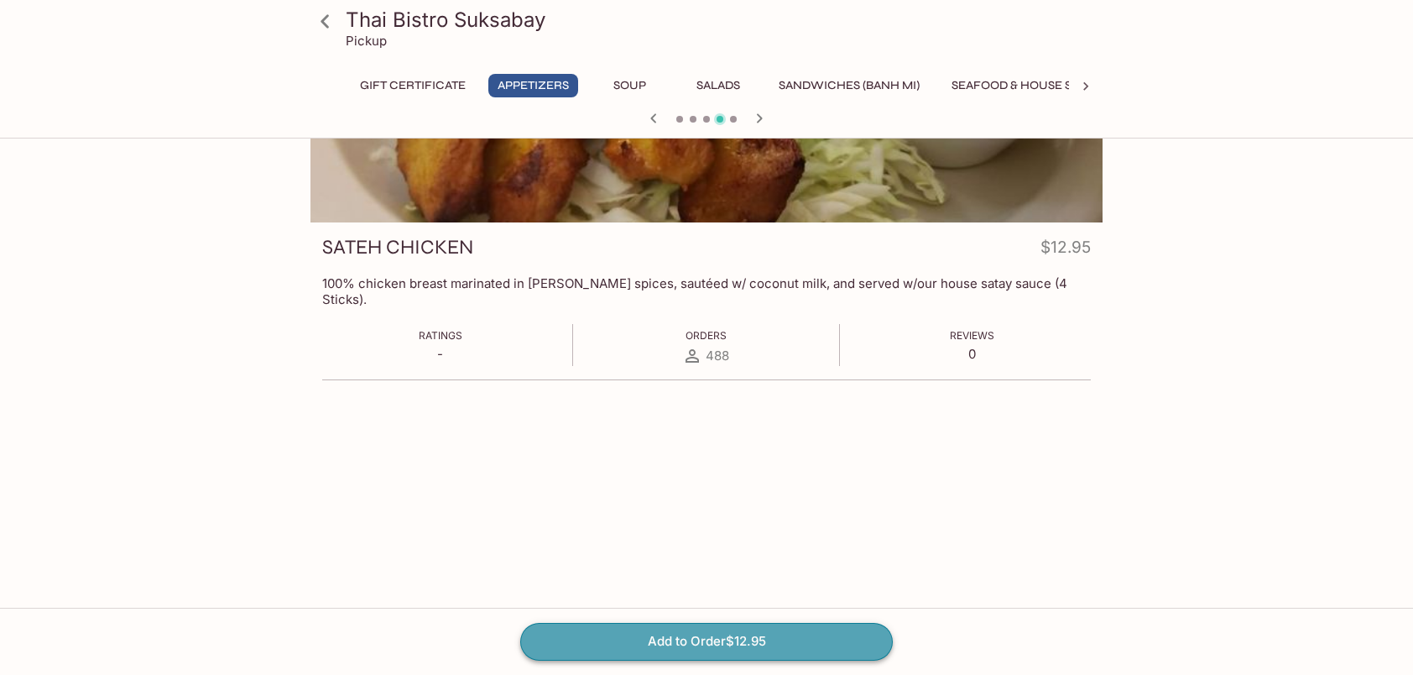
click at [729, 635] on button "Add to Order $12.95" at bounding box center [706, 641] width 373 height 37
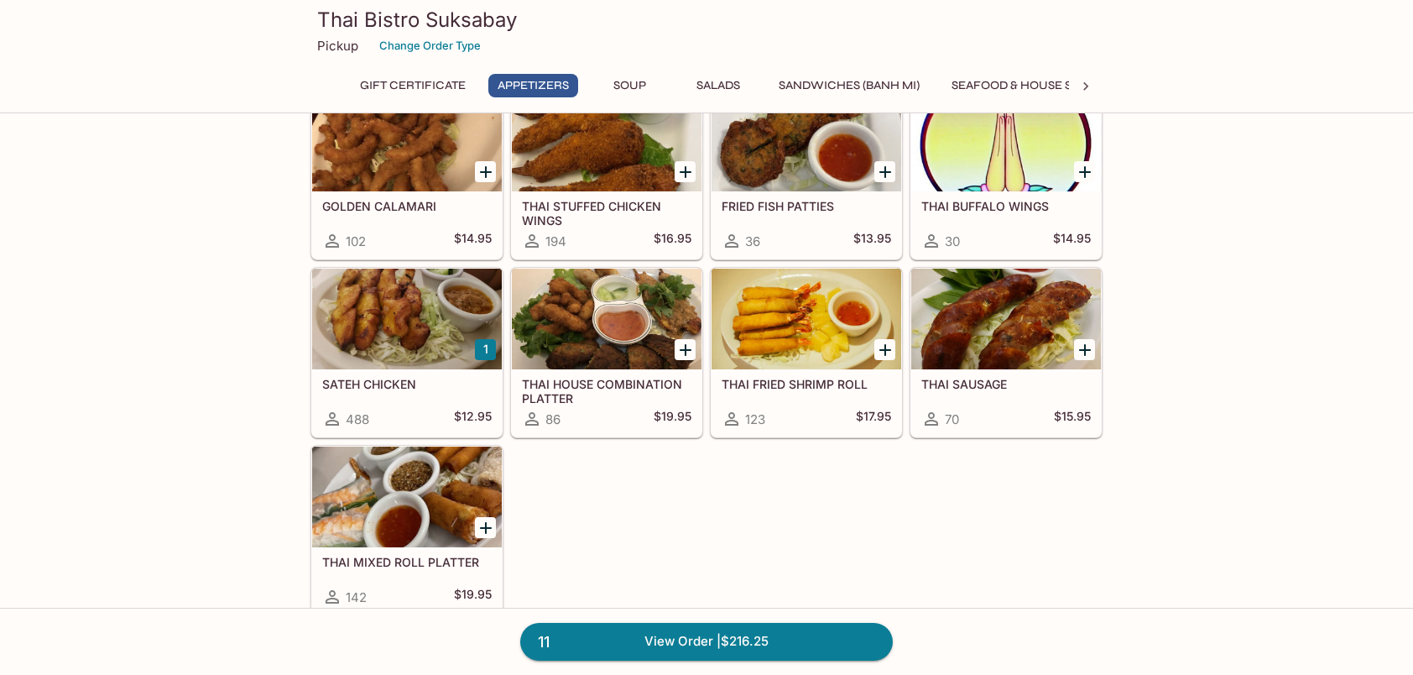
scroll to position [923, 0]
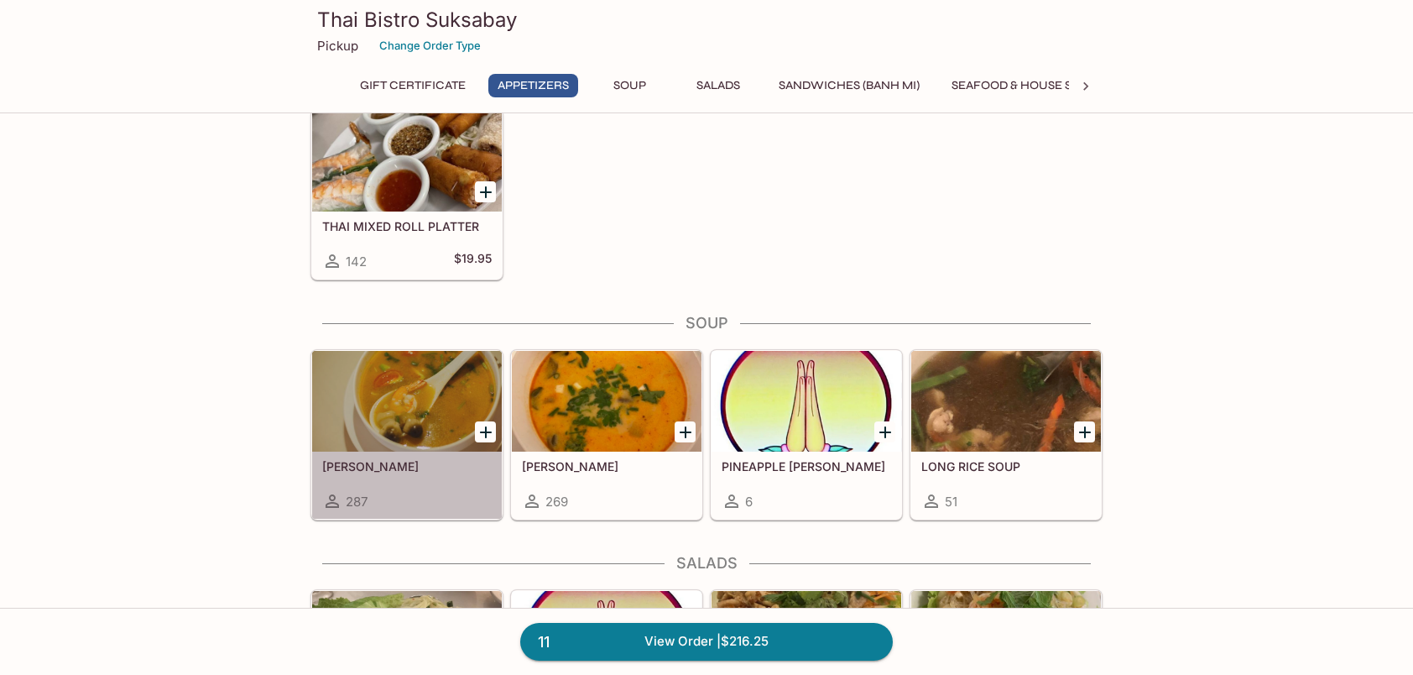
click at [407, 383] on div at bounding box center [407, 401] width 190 height 101
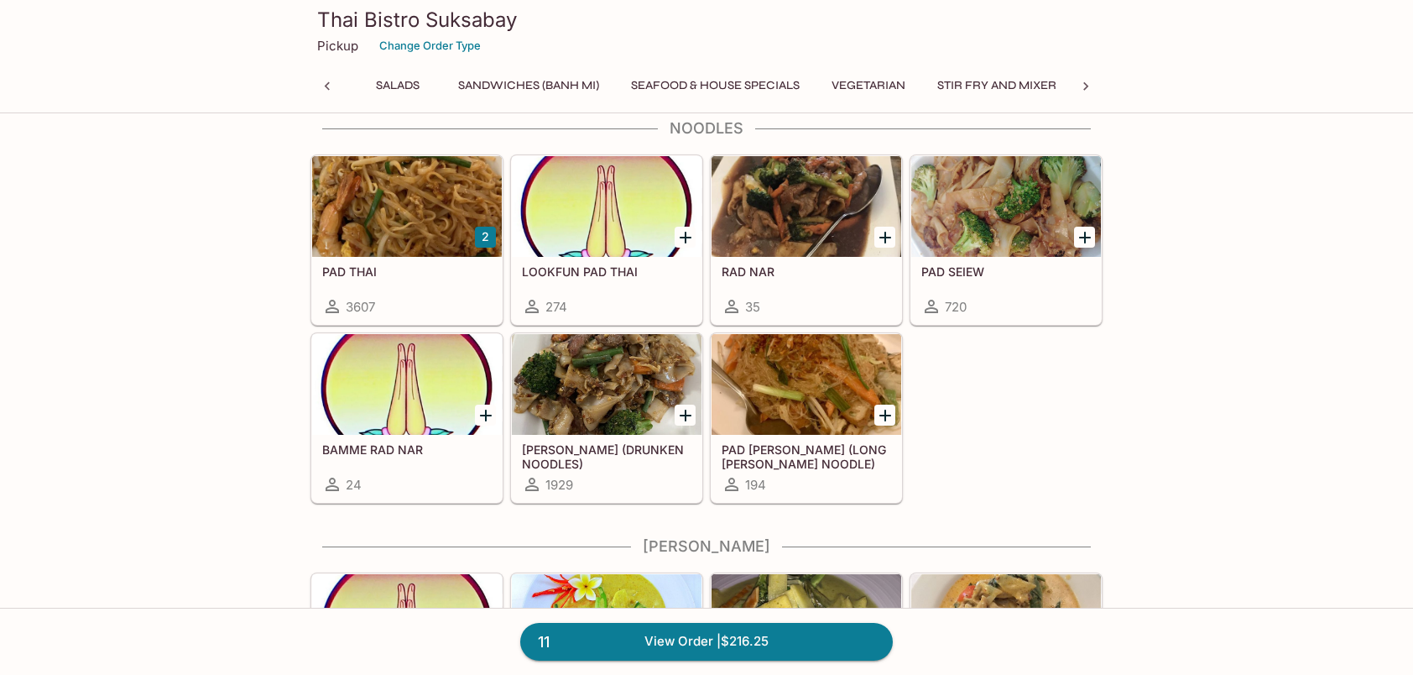
scroll to position [3809, 0]
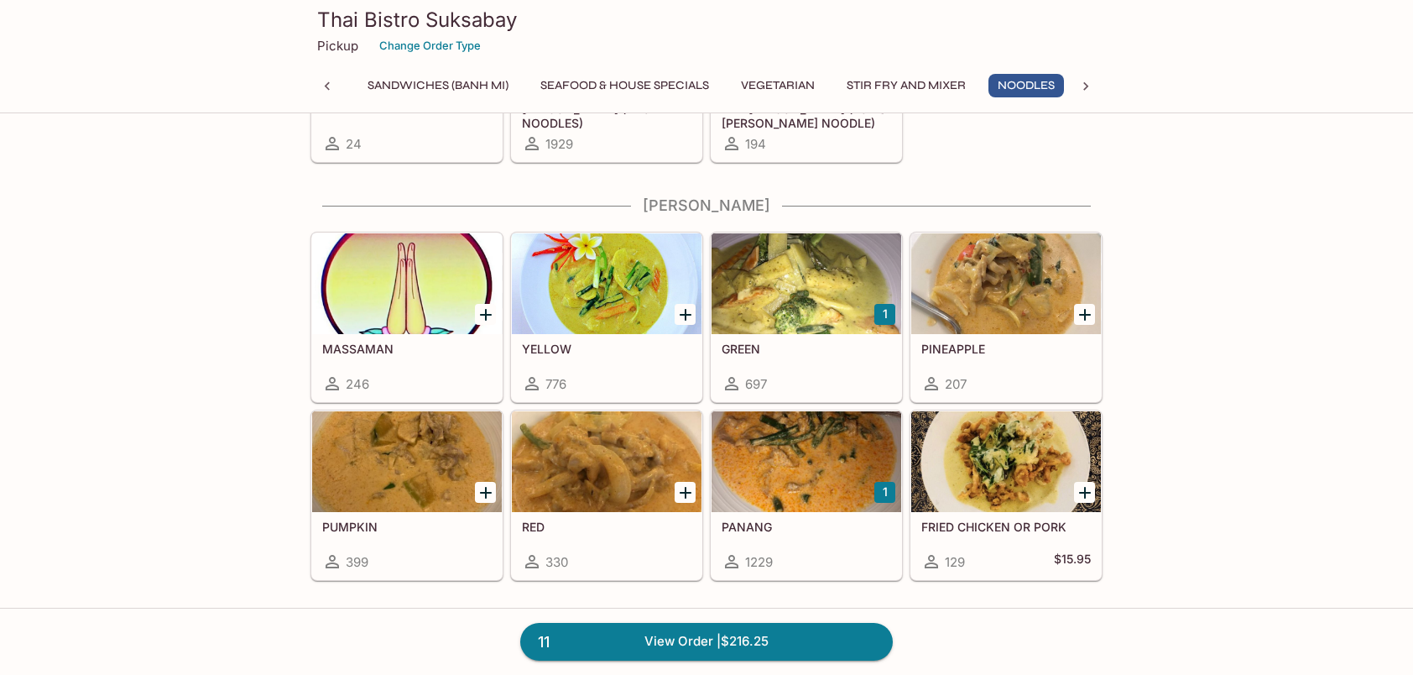
click at [612, 285] on div at bounding box center [607, 283] width 190 height 101
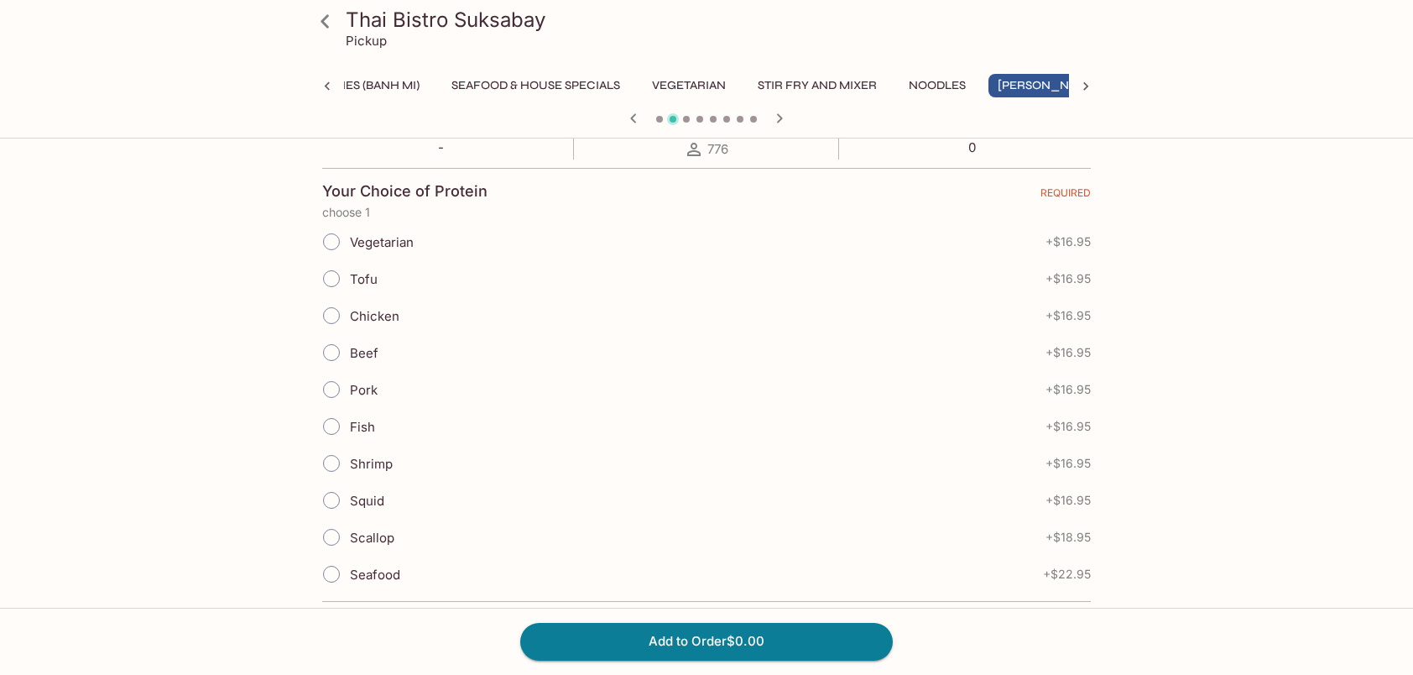
click at [335, 282] on input "Tofu" at bounding box center [331, 278] width 35 height 35
radio input "true"
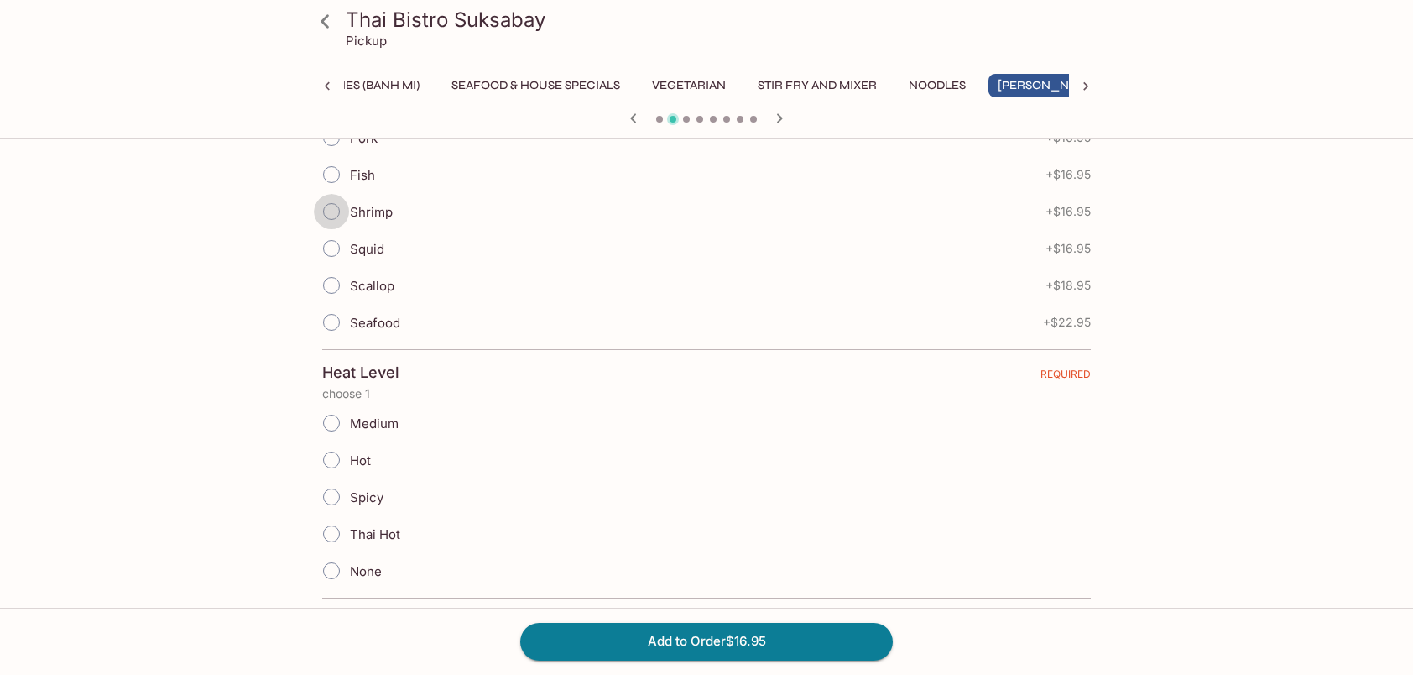
click at [332, 206] on input "Shrimp" at bounding box center [331, 211] width 35 height 35
radio input "true"
click at [330, 416] on input "Medium" at bounding box center [331, 422] width 35 height 35
radio input "true"
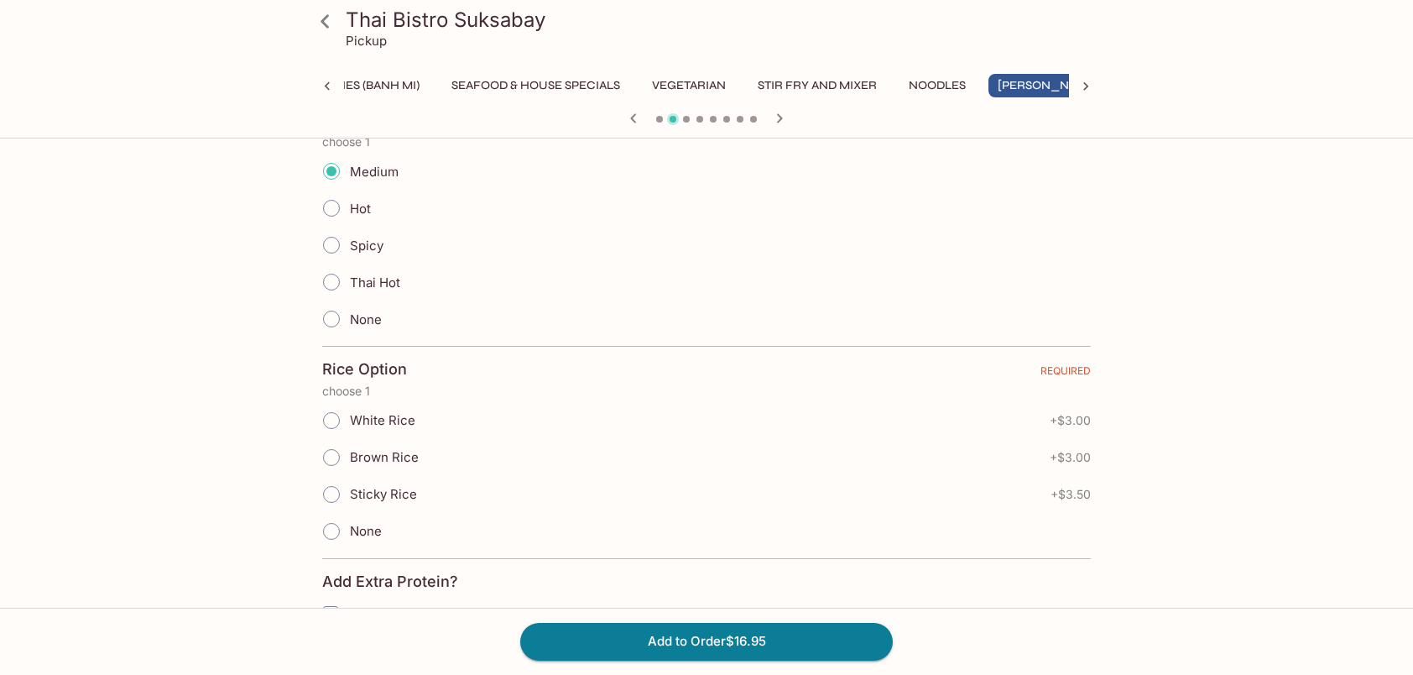
click at [332, 483] on input "Sticky Rice" at bounding box center [331, 494] width 35 height 35
radio input "true"
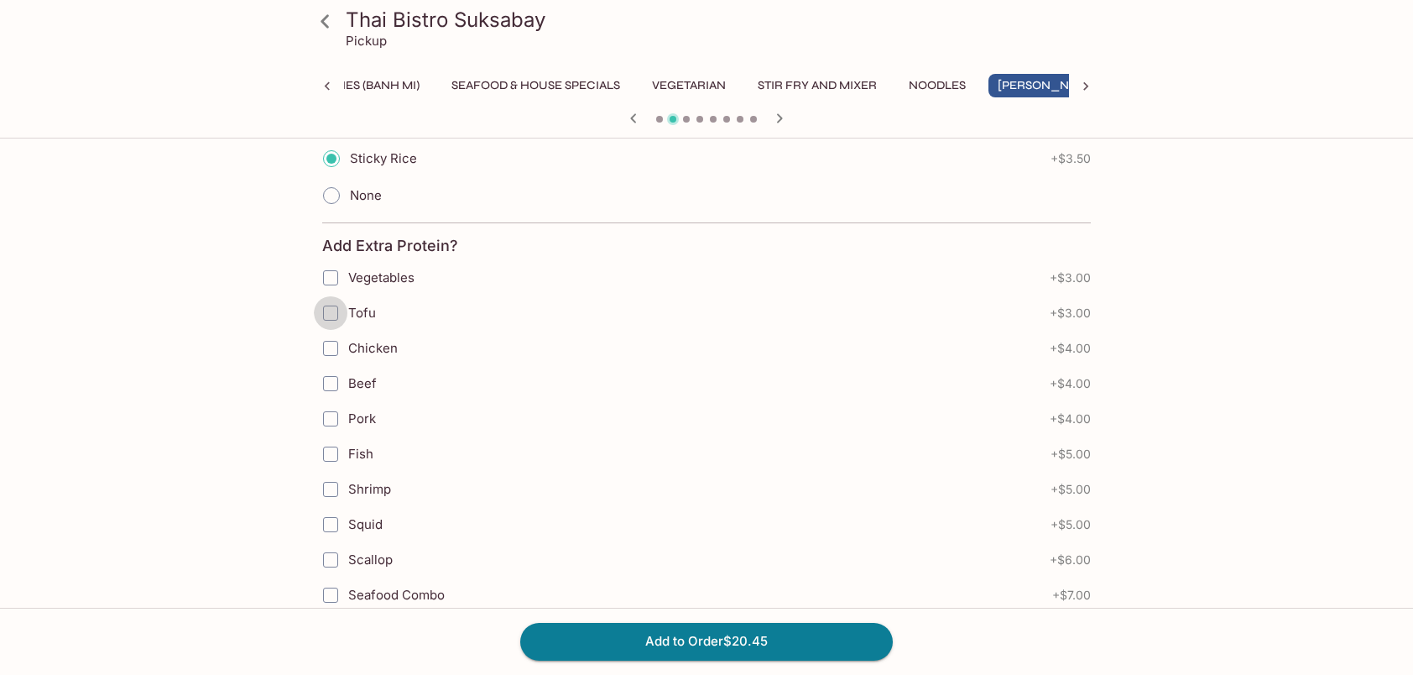
click at [333, 304] on input "Tofu" at bounding box center [331, 313] width 34 height 34
checkbox input "true"
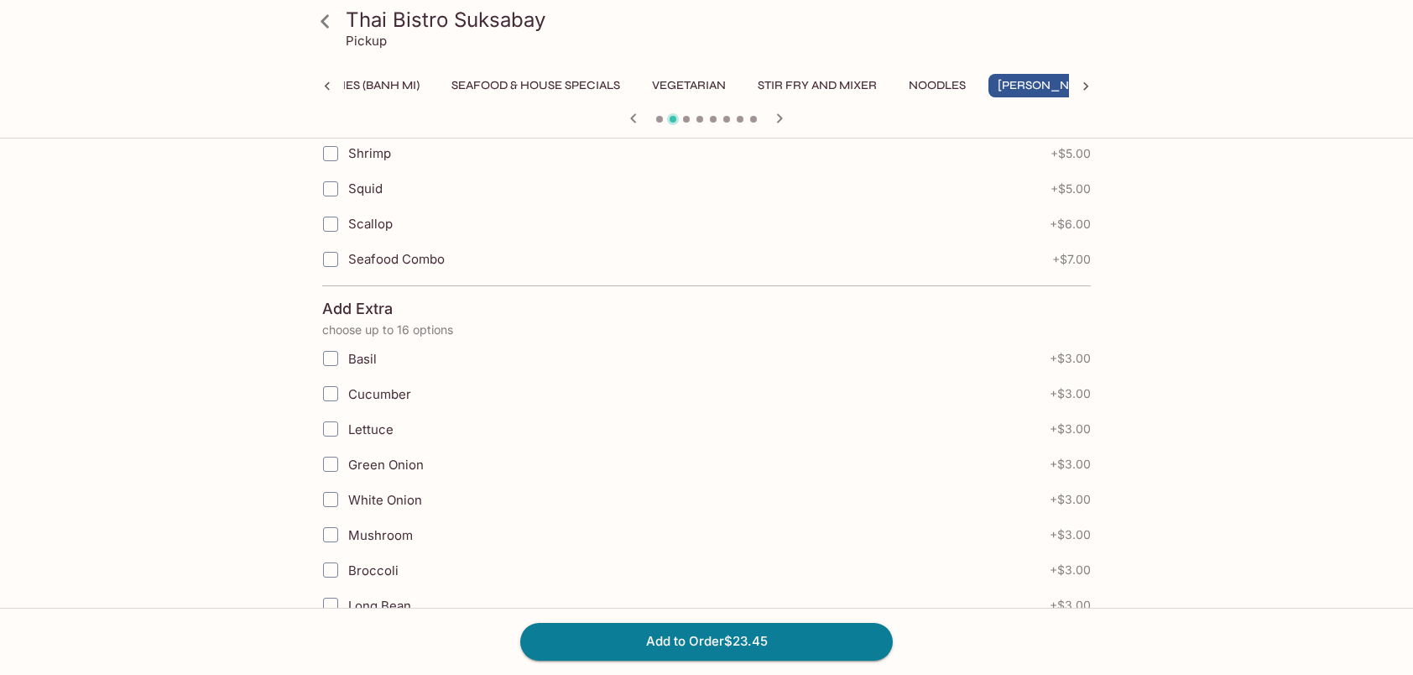
scroll to position [1855, 0]
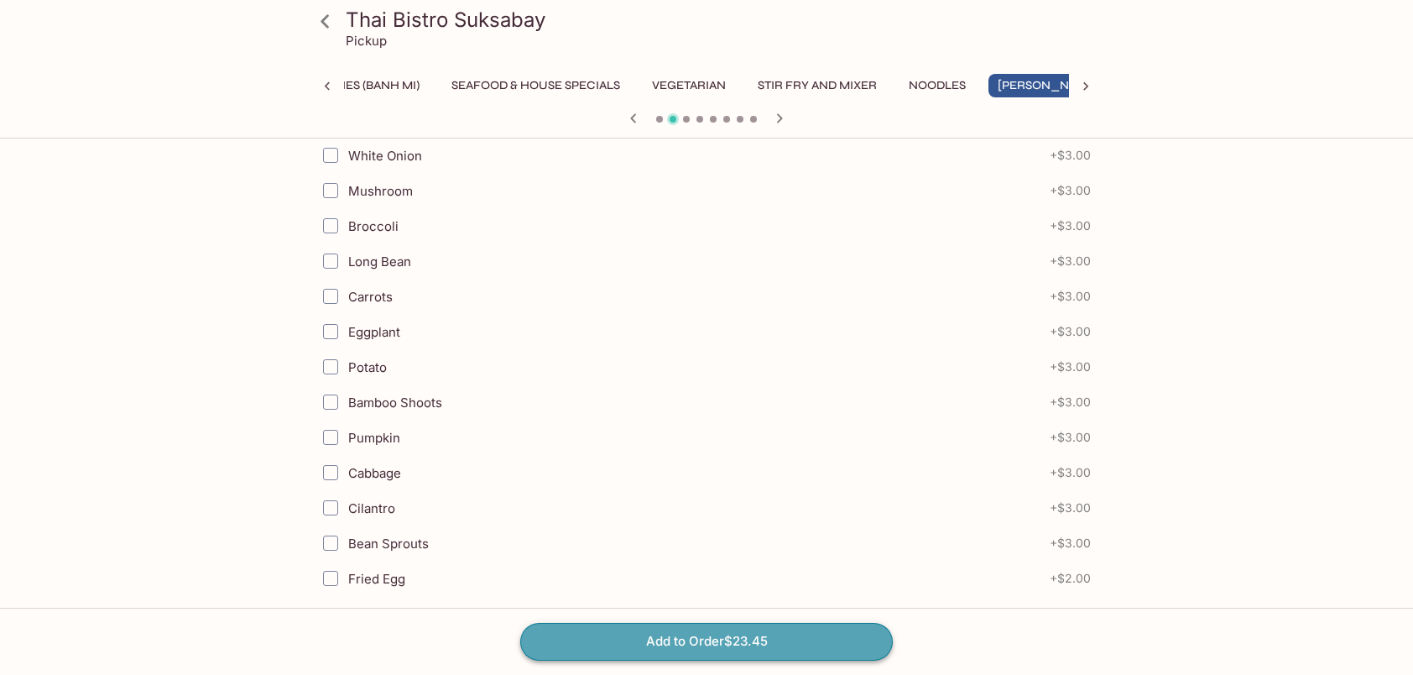
click at [747, 646] on button "Add to Order $23.45" at bounding box center [706, 641] width 373 height 37
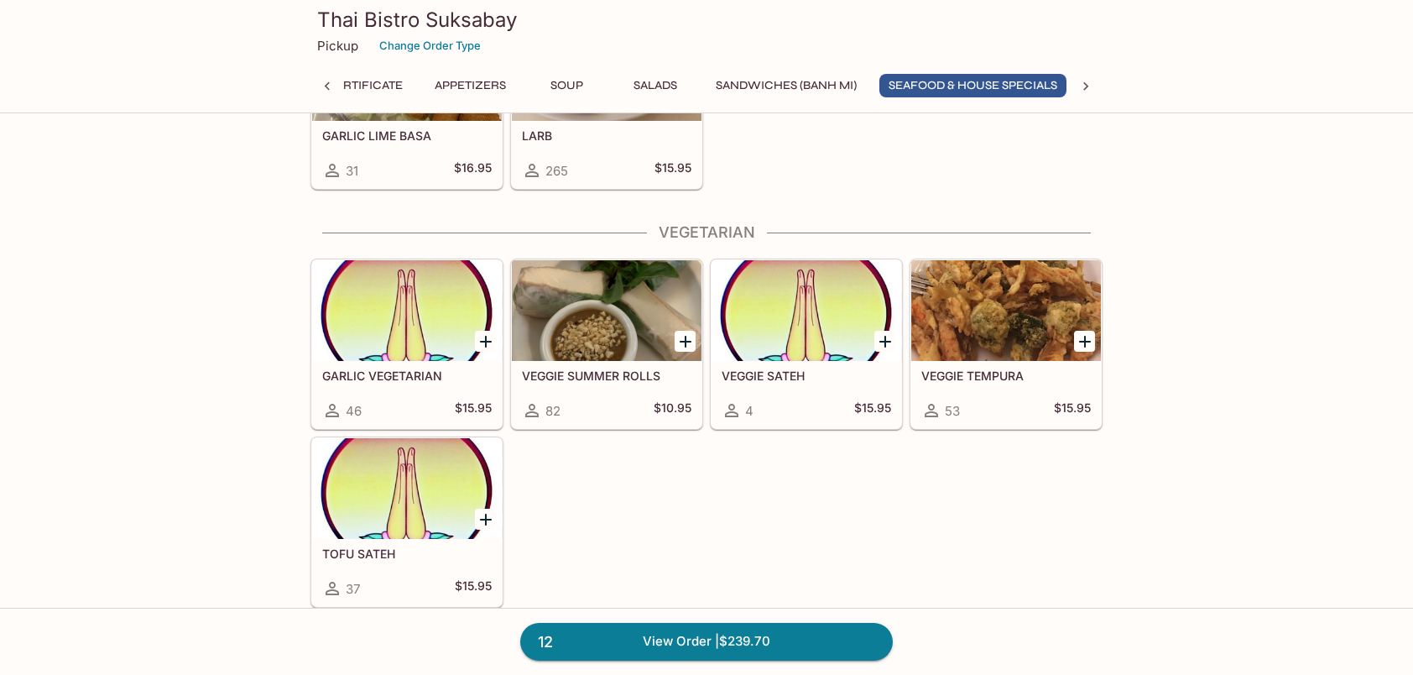
scroll to position [3209, 0]
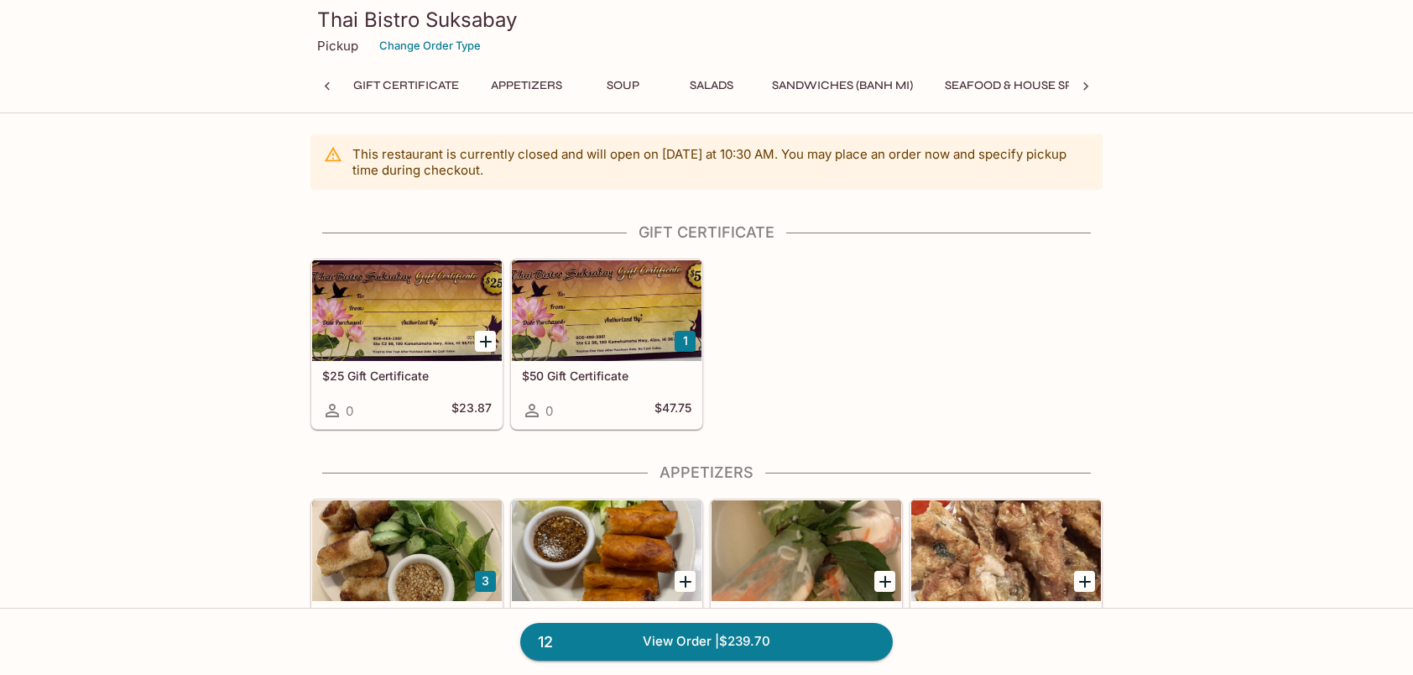
click at [1091, 82] on icon at bounding box center [1086, 86] width 17 height 17
click at [908, 91] on button "Rice" at bounding box center [944, 86] width 76 height 24
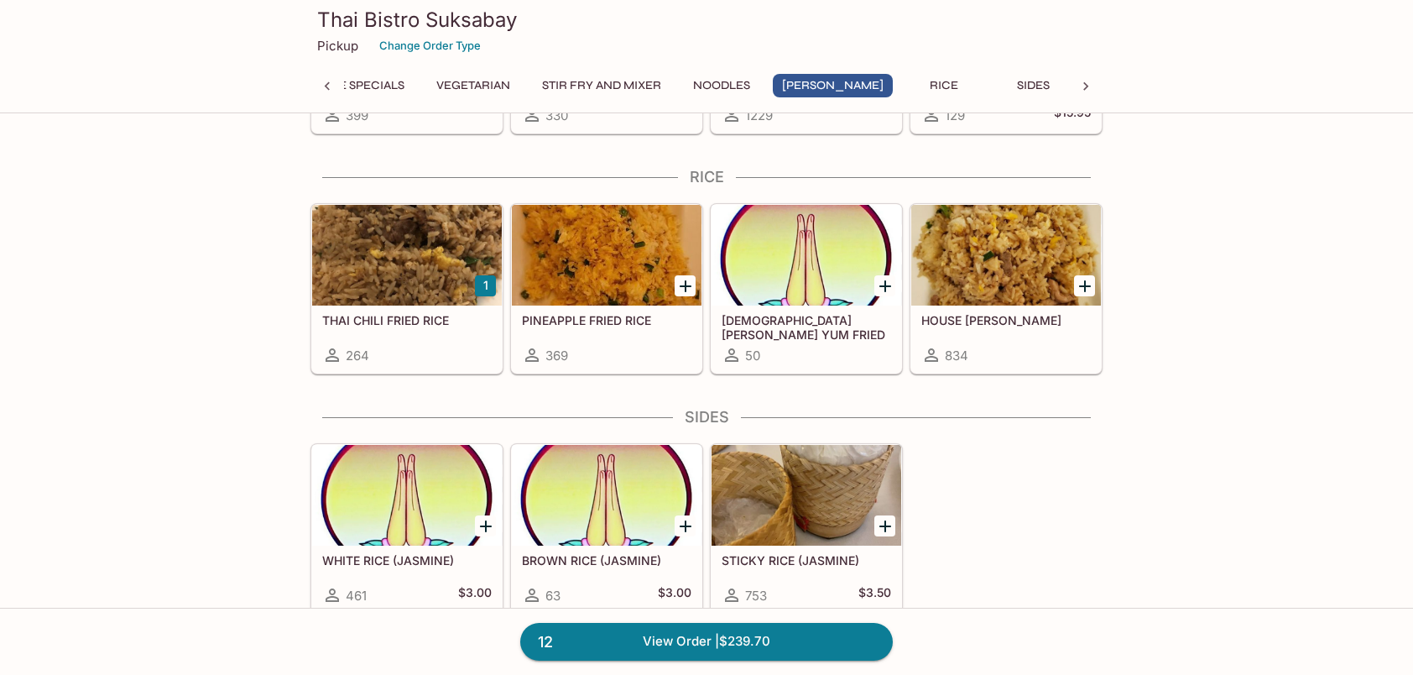
click at [881, 516] on icon "Add STICKY RICE (JASMINE)" at bounding box center [885, 526] width 20 height 20
click at [881, 515] on button "1" at bounding box center [885, 525] width 21 height 21
click at [881, 515] on button "2" at bounding box center [885, 525] width 21 height 21
click at [478, 509] on div at bounding box center [485, 526] width 34 height 34
click at [481, 516] on icon "Add WHITE RICE (JASMINE)" at bounding box center [486, 526] width 20 height 20
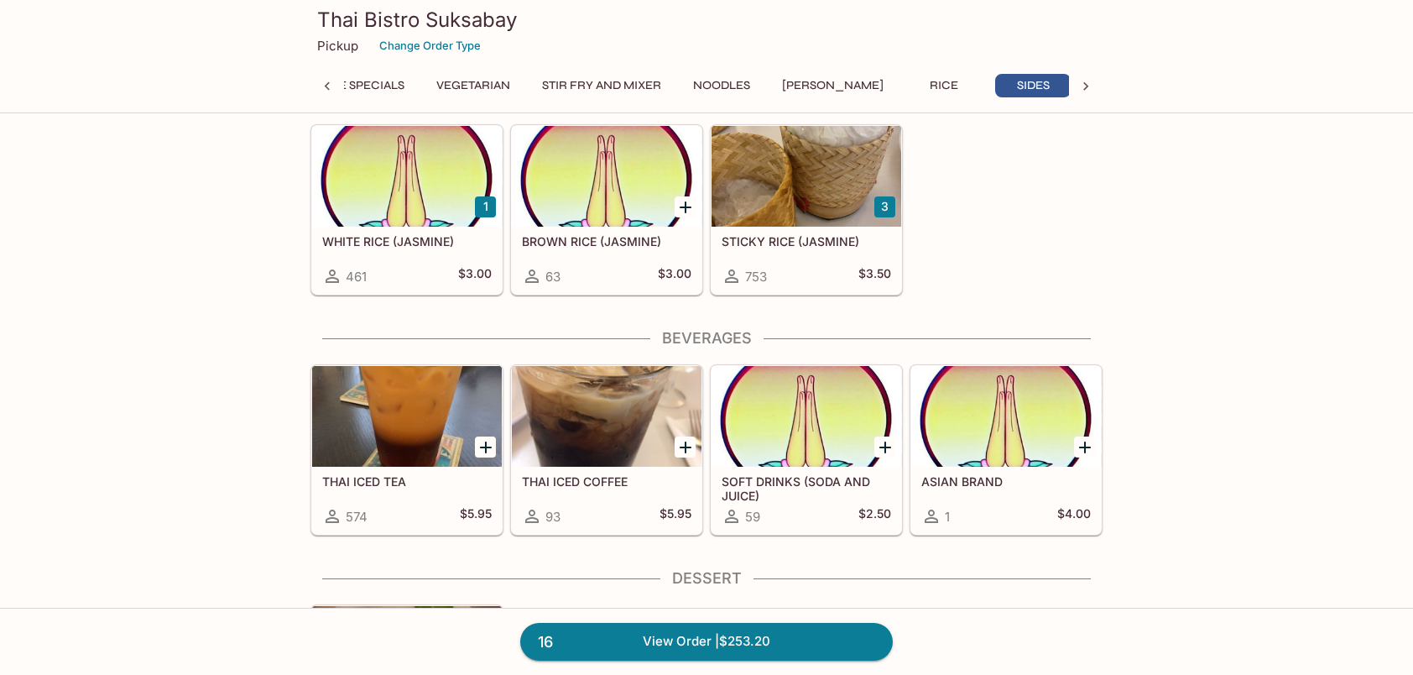
scroll to position [5065, 0]
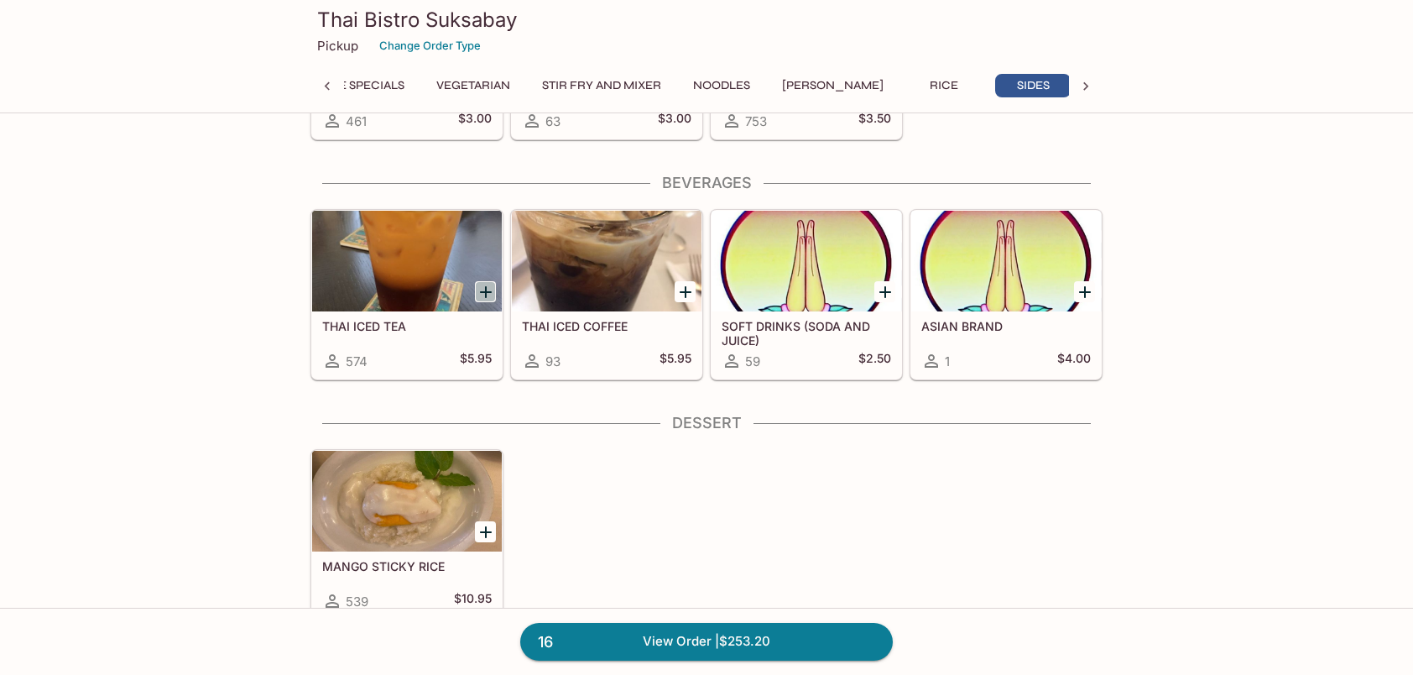
click at [487, 282] on icon "Add THAI ICED TEA" at bounding box center [486, 292] width 20 height 20
click at [487, 281] on button "1" at bounding box center [485, 291] width 21 height 21
click at [487, 281] on button "2" at bounding box center [485, 291] width 21 height 21
click at [487, 281] on button "3" at bounding box center [485, 291] width 21 height 21
click at [488, 526] on icon "Add MANGO STICKY RICE" at bounding box center [486, 532] width 12 height 12
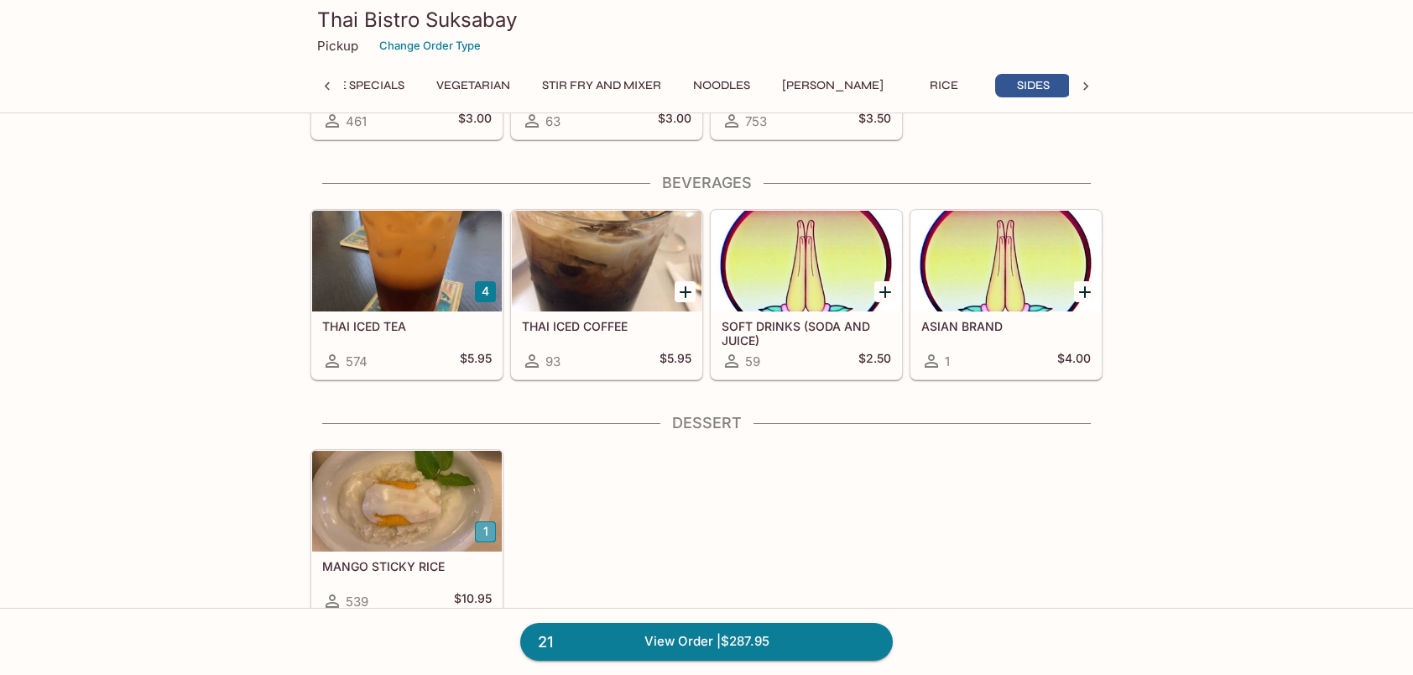
click at [488, 521] on button "1" at bounding box center [485, 531] width 21 height 21
click at [1086, 84] on icon at bounding box center [1086, 86] width 5 height 8
click at [1033, 86] on button "Dessert" at bounding box center [1071, 86] width 76 height 24
click at [719, 640] on link "22 View Order | $298.90" at bounding box center [706, 641] width 373 height 37
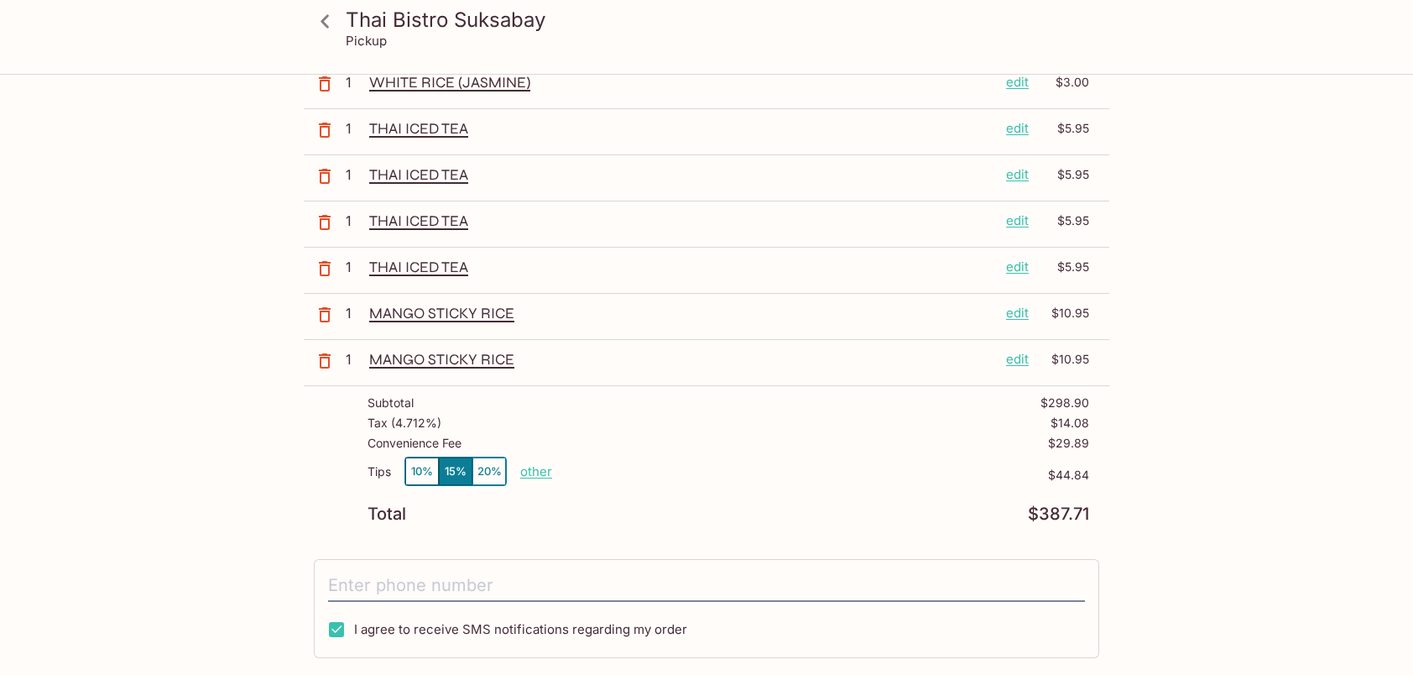
scroll to position [1408, 0]
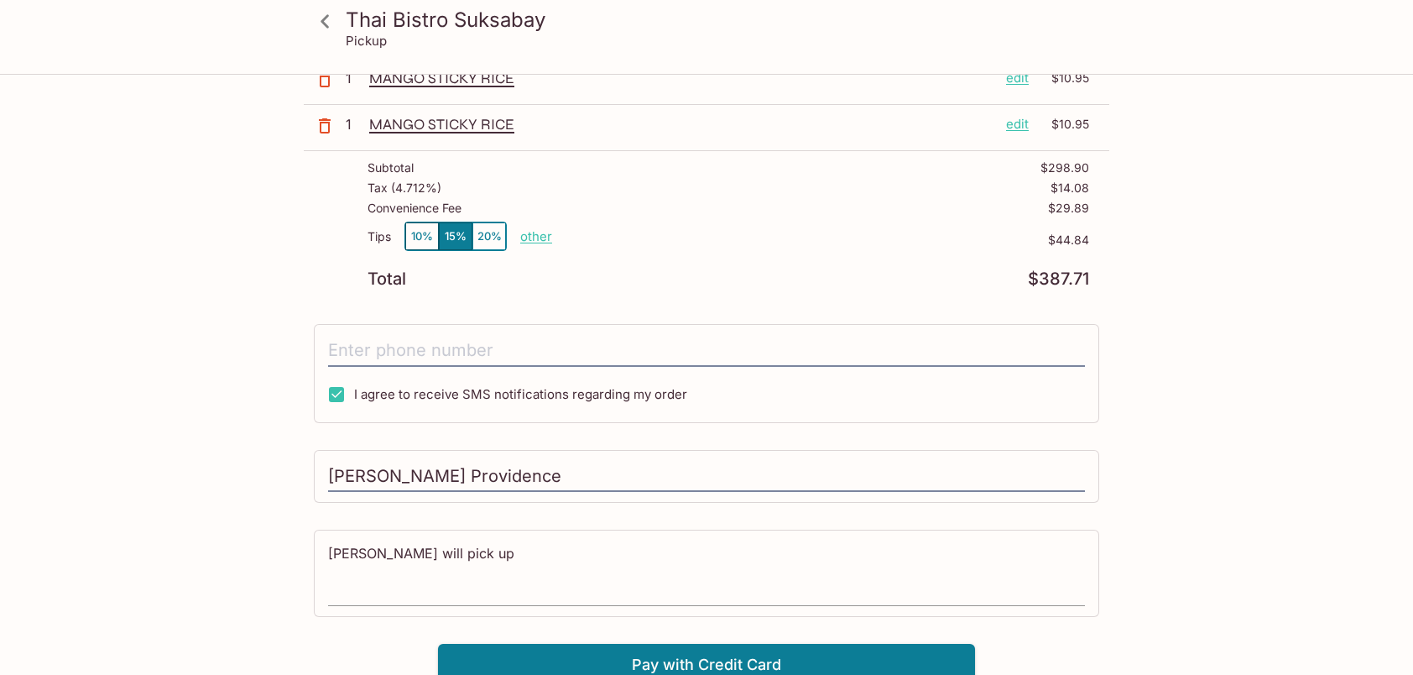
click at [510, 551] on textarea "[PERSON_NAME] will pick up" at bounding box center [706, 573] width 757 height 58
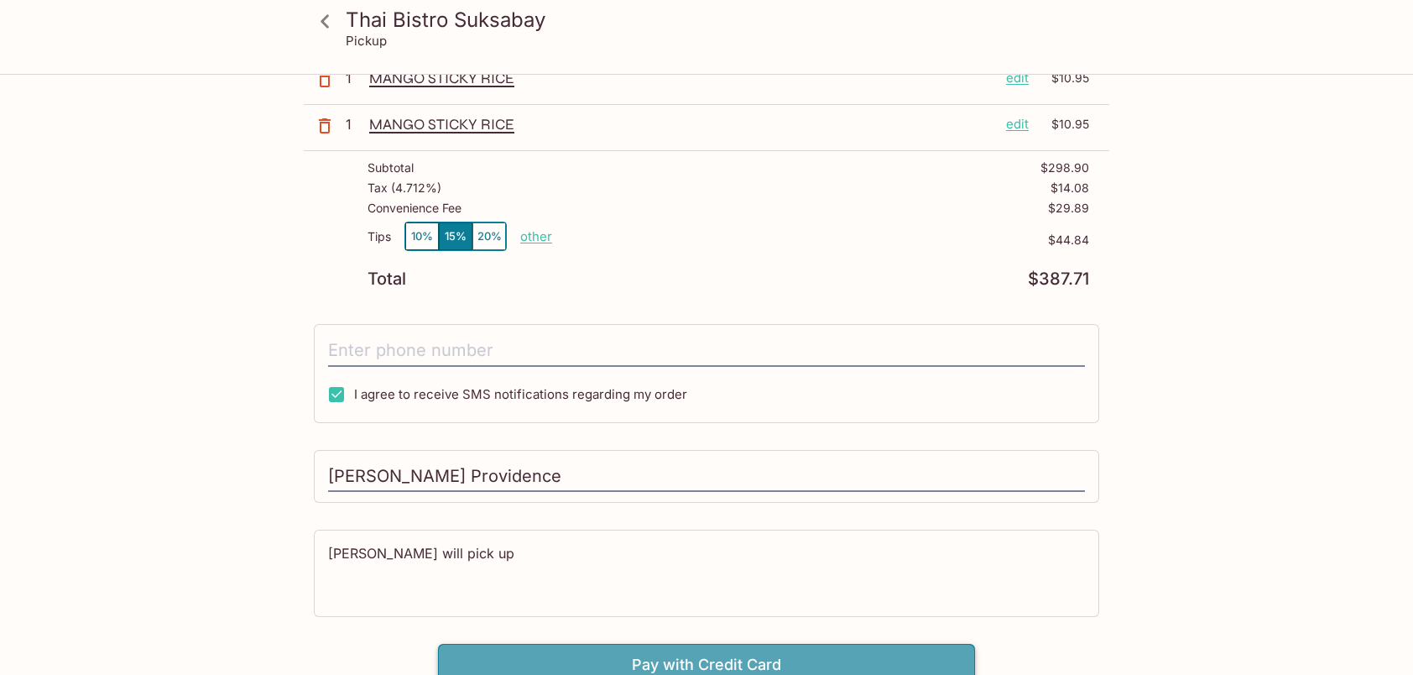
click at [706, 656] on button "Pay with Credit Card" at bounding box center [706, 665] width 537 height 42
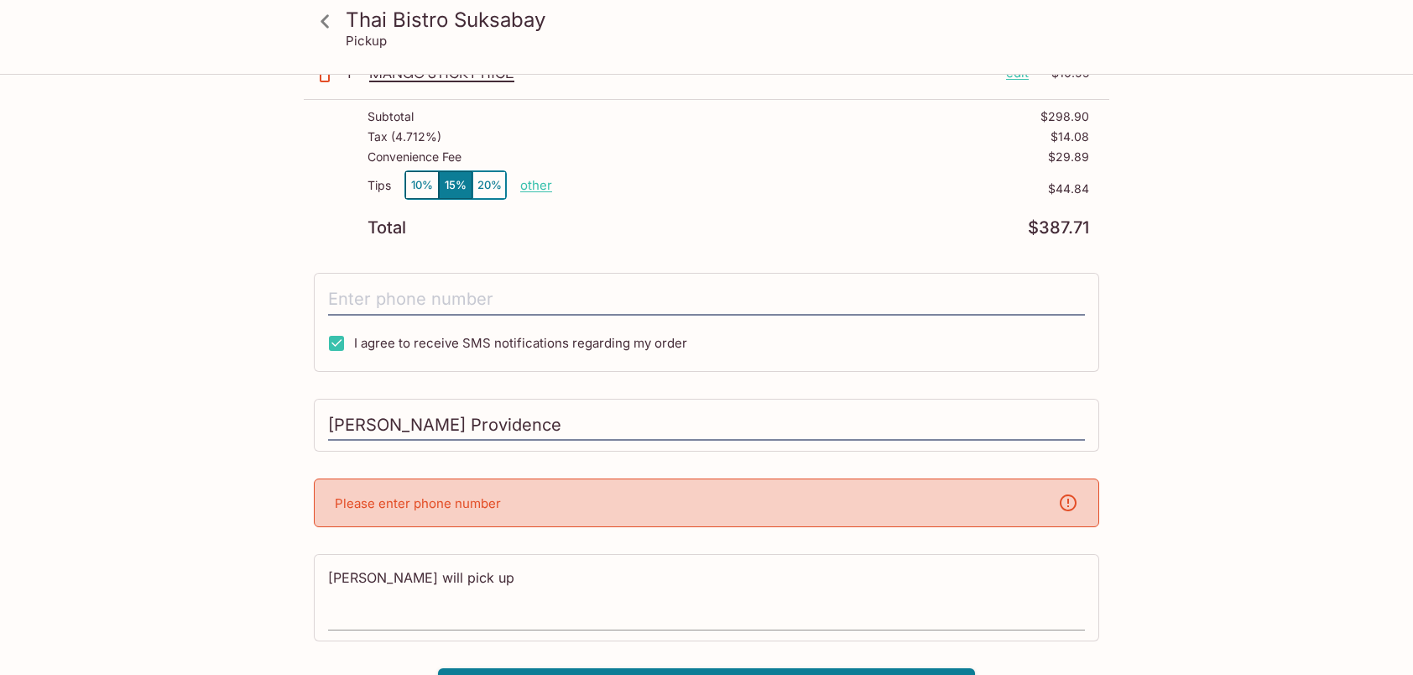
scroll to position [1484, 0]
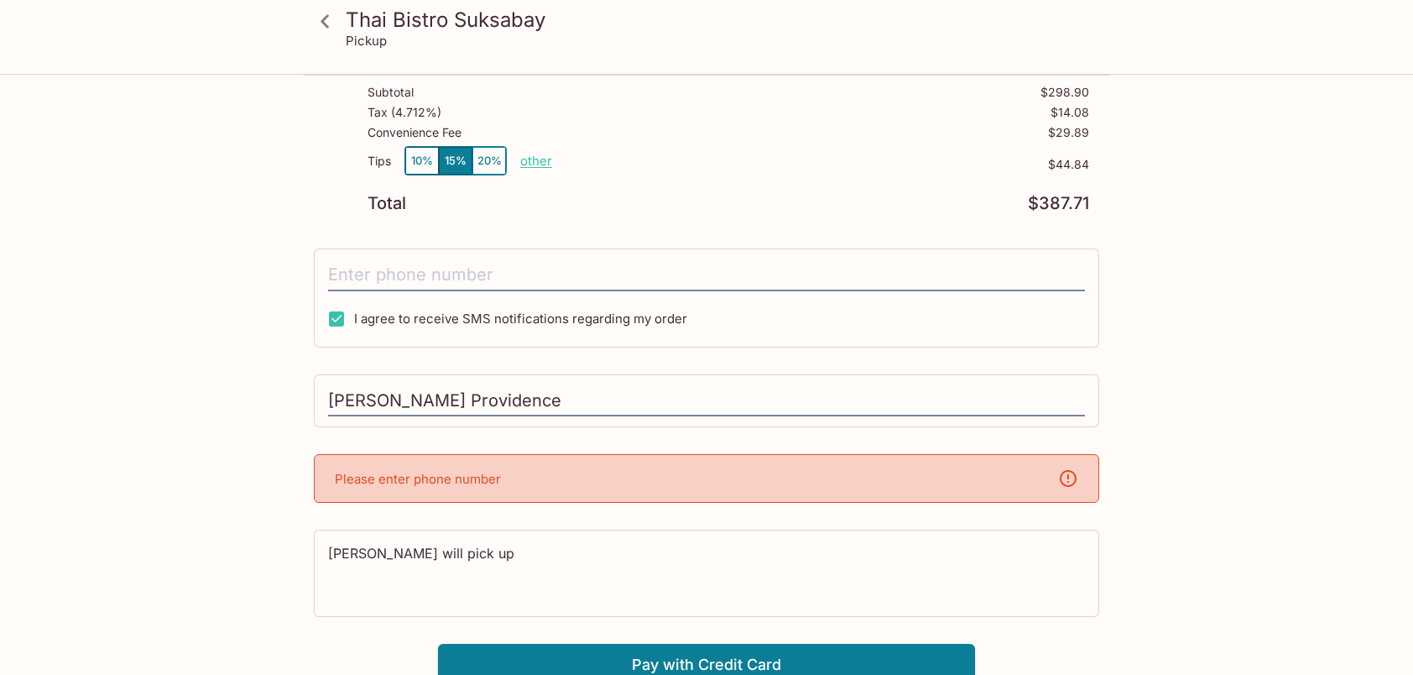
click at [436, 457] on div "Please enter phone number" at bounding box center [707, 478] width 786 height 49
click at [438, 475] on p "Please enter phone number" at bounding box center [418, 479] width 166 height 16
click at [378, 269] on input "tel" at bounding box center [706, 275] width 757 height 32
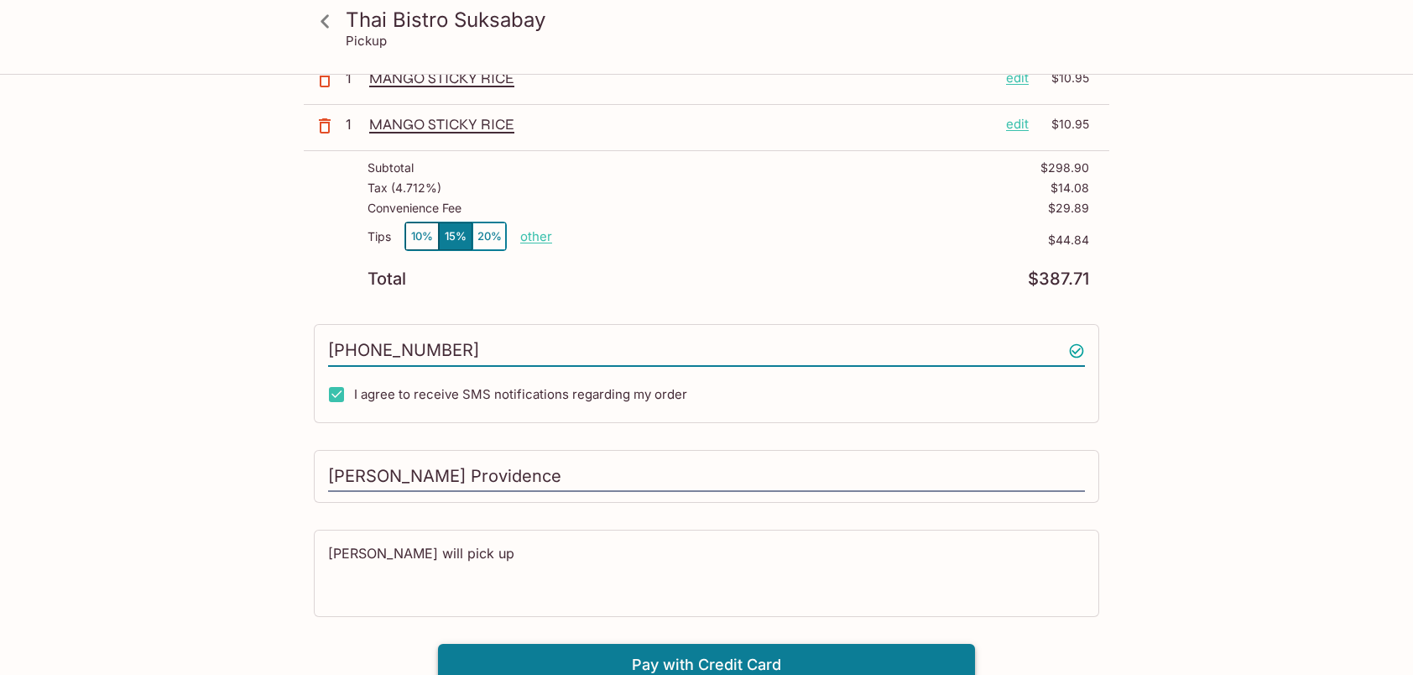
type input "[PHONE_NUMBER]"
click at [719, 656] on button "Pay with Credit Card" at bounding box center [706, 665] width 537 height 42
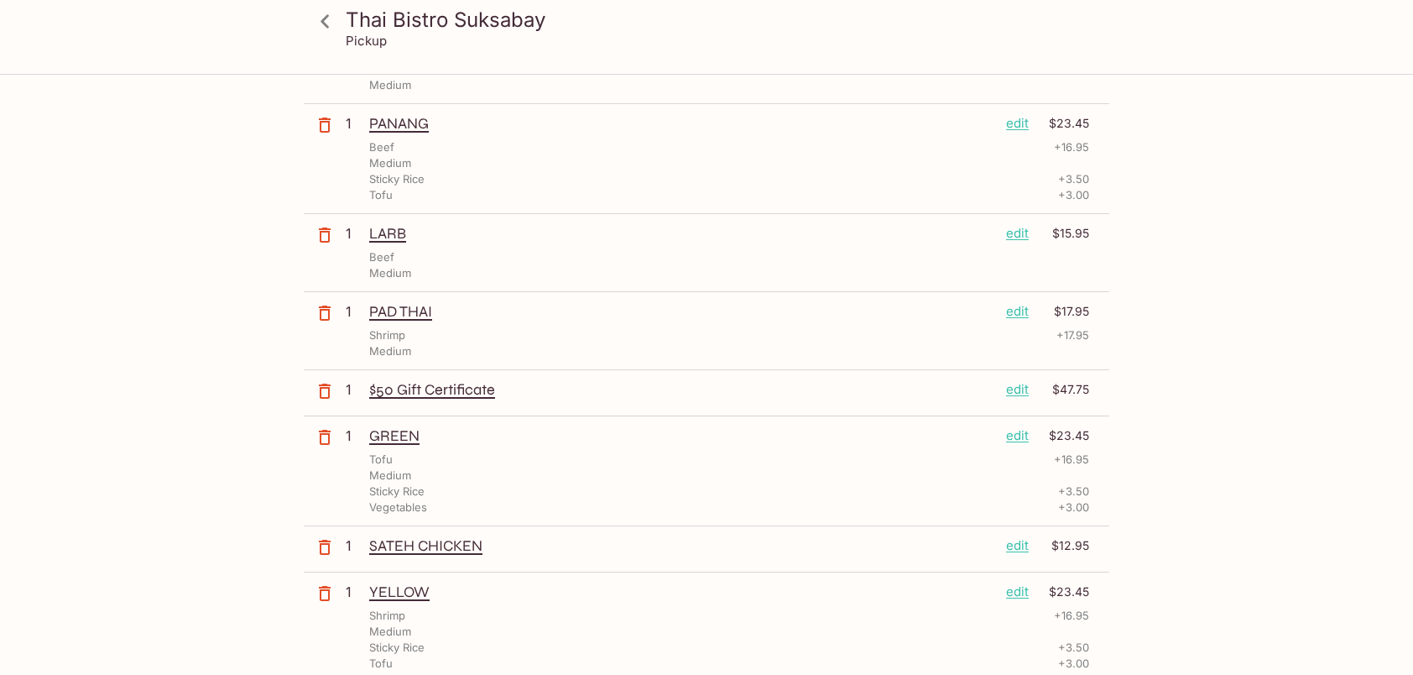
scroll to position [420, 0]
click at [326, 381] on icon "button" at bounding box center [325, 386] width 12 height 15
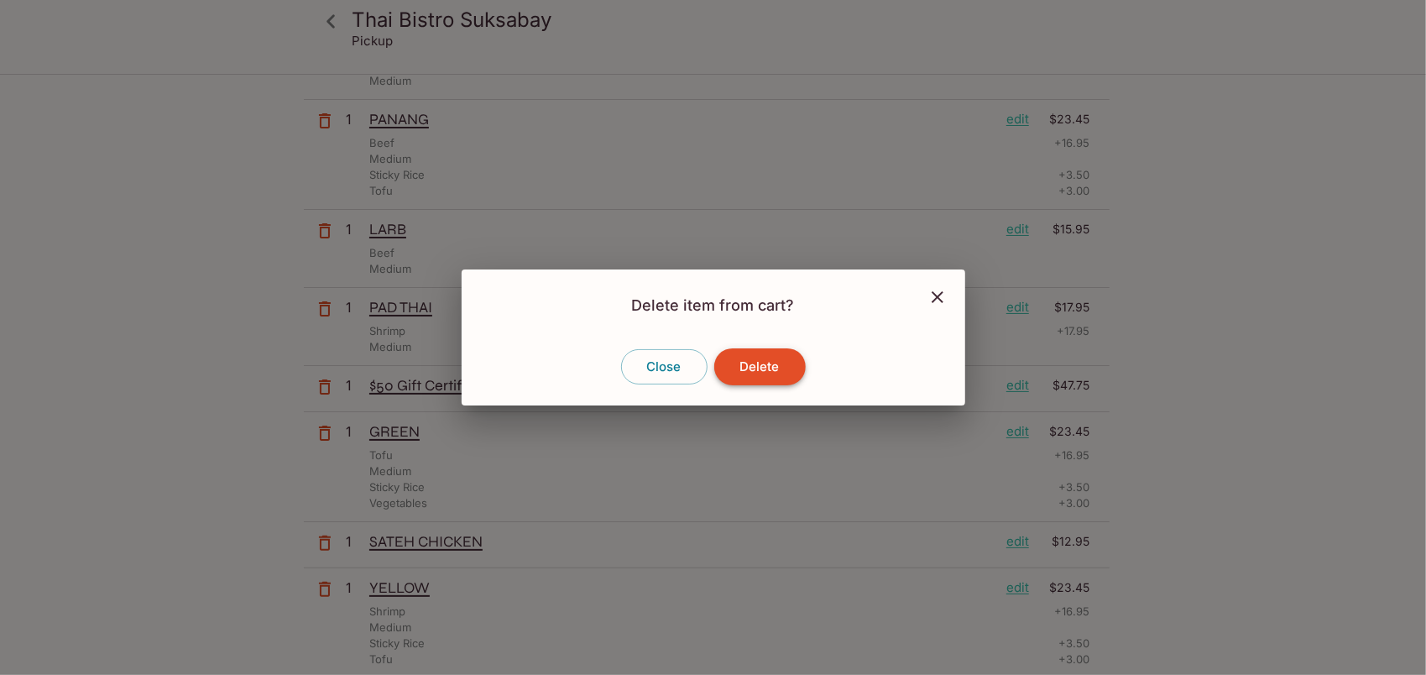
click at [754, 363] on button "Delete" at bounding box center [759, 366] width 91 height 37
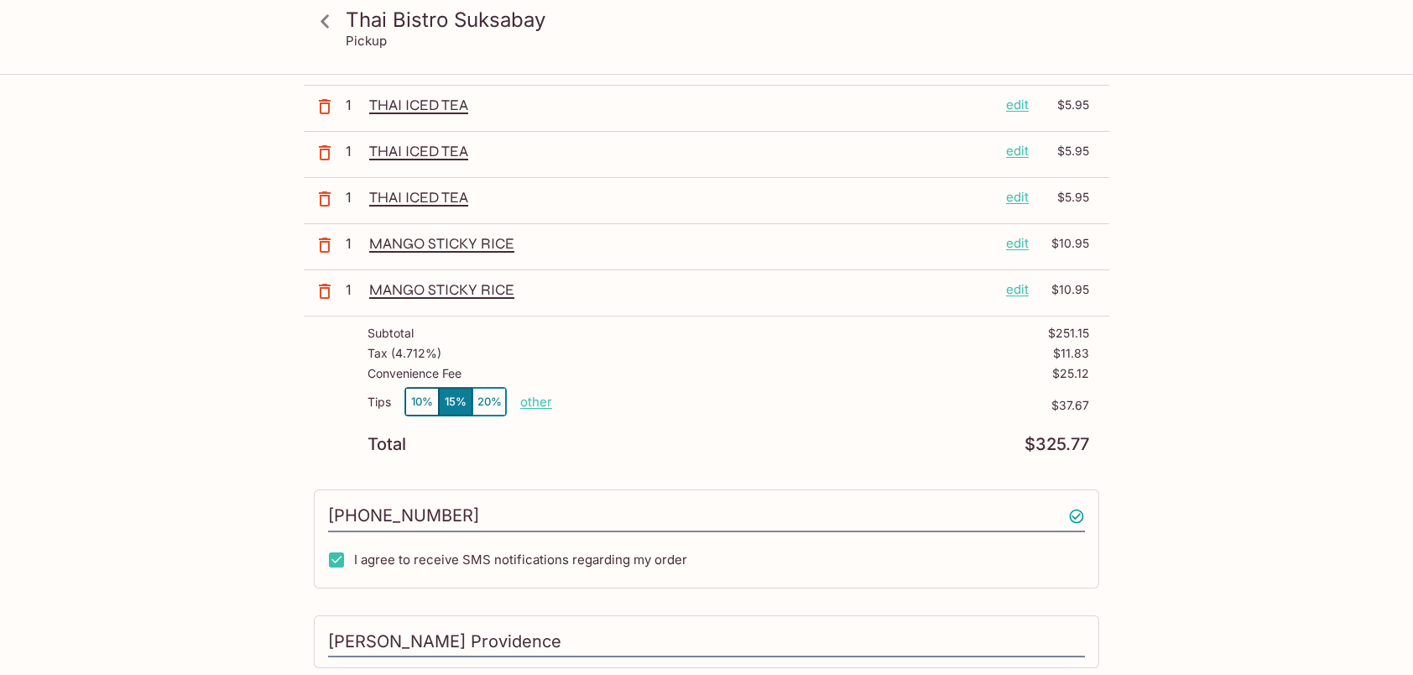
scroll to position [1278, 0]
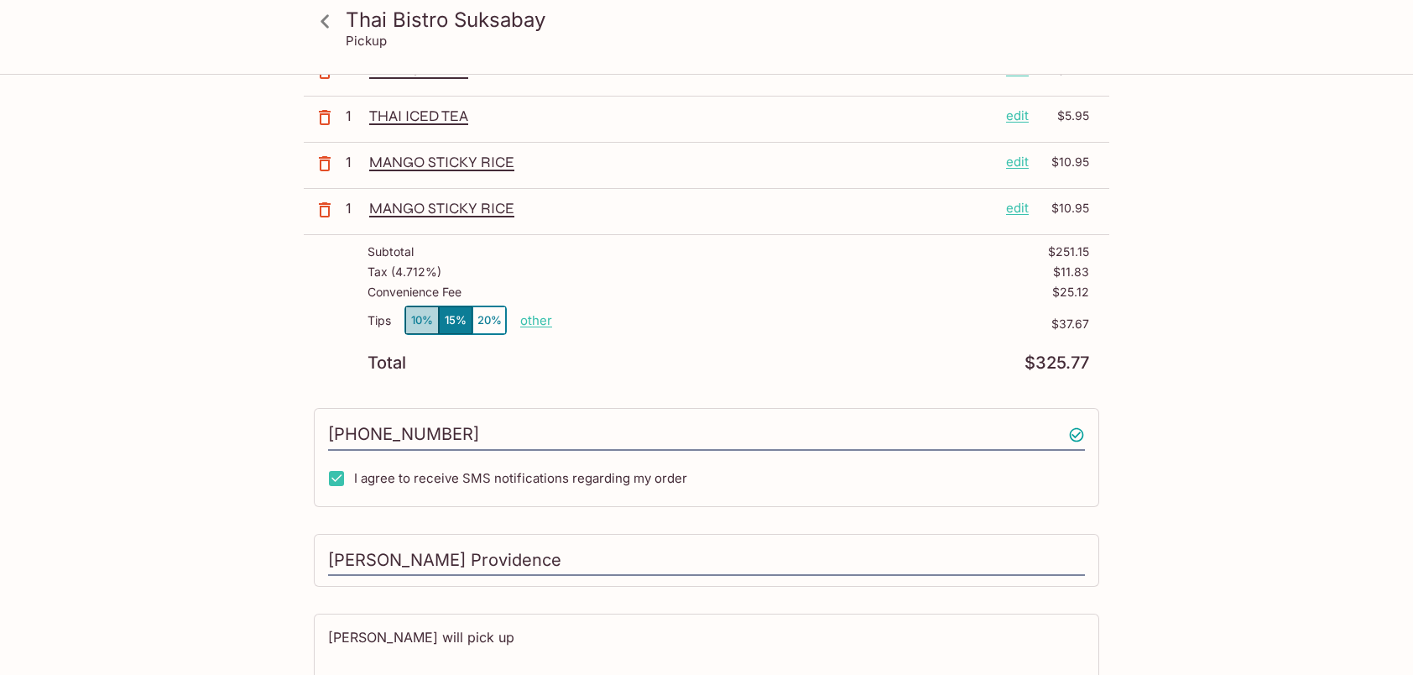
click at [413, 307] on button "10%" at bounding box center [422, 320] width 34 height 28
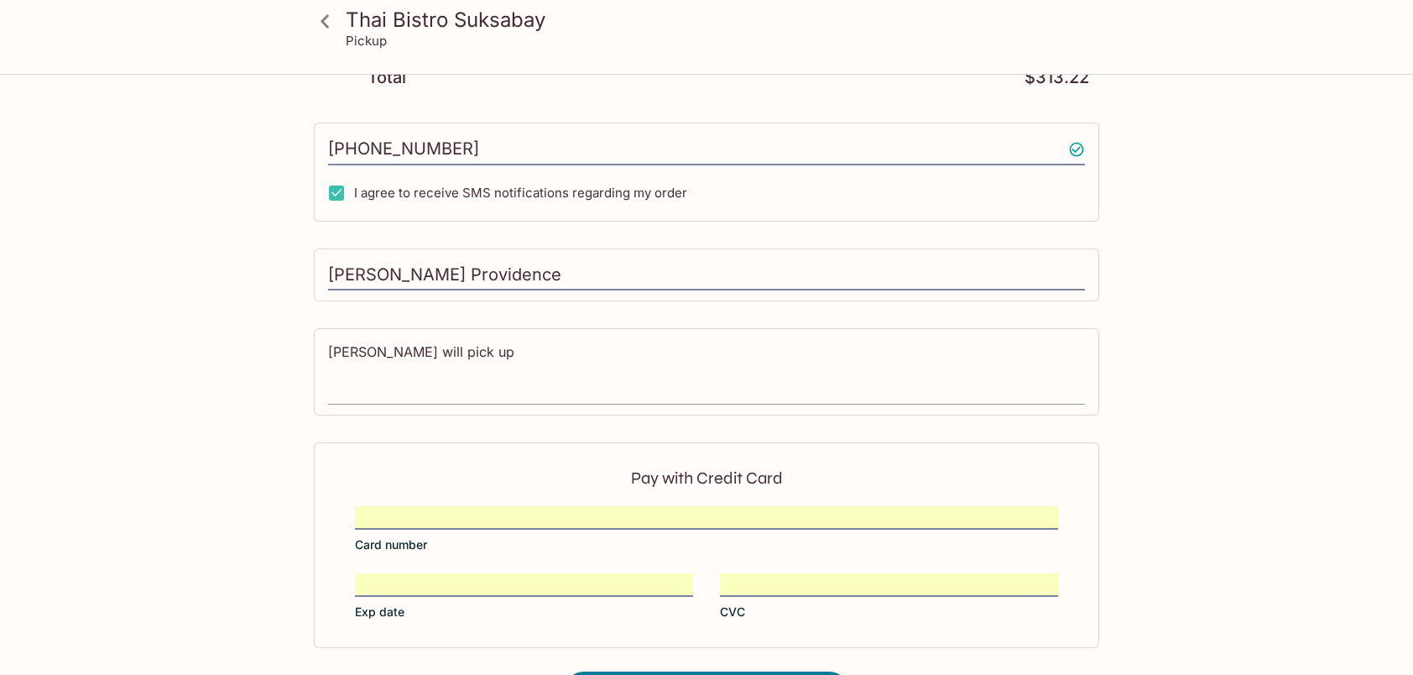
scroll to position [1614, 0]
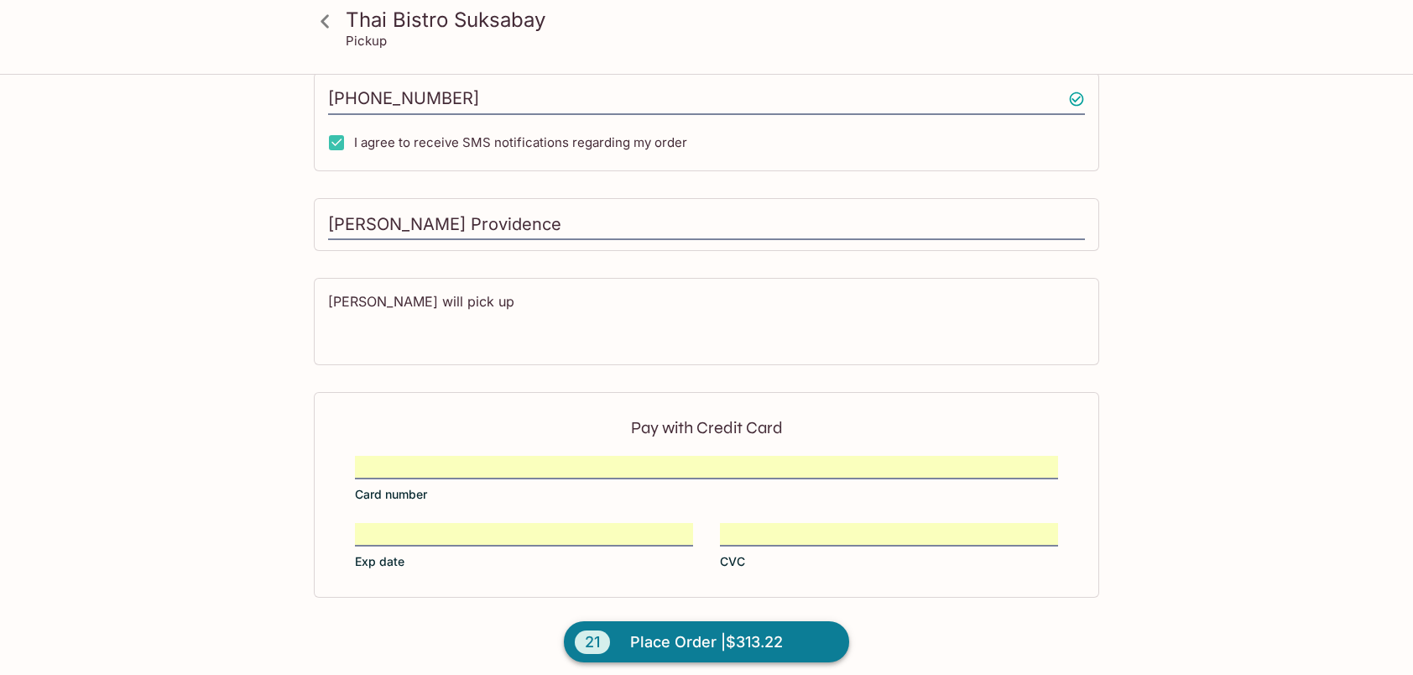
click at [676, 632] on span "Place Order | $313.22" at bounding box center [706, 642] width 153 height 27
